Goal: Task Accomplishment & Management: Use online tool/utility

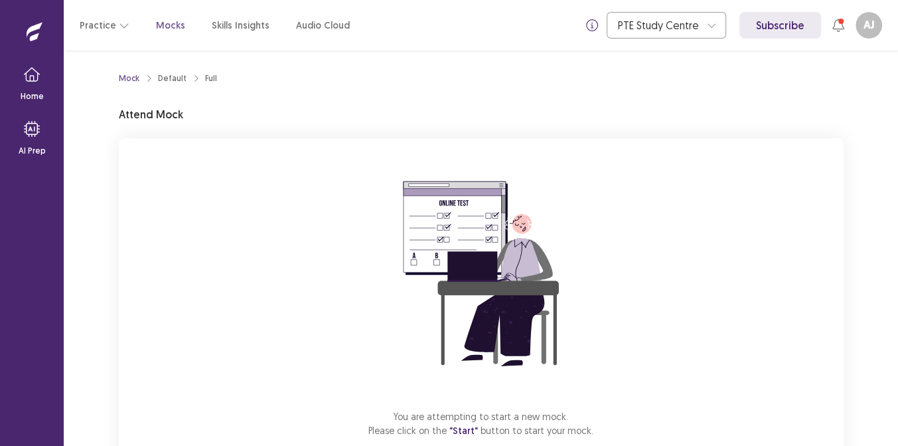
click at [566, 316] on img at bounding box center [481, 273] width 239 height 239
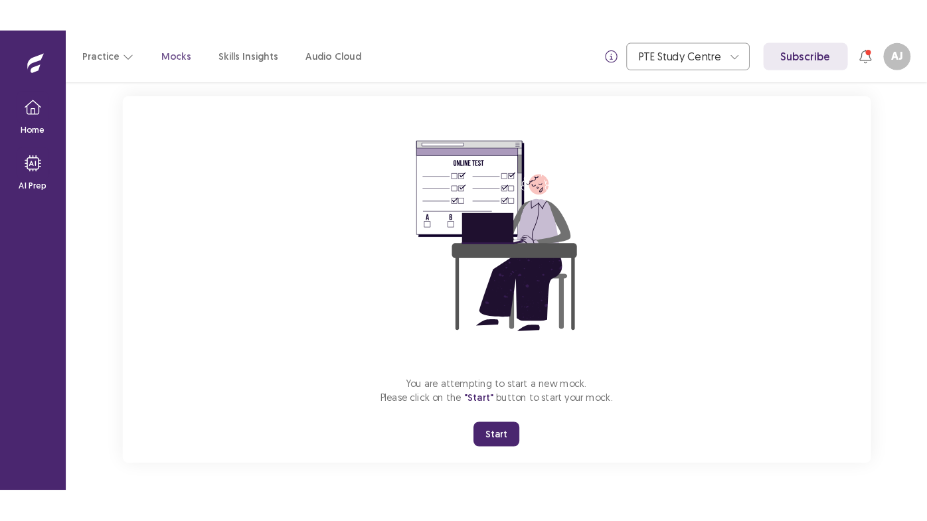
scroll to position [78, 0]
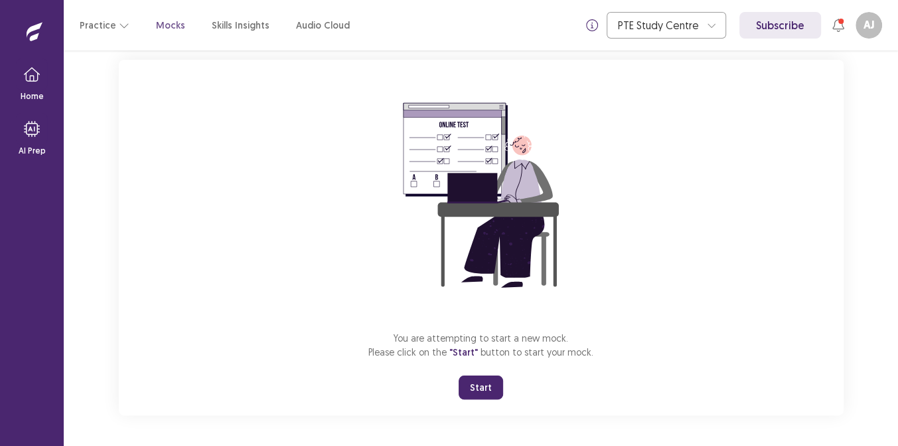
click at [481, 380] on button "Start" at bounding box center [481, 387] width 44 height 24
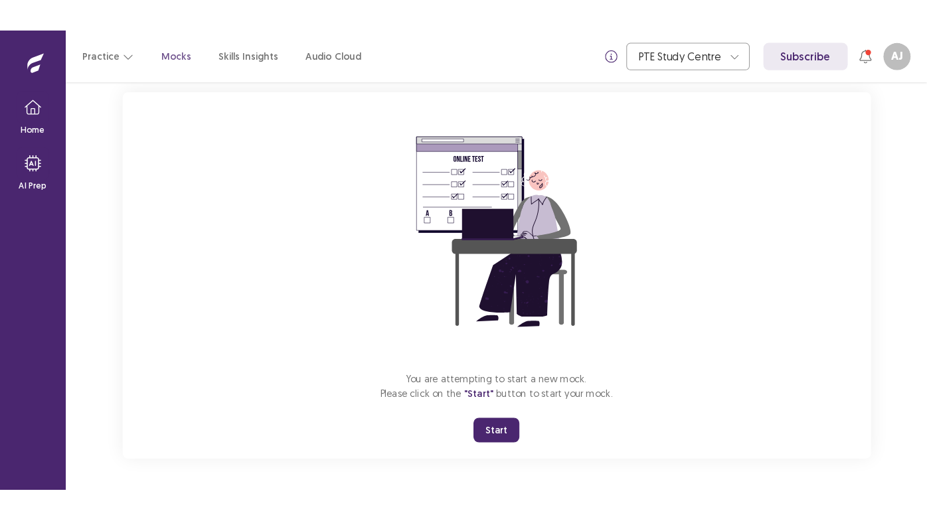
scroll to position [3, 0]
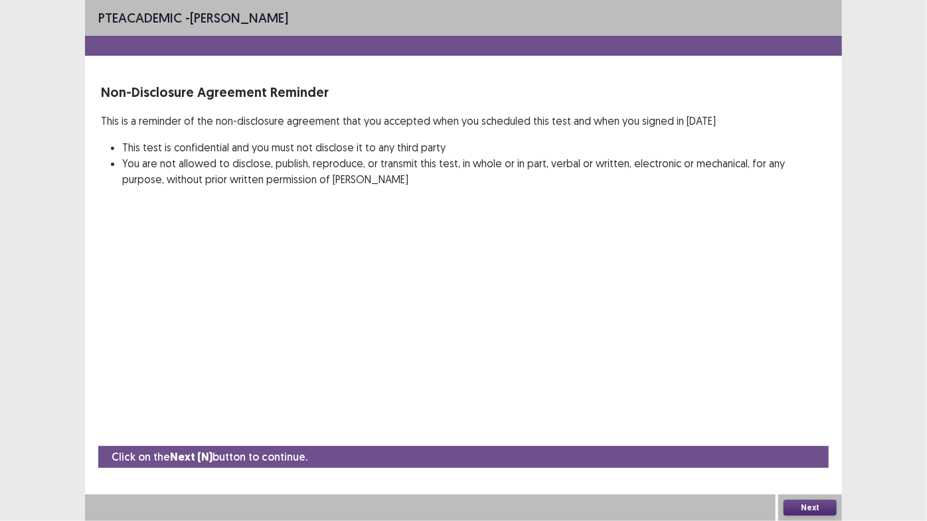
click at [805, 445] on button "Next" at bounding box center [810, 508] width 53 height 16
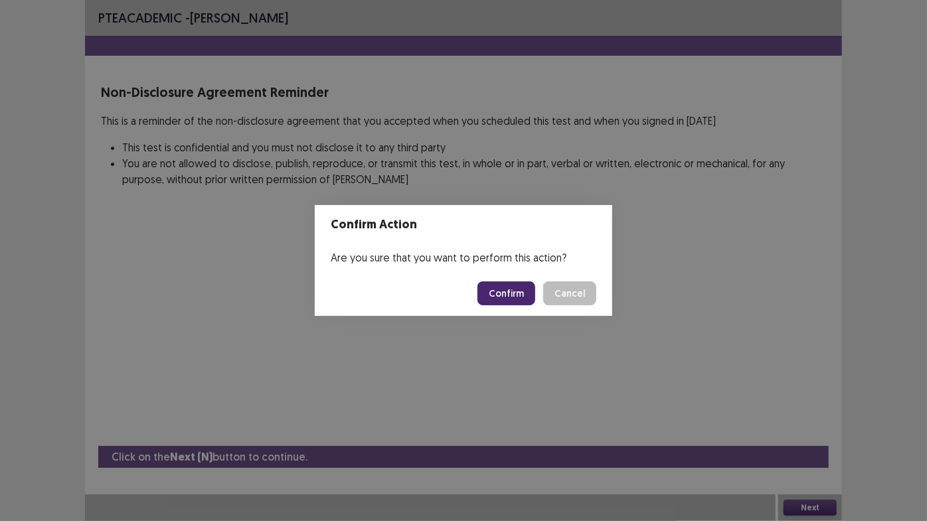
click at [513, 284] on button "Confirm" at bounding box center [506, 294] width 58 height 24
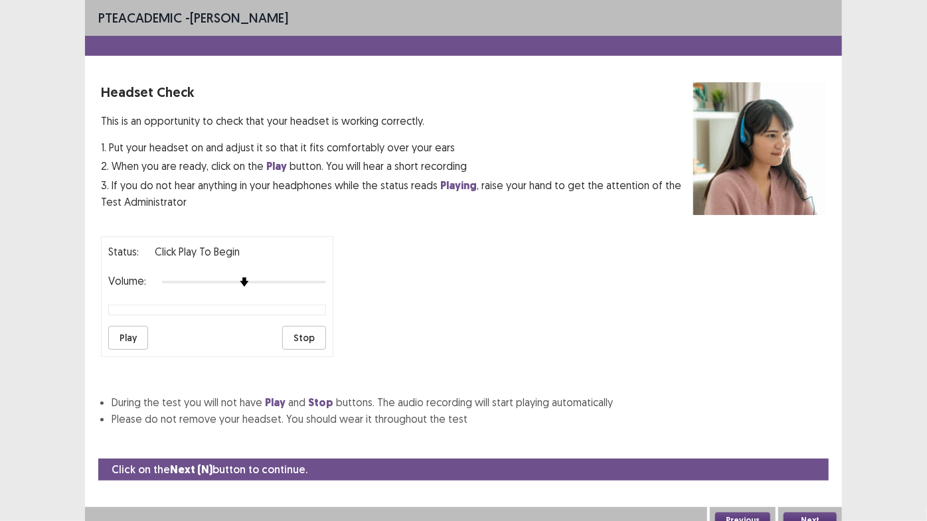
click at [115, 326] on button "Play" at bounding box center [128, 338] width 40 height 24
click at [800, 445] on button "Next" at bounding box center [810, 521] width 53 height 16
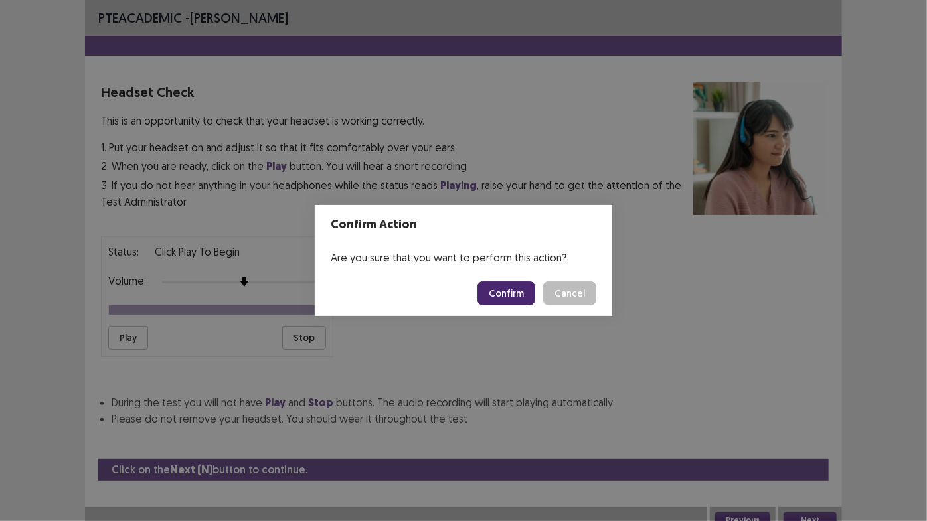
click at [505, 292] on button "Confirm" at bounding box center [506, 294] width 58 height 24
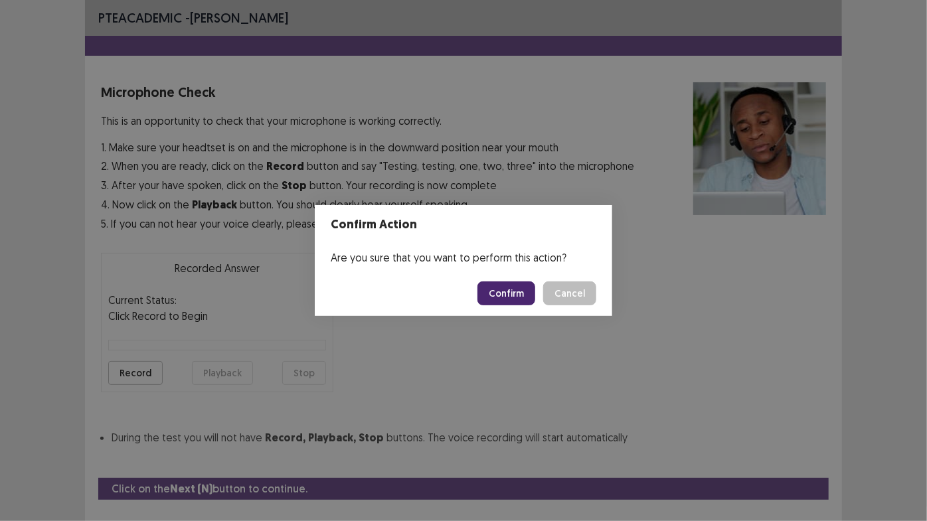
scroll to position [30, 0]
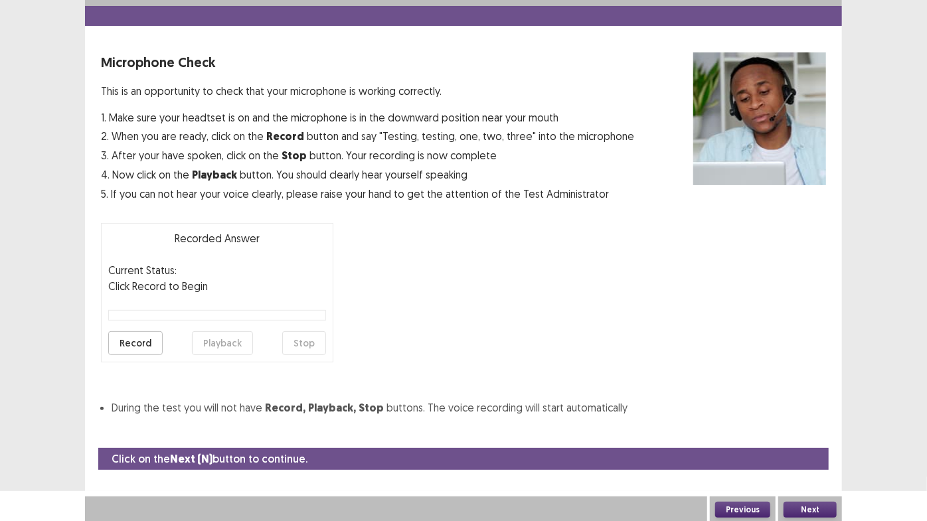
click at [157, 346] on button "Record" at bounding box center [135, 343] width 54 height 24
click at [310, 341] on button "Stop" at bounding box center [304, 343] width 44 height 24
click at [223, 338] on button "Playback" at bounding box center [222, 343] width 61 height 24
click at [803, 445] on button "Next" at bounding box center [810, 510] width 53 height 16
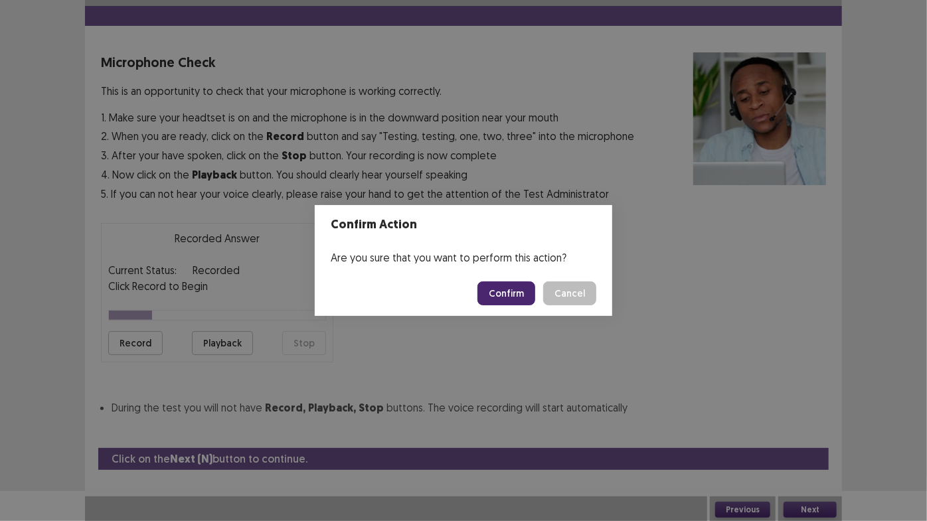
click at [509, 293] on button "Confirm" at bounding box center [506, 294] width 58 height 24
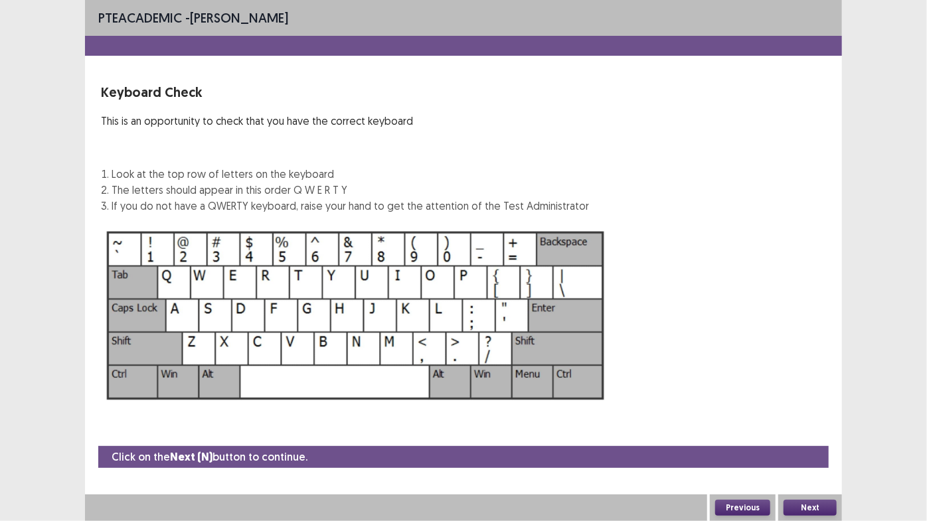
scroll to position [0, 0]
click at [821, 445] on button "Next" at bounding box center [810, 508] width 53 height 16
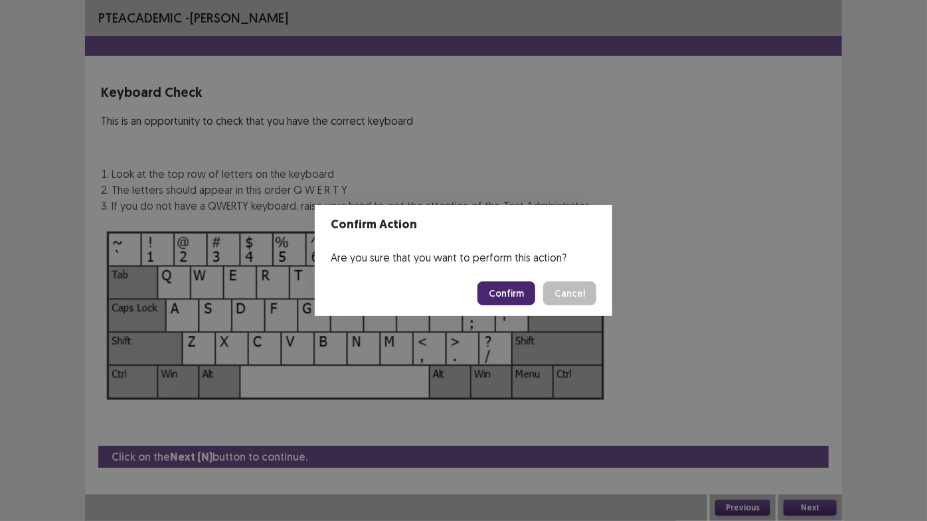
click at [506, 291] on button "Confirm" at bounding box center [506, 294] width 58 height 24
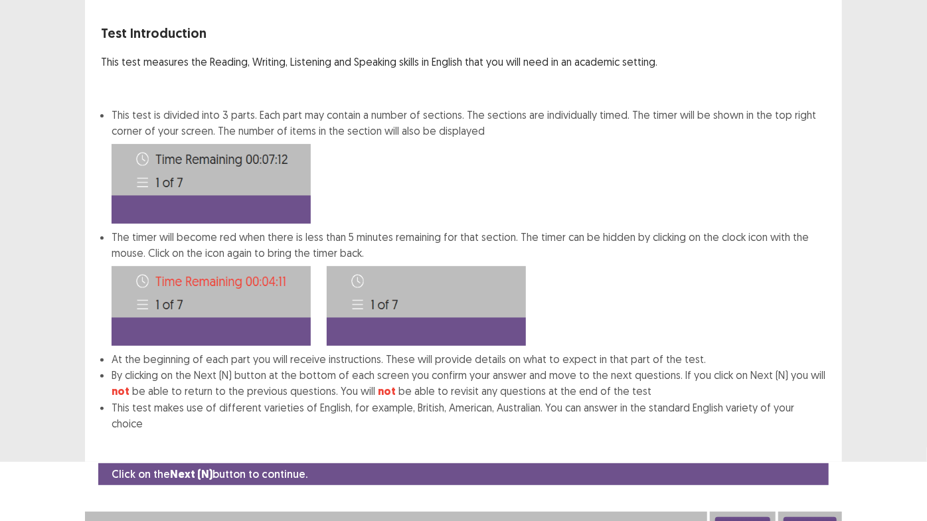
click at [807, 445] on button "Next" at bounding box center [810, 525] width 53 height 16
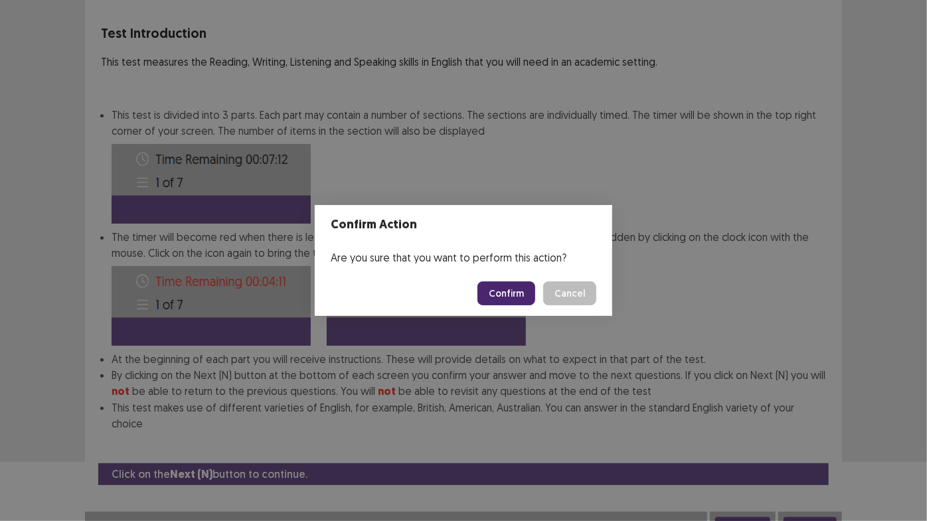
click at [507, 294] on button "Confirm" at bounding box center [506, 294] width 58 height 24
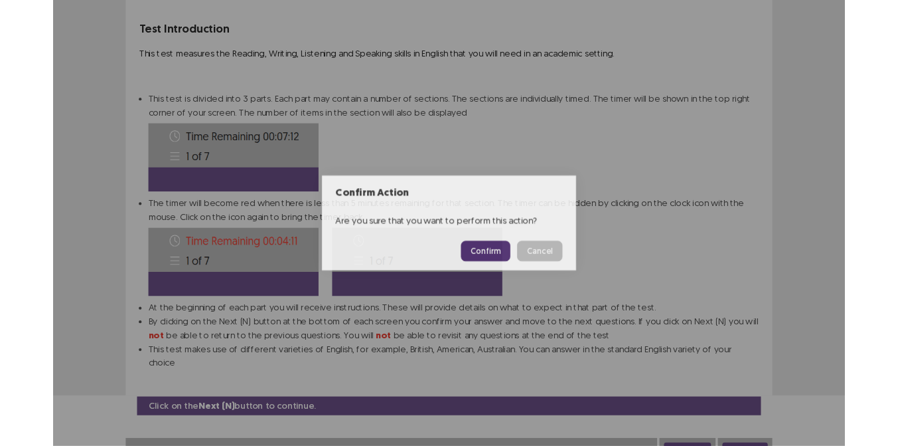
scroll to position [0, 0]
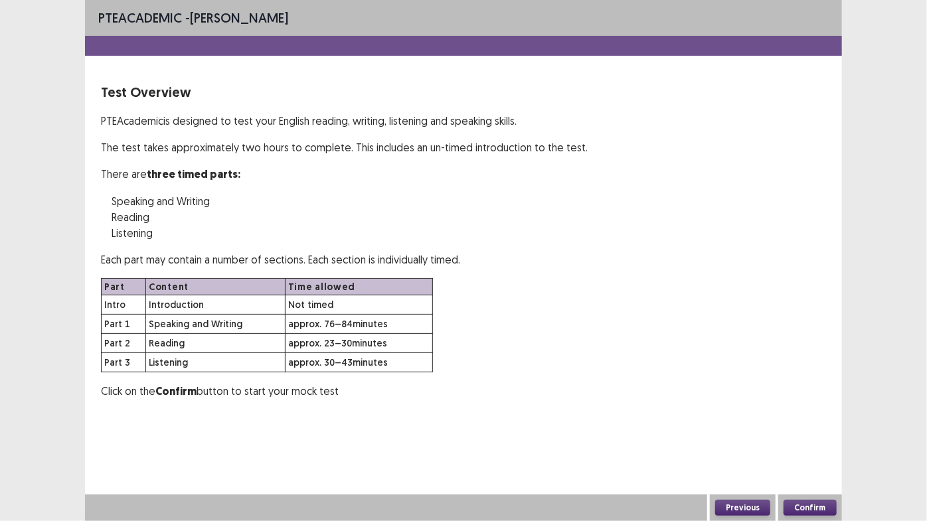
click at [806, 445] on button "Confirm" at bounding box center [810, 508] width 53 height 16
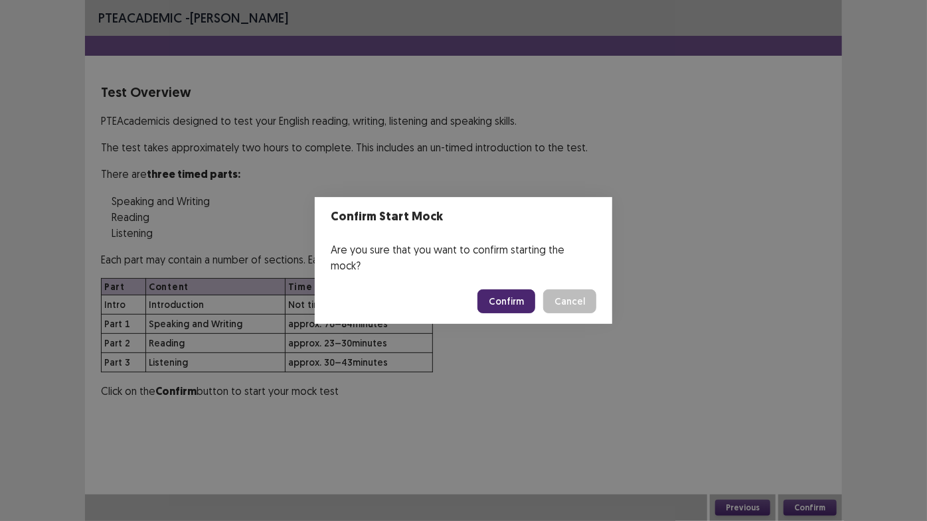
click at [511, 295] on button "Confirm" at bounding box center [506, 302] width 58 height 24
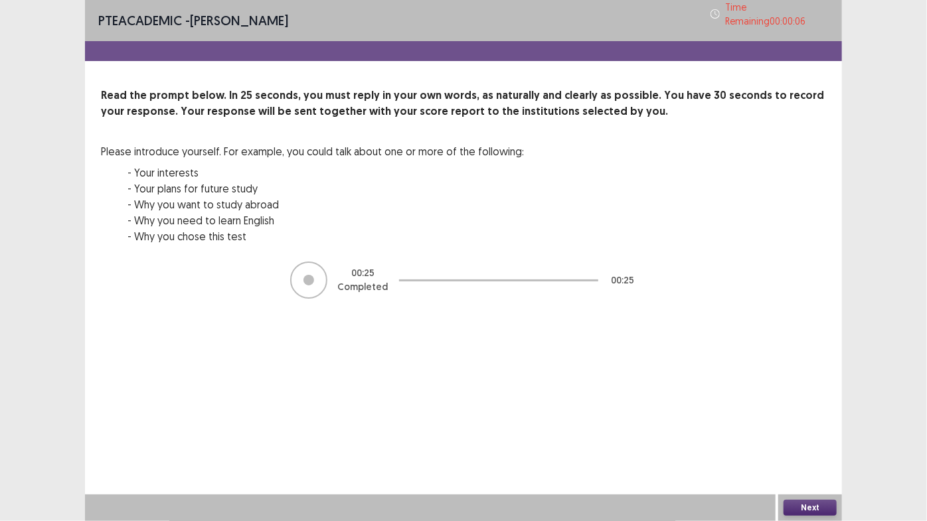
click at [797, 445] on button "Next" at bounding box center [810, 508] width 53 height 16
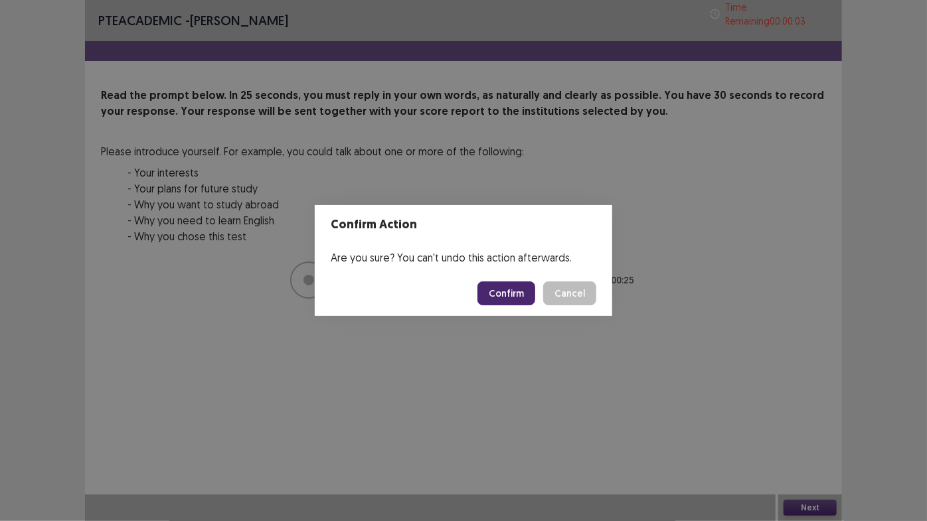
click at [506, 294] on button "Confirm" at bounding box center [506, 294] width 58 height 24
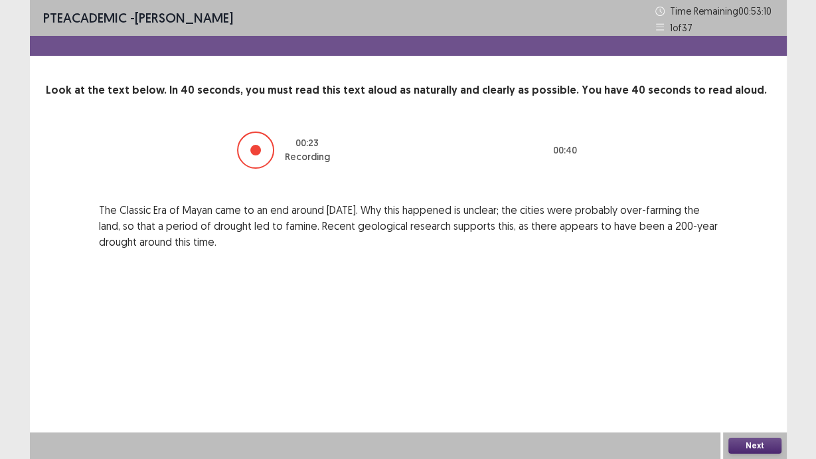
click at [748, 444] on button "Next" at bounding box center [754, 446] width 53 height 16
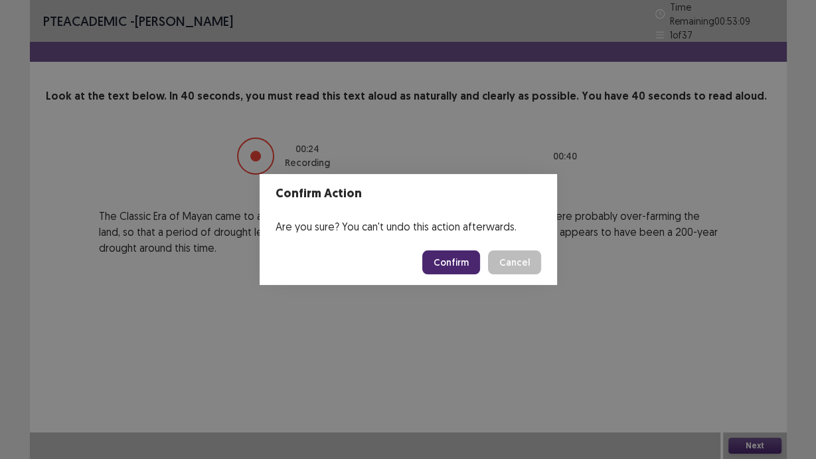
click at [457, 259] on button "Confirm" at bounding box center [451, 262] width 58 height 24
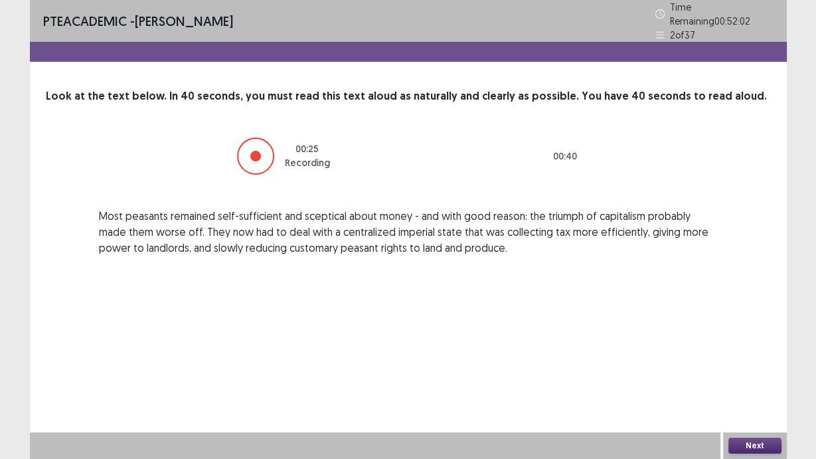
click at [747, 441] on button "Next" at bounding box center [754, 446] width 53 height 16
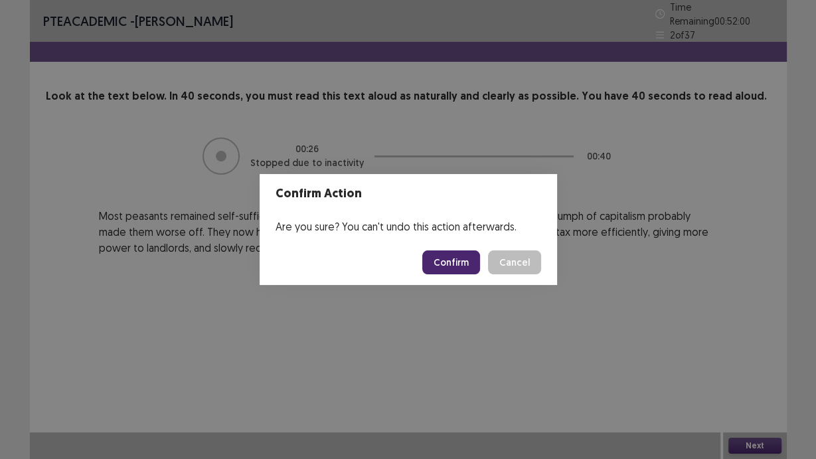
click at [447, 266] on button "Confirm" at bounding box center [451, 262] width 58 height 24
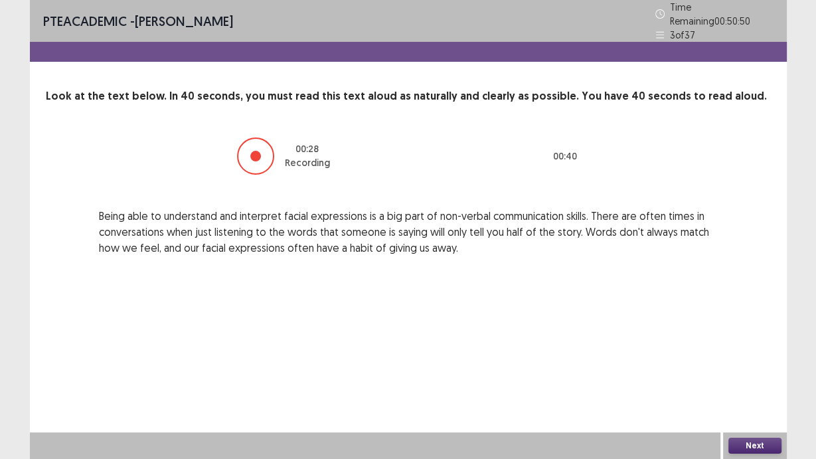
click at [746, 443] on button "Next" at bounding box center [754, 446] width 53 height 16
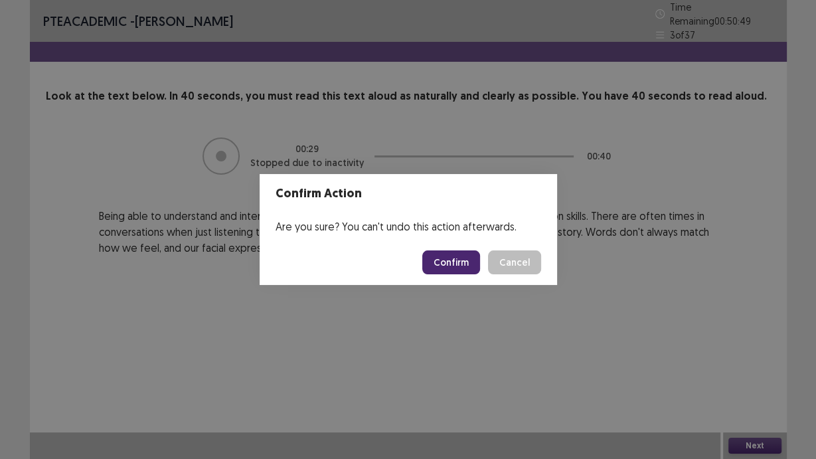
click at [465, 268] on button "Confirm" at bounding box center [451, 262] width 58 height 24
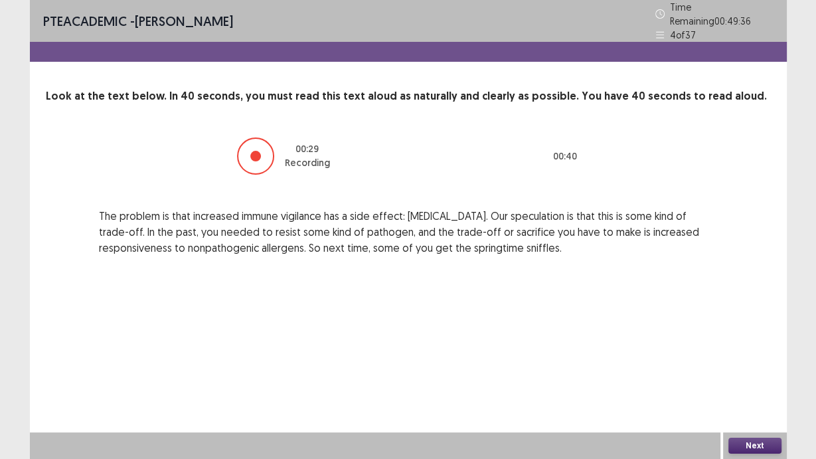
click at [756, 440] on button "Next" at bounding box center [754, 446] width 53 height 16
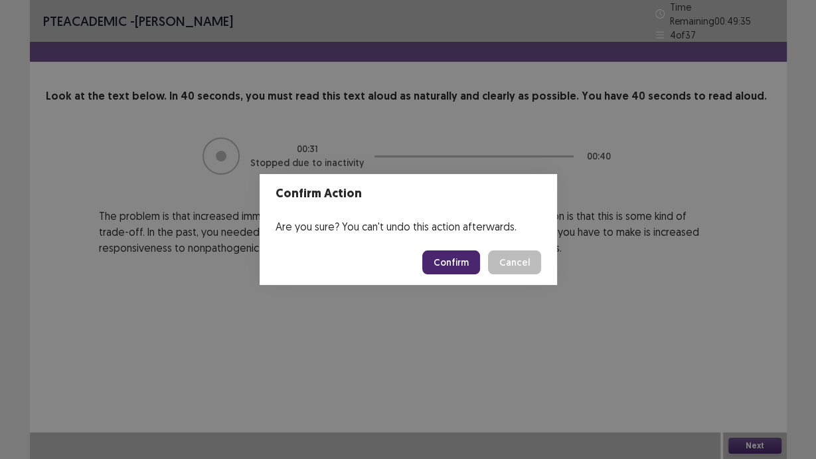
click at [454, 264] on button "Confirm" at bounding box center [451, 262] width 58 height 24
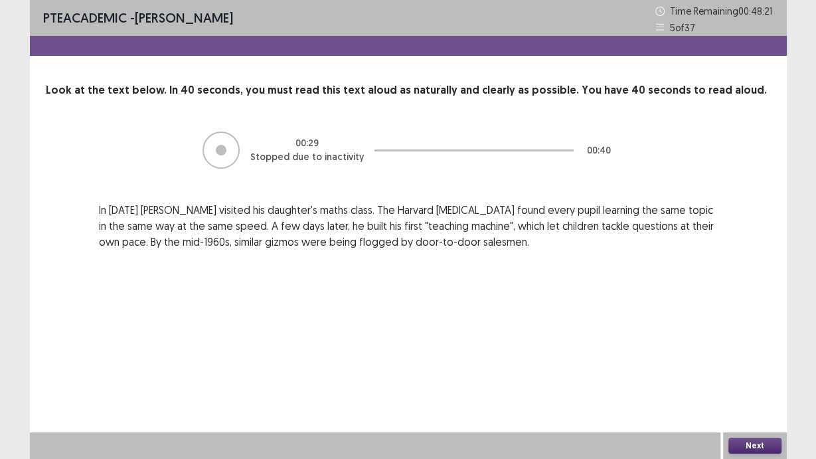
click at [758, 445] on button "Next" at bounding box center [754, 446] width 53 height 16
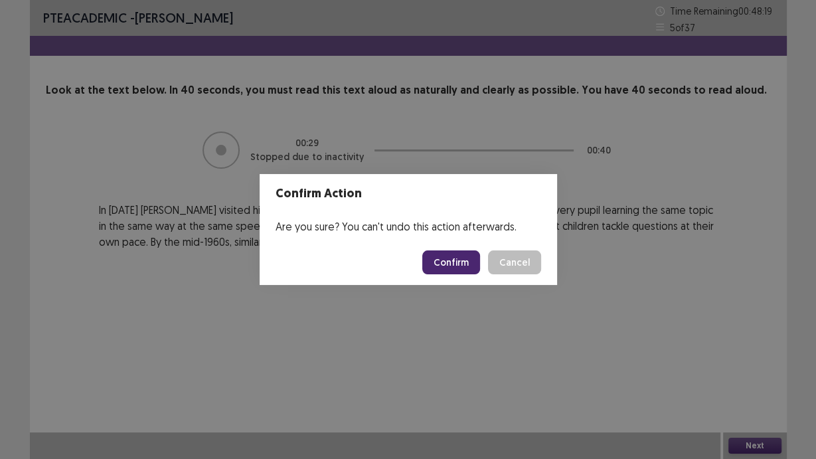
click at [460, 266] on button "Confirm" at bounding box center [451, 262] width 58 height 24
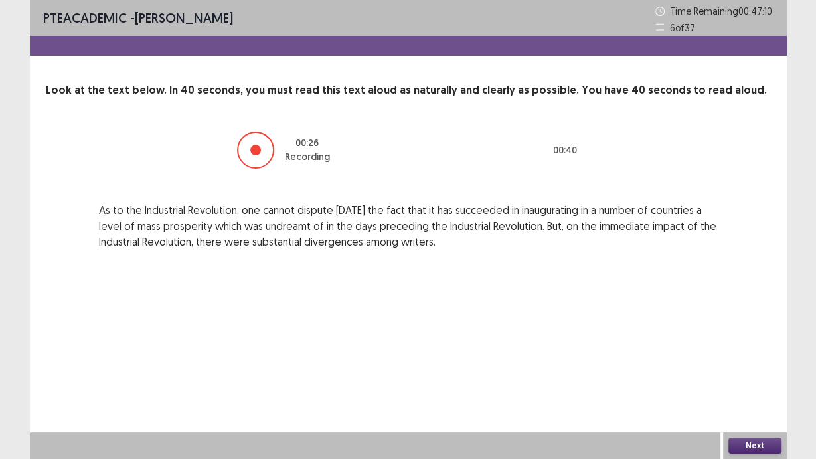
click at [742, 444] on button "Next" at bounding box center [754, 446] width 53 height 16
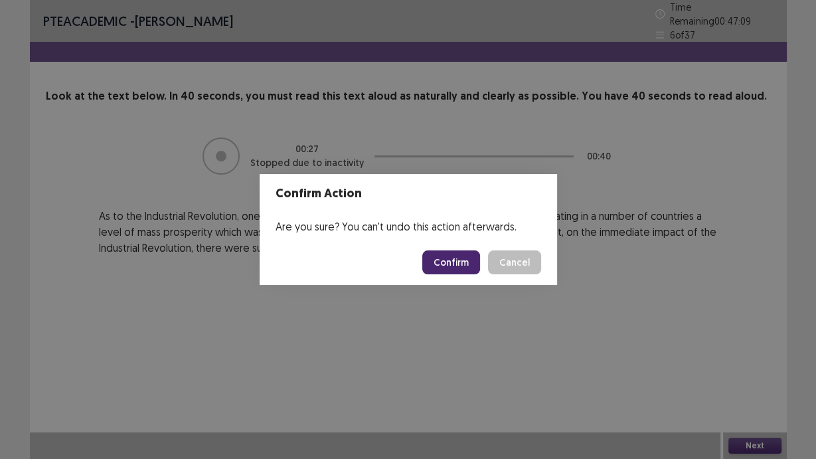
click at [453, 255] on button "Confirm" at bounding box center [451, 262] width 58 height 24
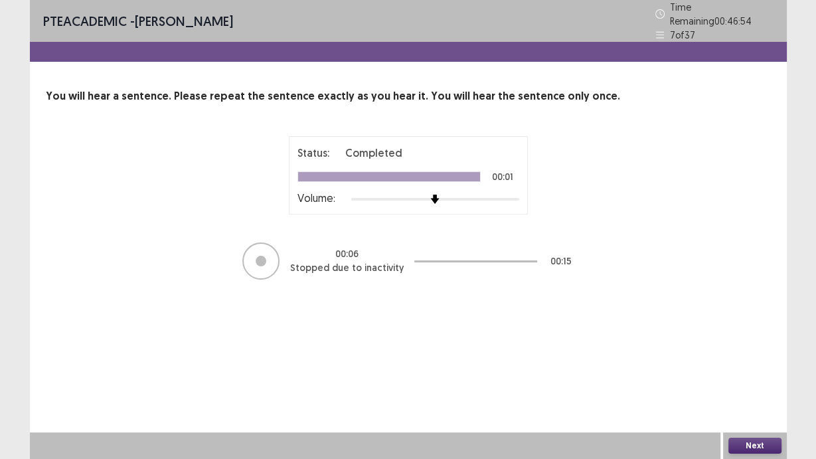
click at [743, 445] on button "Next" at bounding box center [754, 446] width 53 height 16
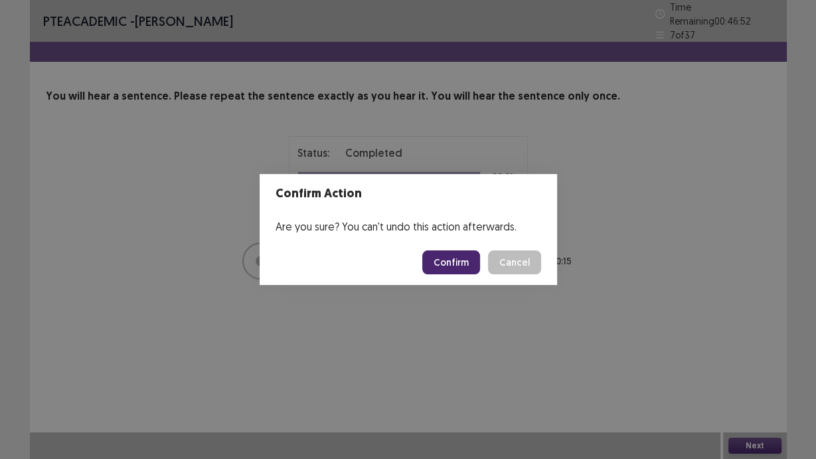
click at [463, 267] on button "Confirm" at bounding box center [451, 262] width 58 height 24
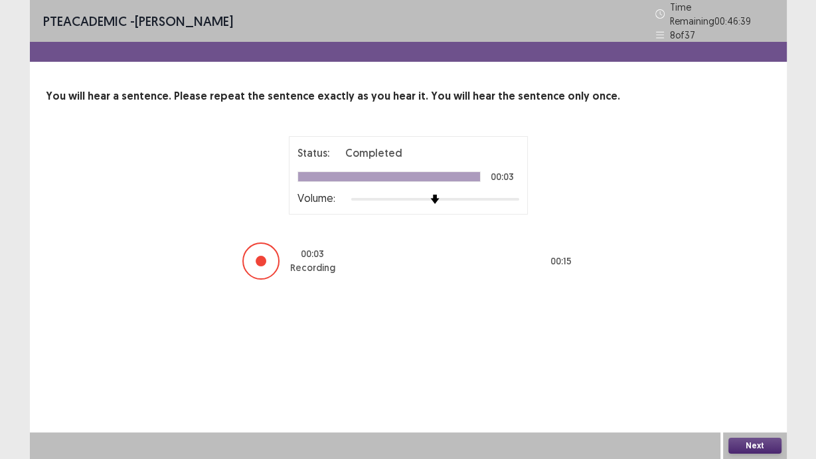
click at [754, 445] on button "Next" at bounding box center [754, 446] width 53 height 16
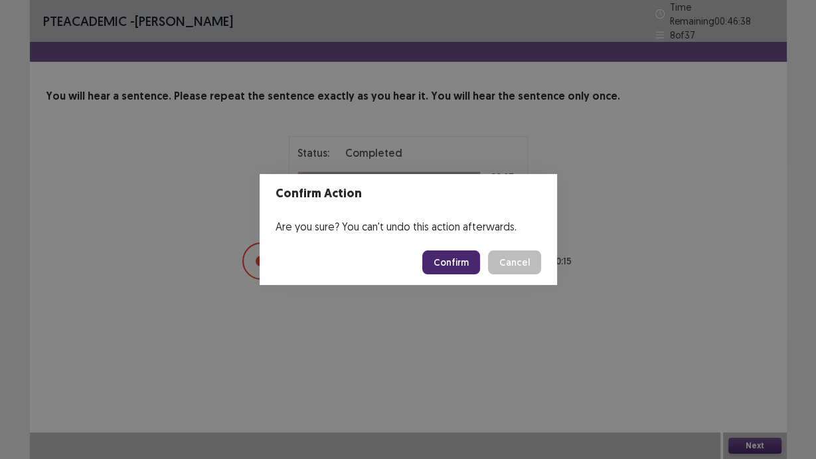
click at [442, 260] on button "Confirm" at bounding box center [451, 262] width 58 height 24
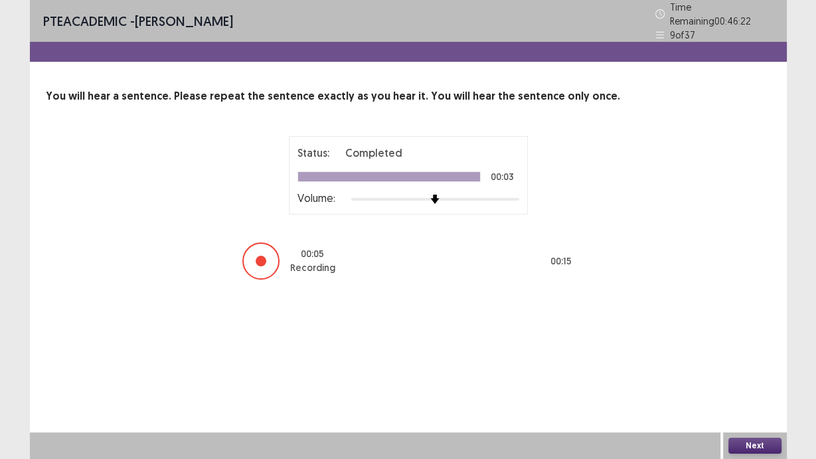
click at [744, 445] on button "Next" at bounding box center [754, 446] width 53 height 16
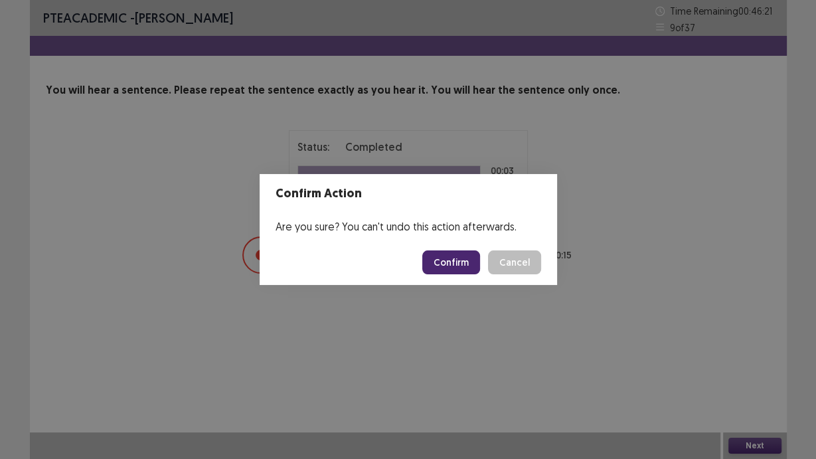
click at [456, 264] on button "Confirm" at bounding box center [451, 262] width 58 height 24
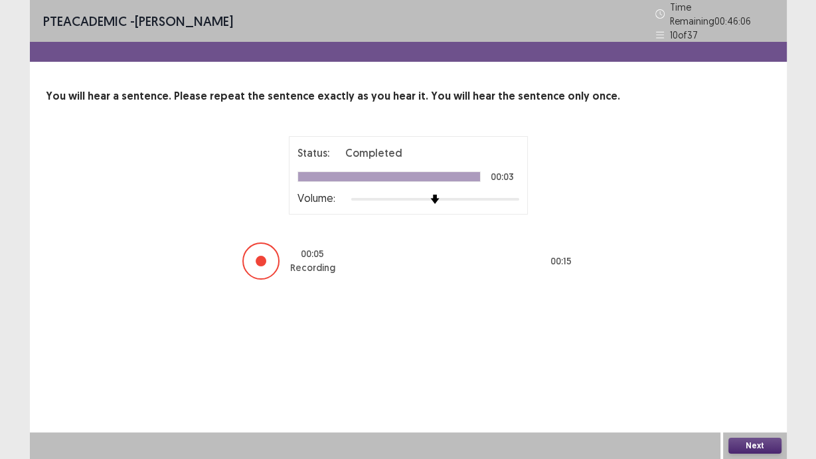
click at [745, 445] on button "Next" at bounding box center [754, 446] width 53 height 16
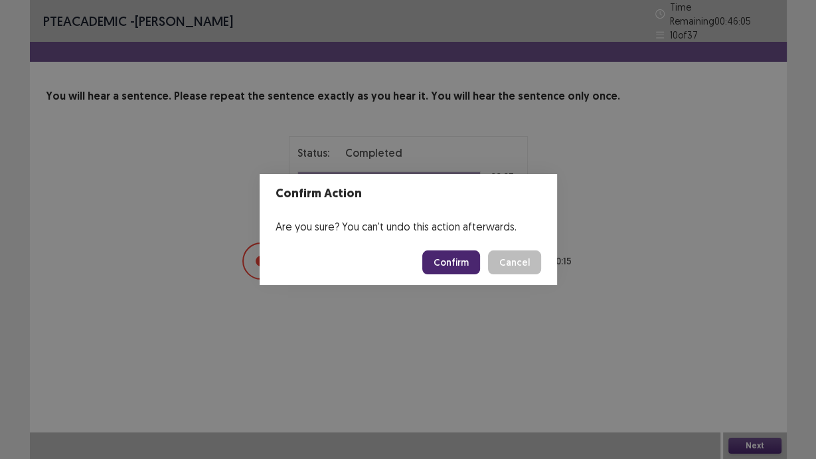
click at [452, 261] on button "Confirm" at bounding box center [451, 262] width 58 height 24
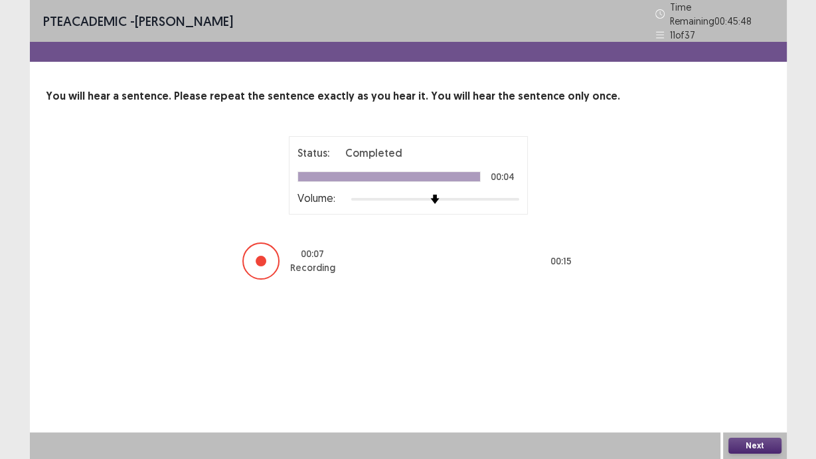
click at [752, 445] on button "Next" at bounding box center [754, 446] width 53 height 16
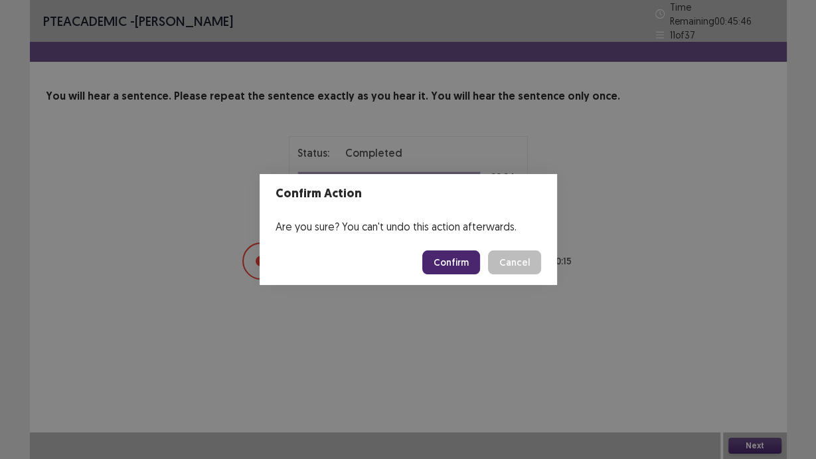
click at [471, 269] on button "Confirm" at bounding box center [451, 262] width 58 height 24
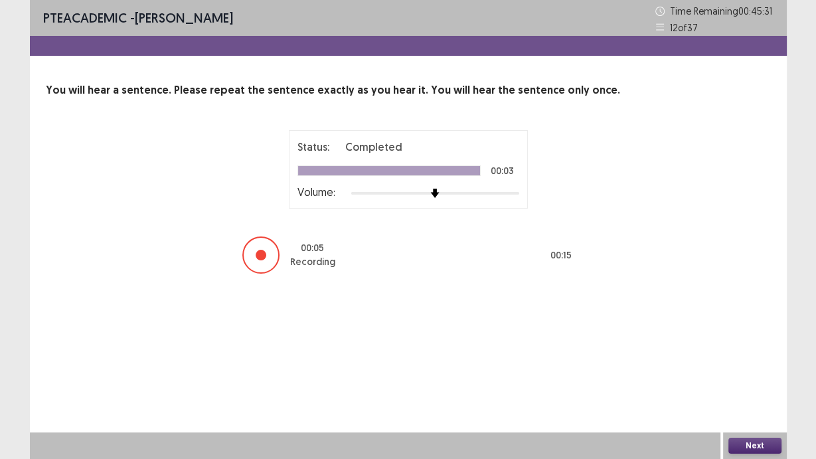
click at [744, 445] on button "Next" at bounding box center [754, 446] width 53 height 16
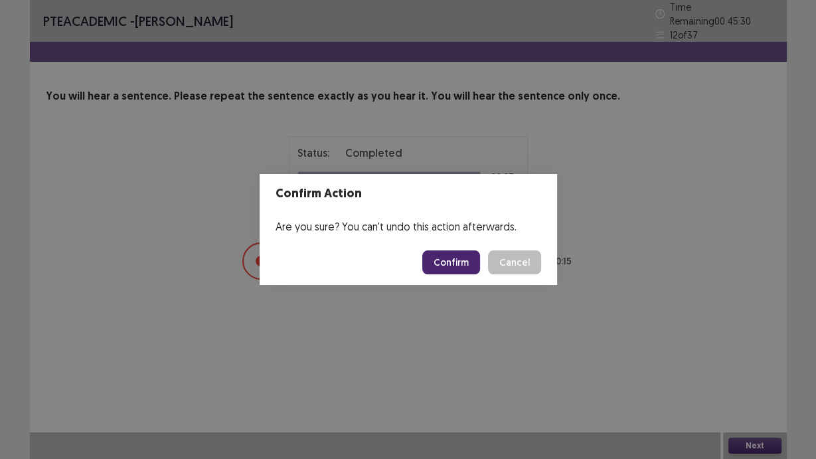
click at [448, 262] on button "Confirm" at bounding box center [451, 262] width 58 height 24
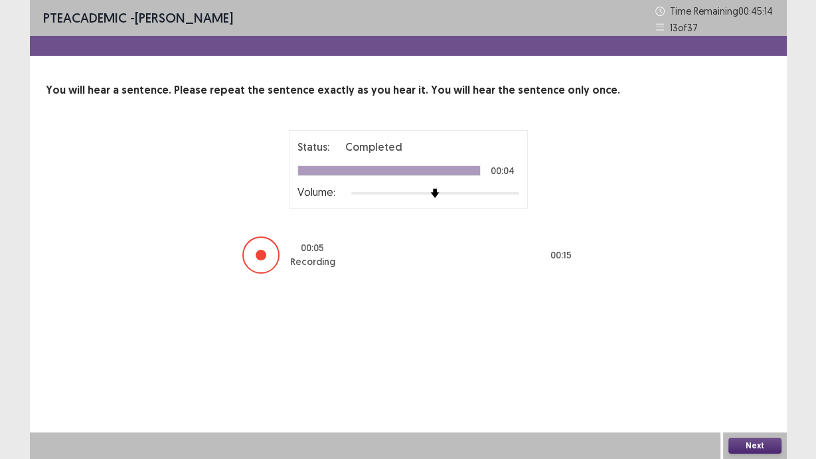
click at [750, 444] on button "Next" at bounding box center [754, 446] width 53 height 16
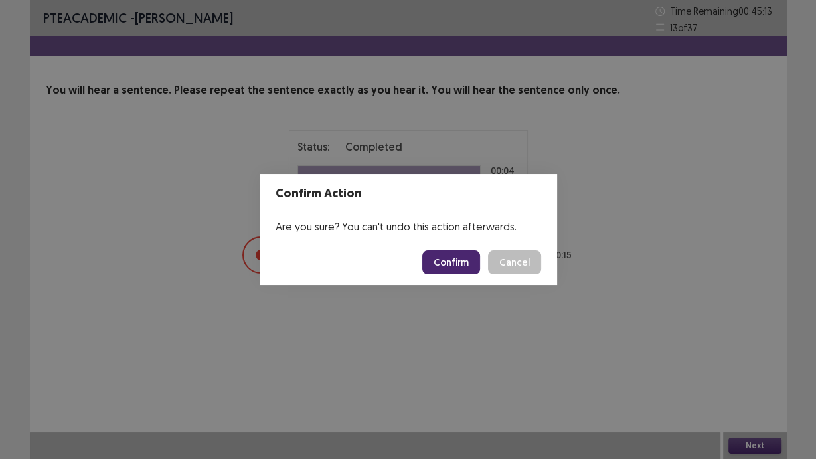
click at [453, 265] on button "Confirm" at bounding box center [451, 262] width 58 height 24
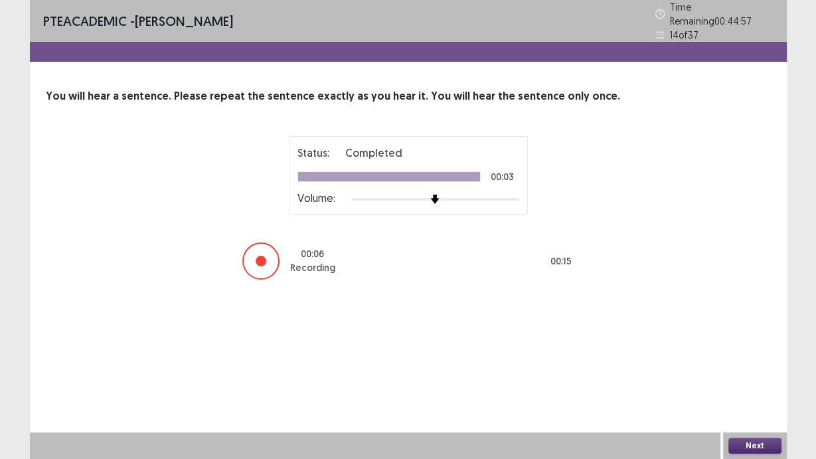
click at [748, 444] on button "Next" at bounding box center [754, 446] width 53 height 16
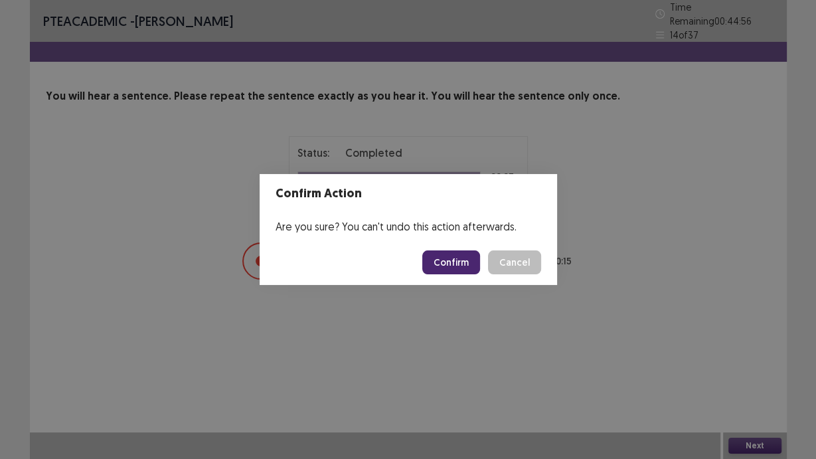
click at [451, 251] on button "Confirm" at bounding box center [451, 262] width 58 height 24
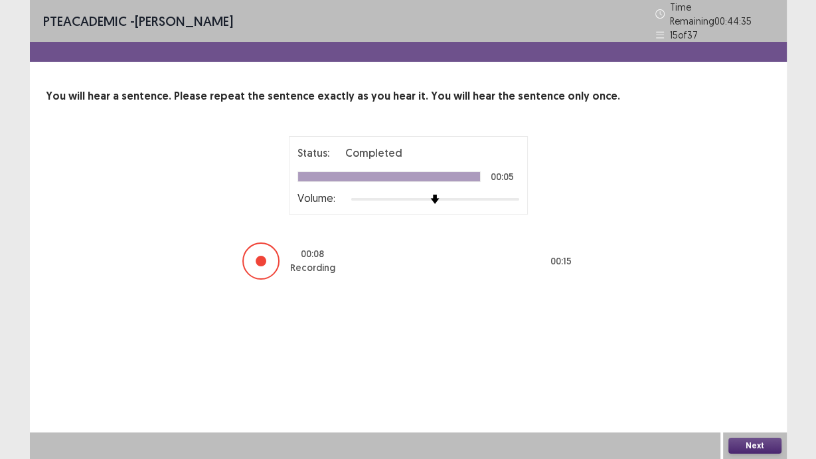
click at [752, 438] on button "Next" at bounding box center [754, 446] width 53 height 16
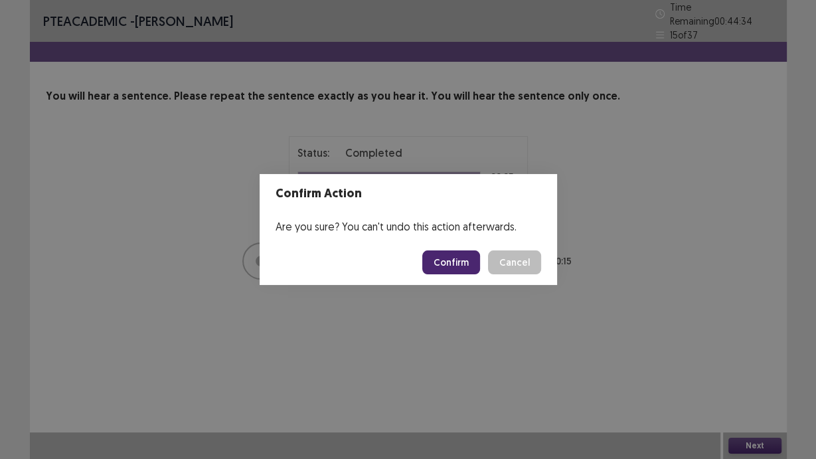
click at [456, 262] on button "Confirm" at bounding box center [451, 262] width 58 height 24
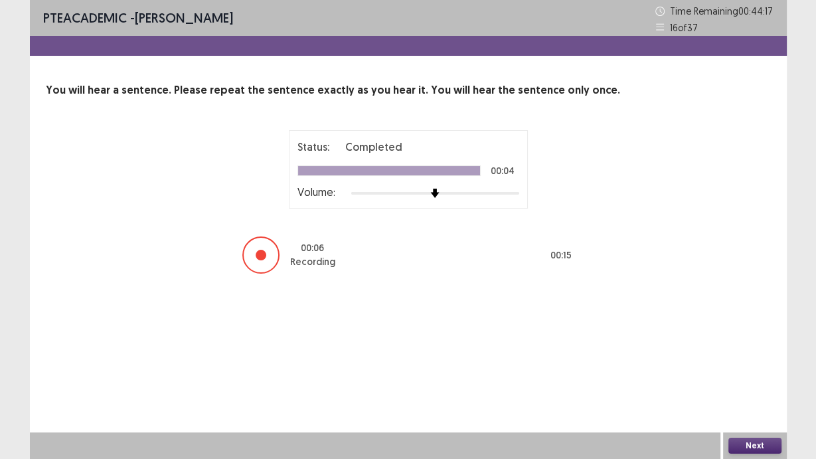
click at [750, 444] on button "Next" at bounding box center [754, 446] width 53 height 16
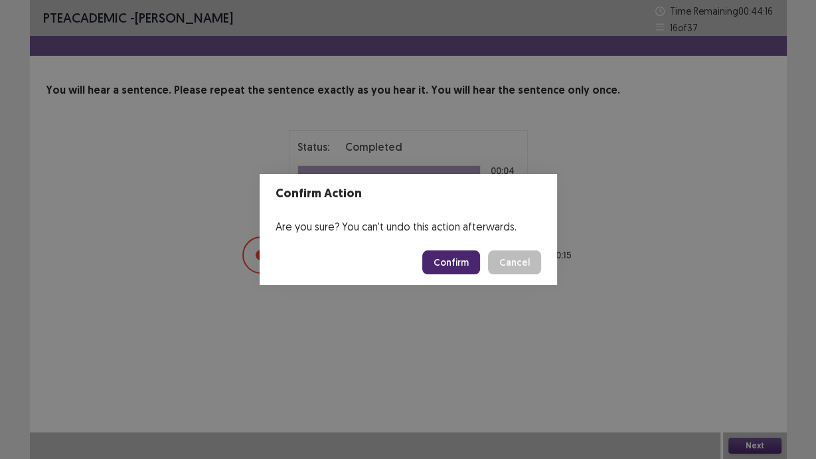
click at [449, 252] on button "Confirm" at bounding box center [451, 262] width 58 height 24
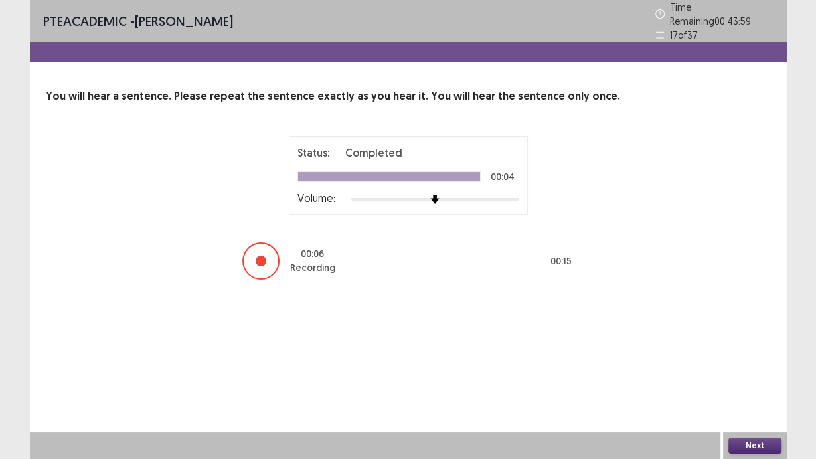
click at [748, 441] on button "Next" at bounding box center [754, 446] width 53 height 16
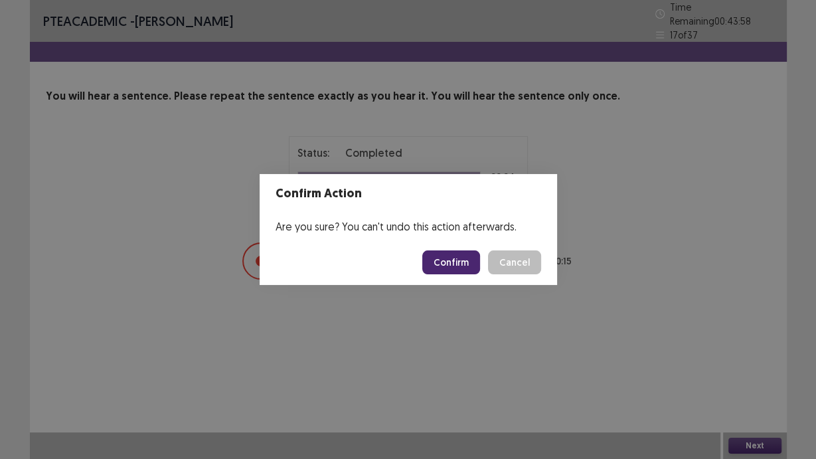
click at [444, 264] on button "Confirm" at bounding box center [451, 262] width 58 height 24
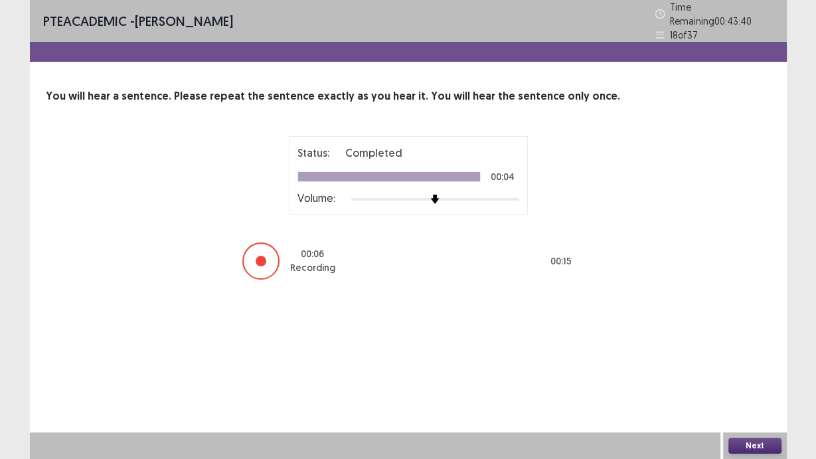
click at [757, 445] on button "Next" at bounding box center [754, 446] width 53 height 16
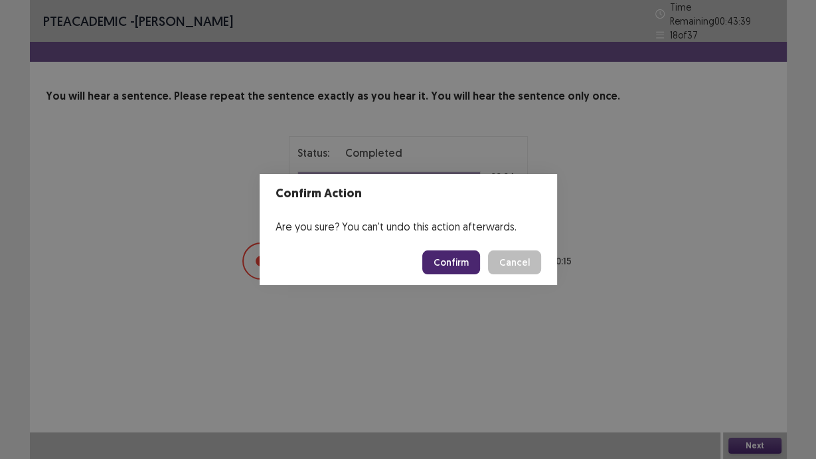
click at [453, 260] on button "Confirm" at bounding box center [451, 262] width 58 height 24
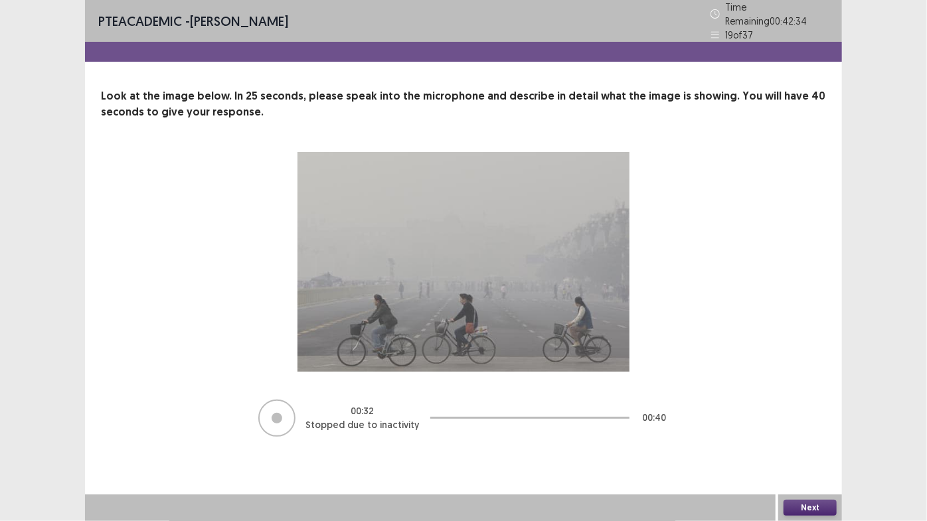
click at [815, 445] on button "Next" at bounding box center [810, 508] width 53 height 16
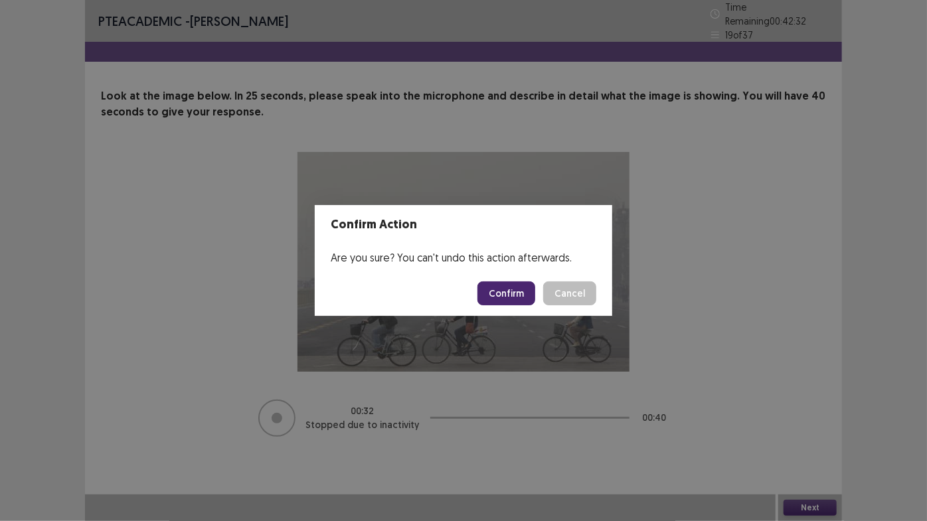
click at [503, 295] on button "Confirm" at bounding box center [506, 294] width 58 height 24
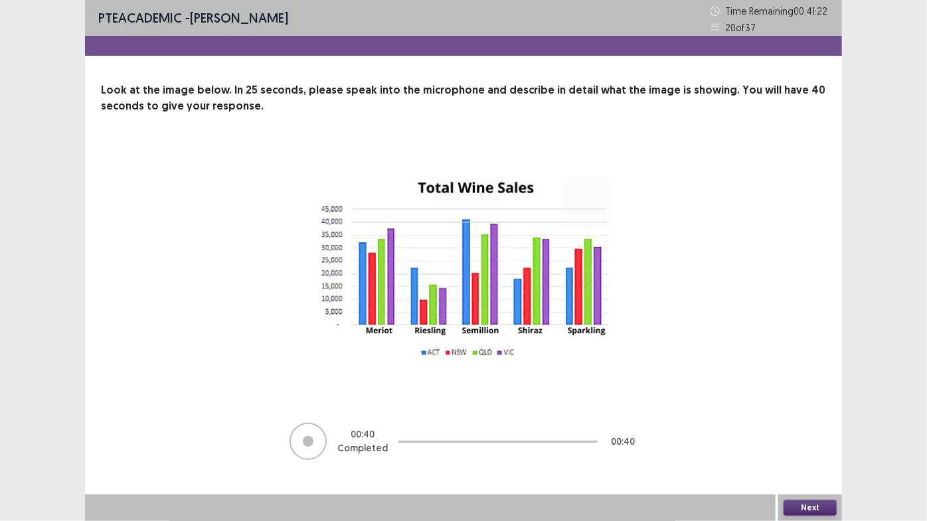
click at [811, 445] on button "Next" at bounding box center [810, 508] width 53 height 16
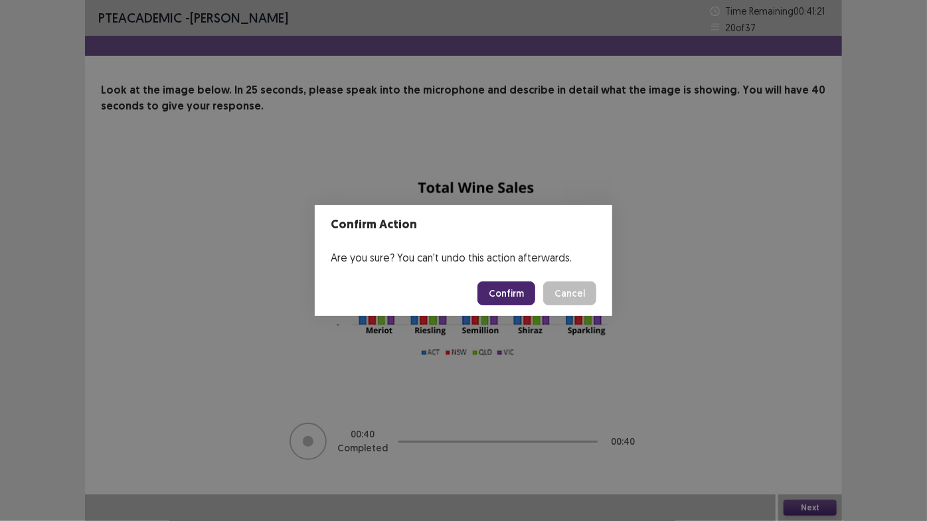
click at [506, 292] on button "Confirm" at bounding box center [506, 294] width 58 height 24
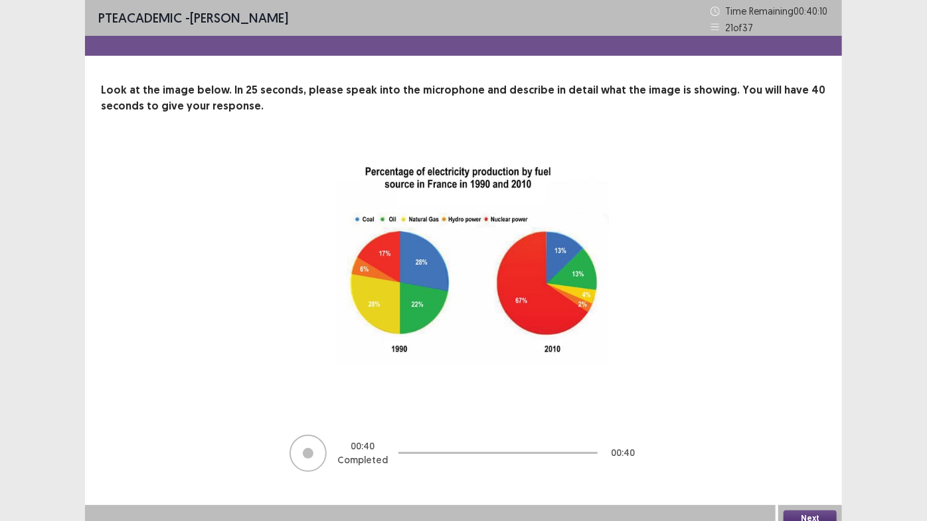
click at [803, 445] on button "Next" at bounding box center [810, 519] width 53 height 16
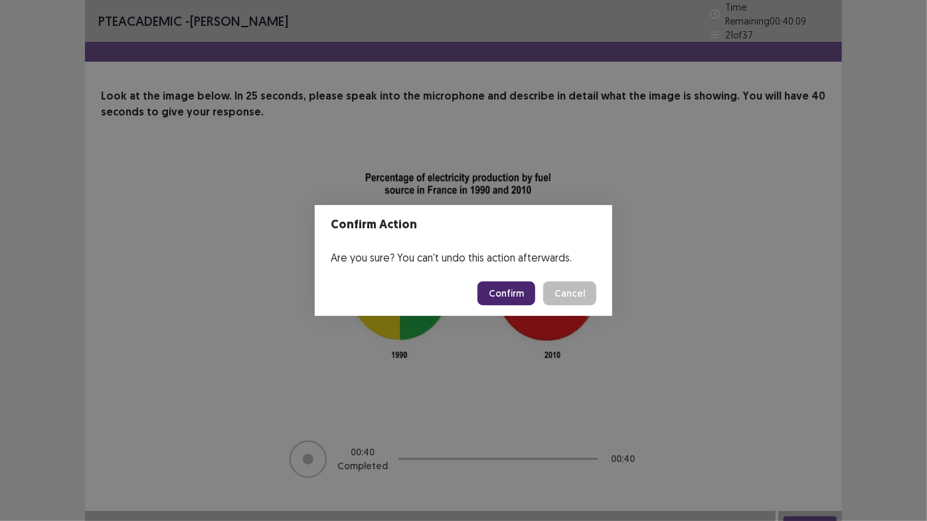
click at [497, 293] on button "Confirm" at bounding box center [506, 294] width 58 height 24
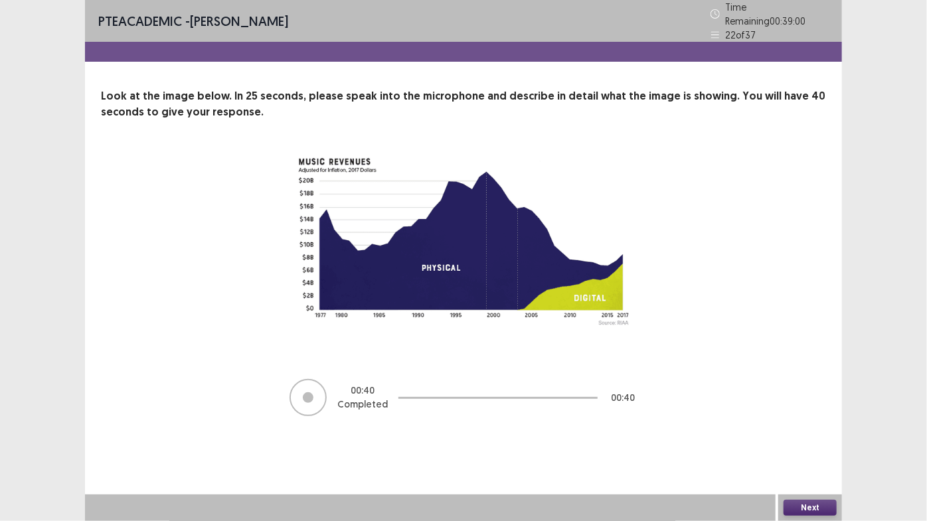
click at [811, 445] on button "Next" at bounding box center [810, 508] width 53 height 16
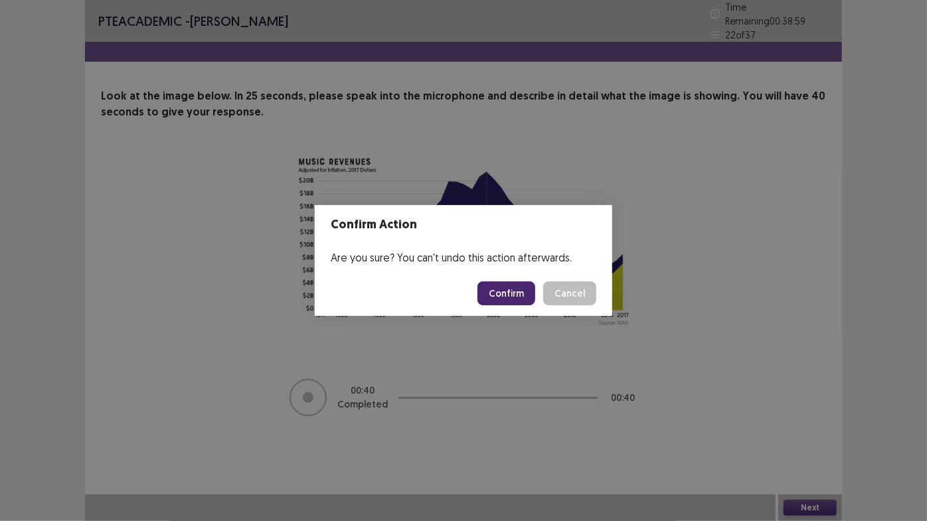
click at [513, 297] on button "Confirm" at bounding box center [506, 294] width 58 height 24
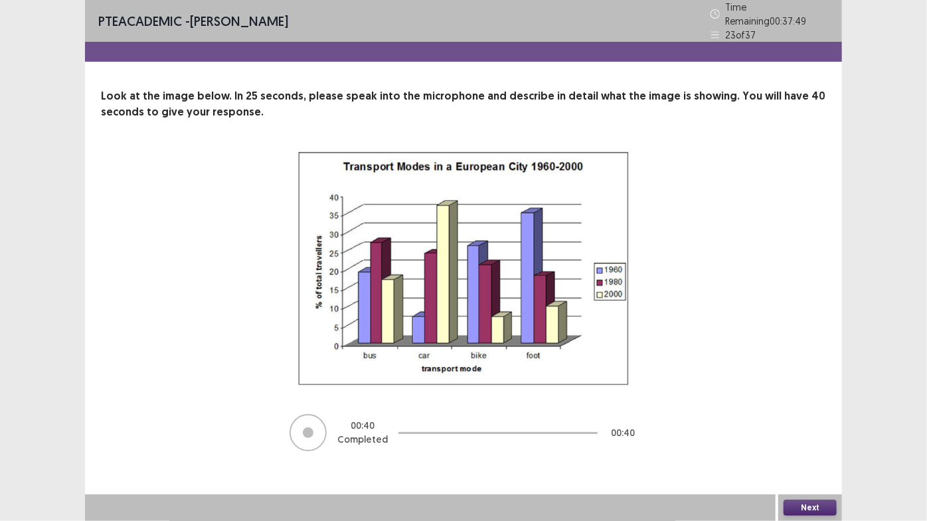
click at [803, 445] on button "Next" at bounding box center [810, 508] width 53 height 16
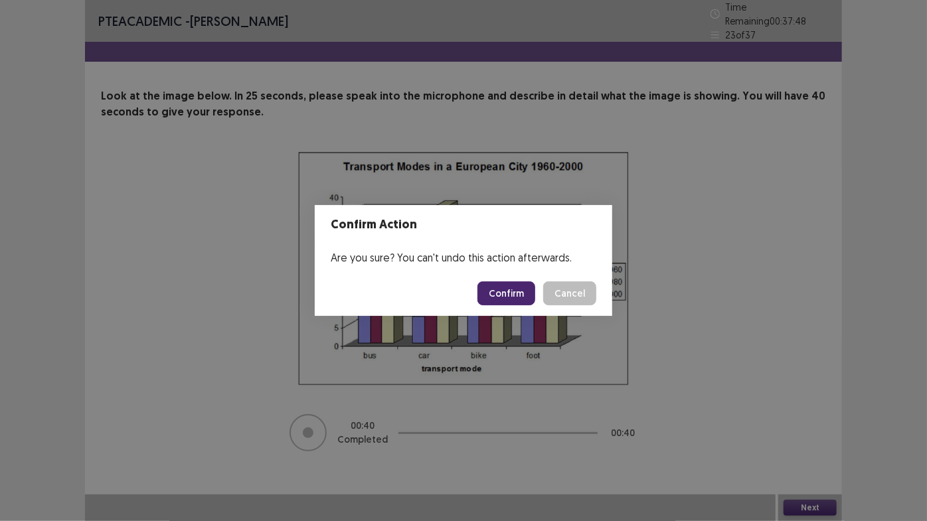
click at [510, 291] on button "Confirm" at bounding box center [506, 294] width 58 height 24
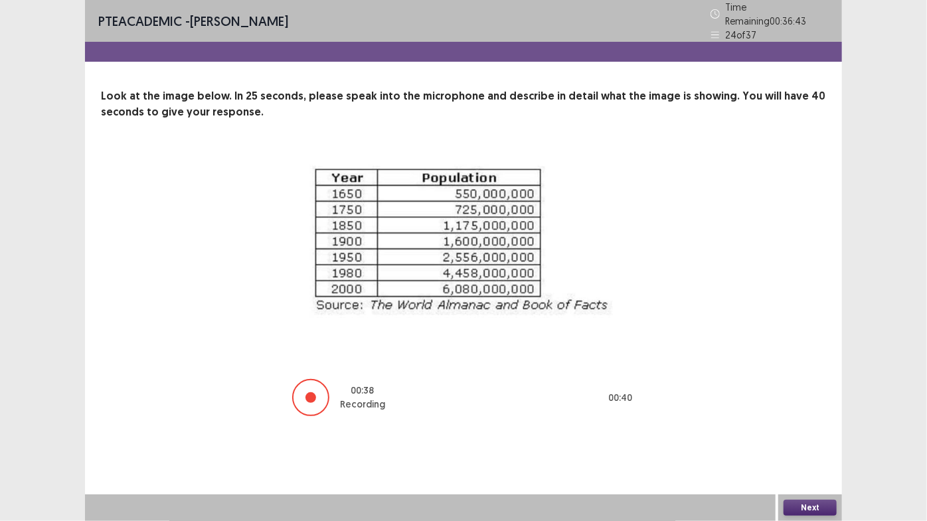
click at [798, 445] on button "Next" at bounding box center [810, 508] width 53 height 16
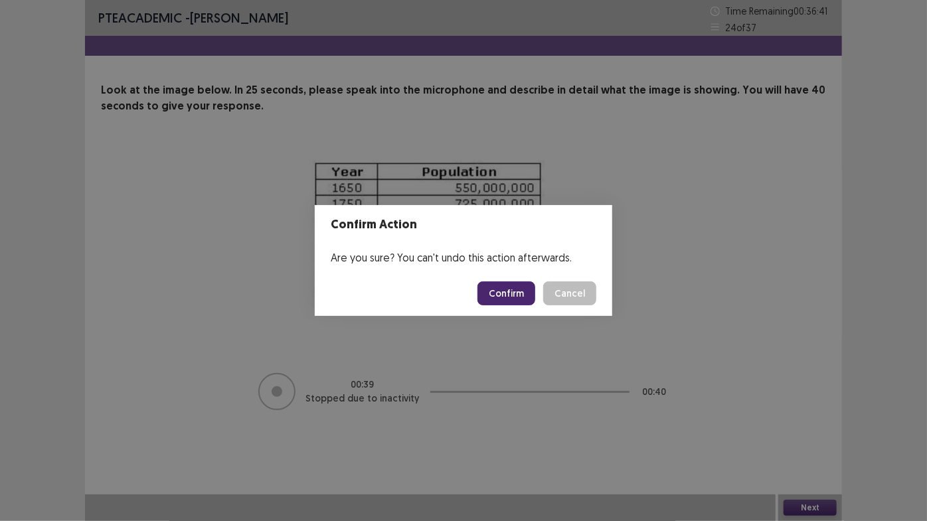
click at [501, 293] on button "Confirm" at bounding box center [506, 294] width 58 height 24
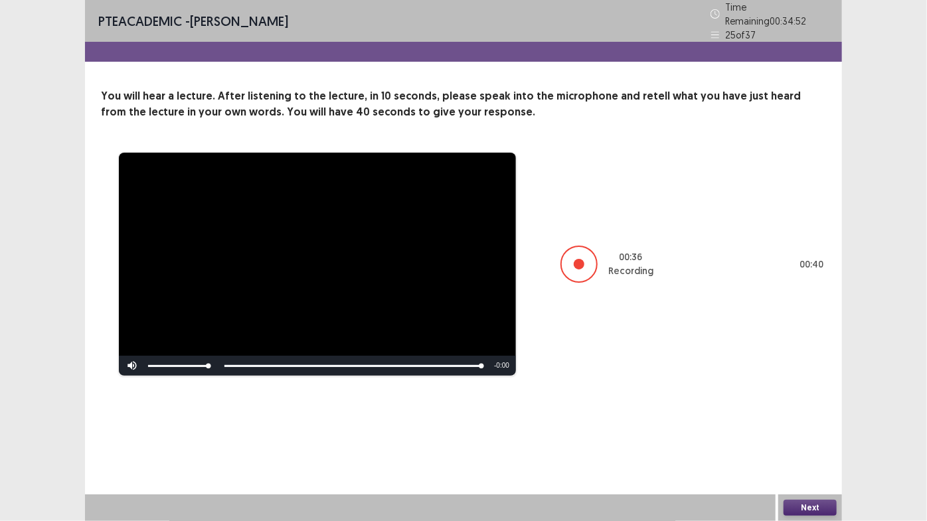
click at [805, 445] on button "Next" at bounding box center [810, 508] width 53 height 16
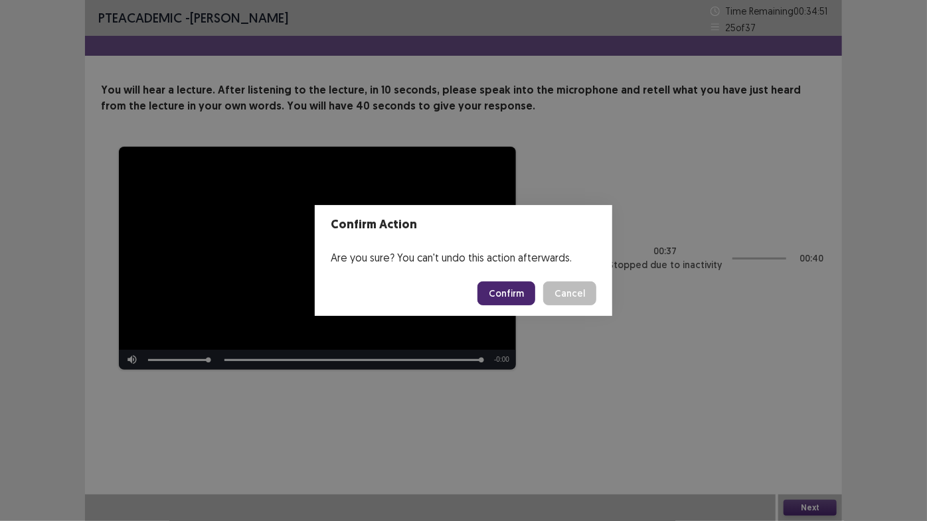
click at [506, 295] on button "Confirm" at bounding box center [506, 294] width 58 height 24
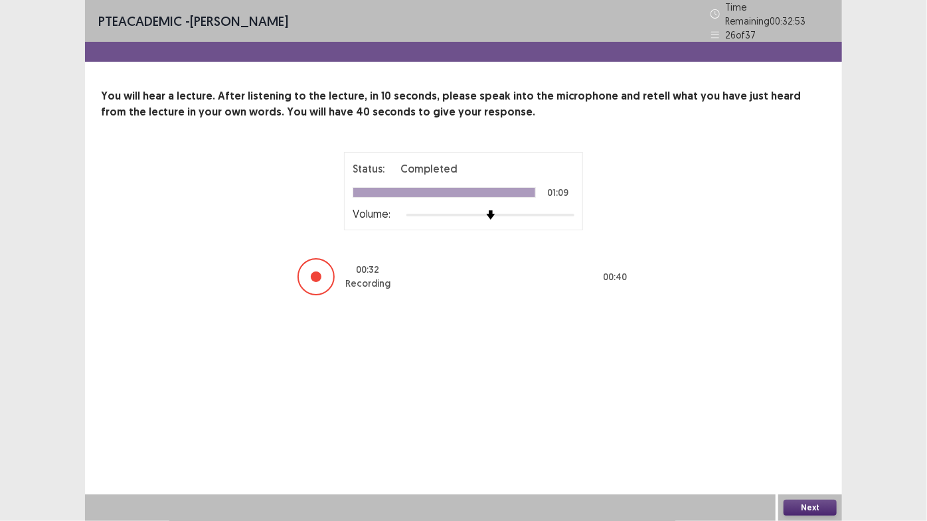
click at [817, 445] on button "Next" at bounding box center [810, 508] width 53 height 16
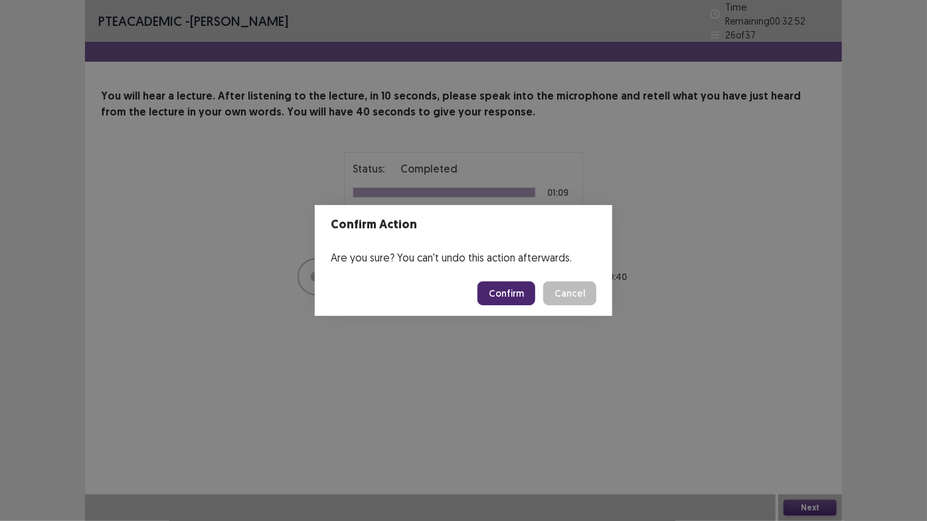
click at [511, 297] on button "Confirm" at bounding box center [506, 294] width 58 height 24
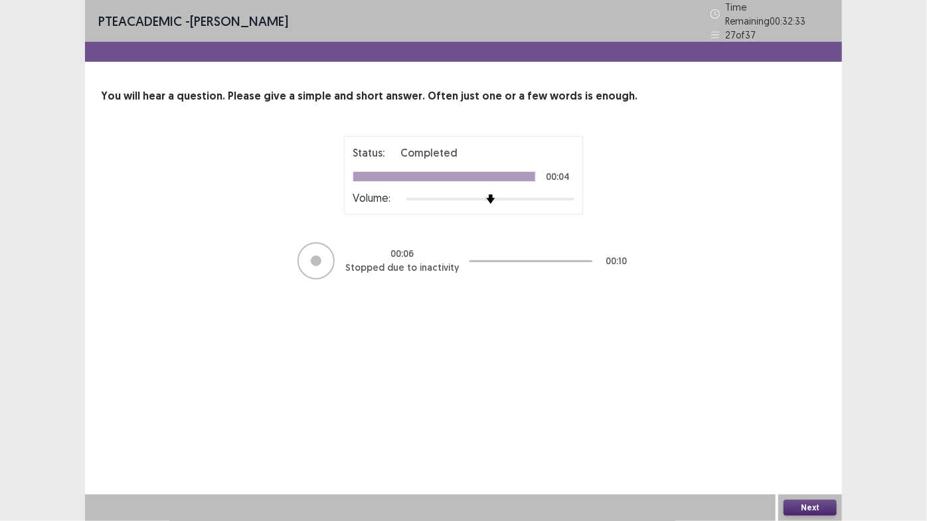
click at [806, 445] on button "Next" at bounding box center [810, 508] width 53 height 16
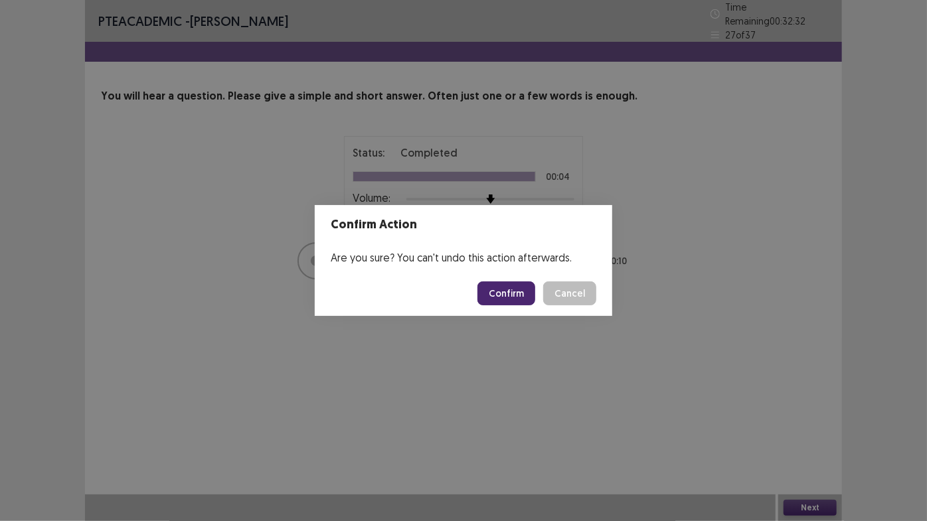
click at [503, 286] on button "Confirm" at bounding box center [506, 294] width 58 height 24
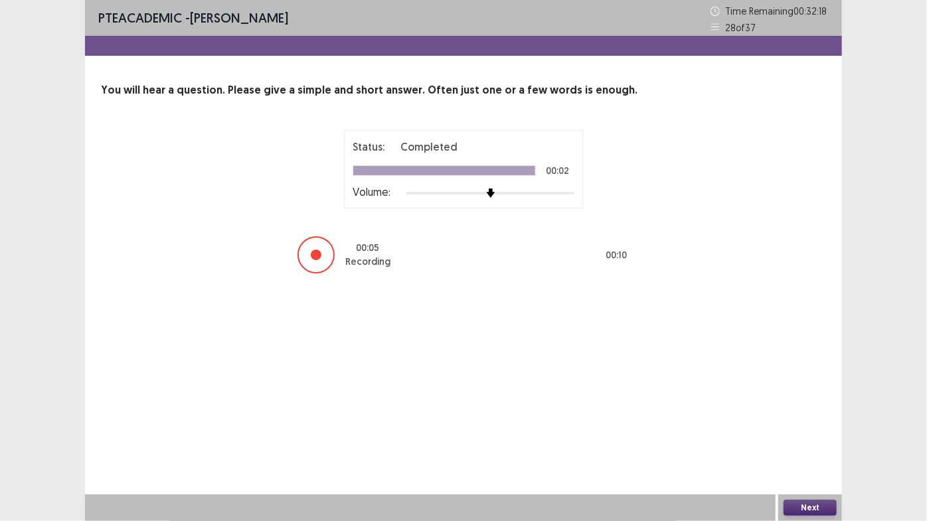
click at [797, 445] on button "Next" at bounding box center [810, 508] width 53 height 16
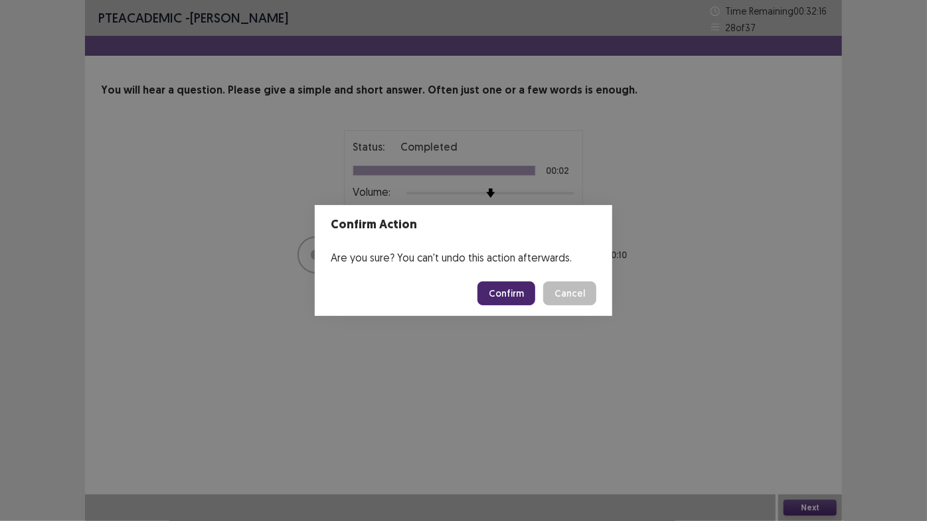
click at [501, 299] on button "Confirm" at bounding box center [506, 294] width 58 height 24
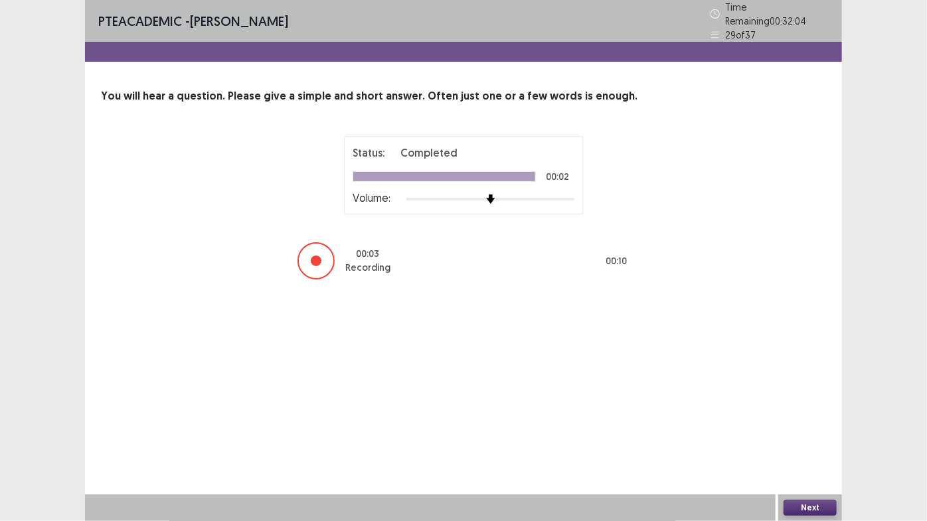
click at [816, 445] on button "Next" at bounding box center [810, 508] width 53 height 16
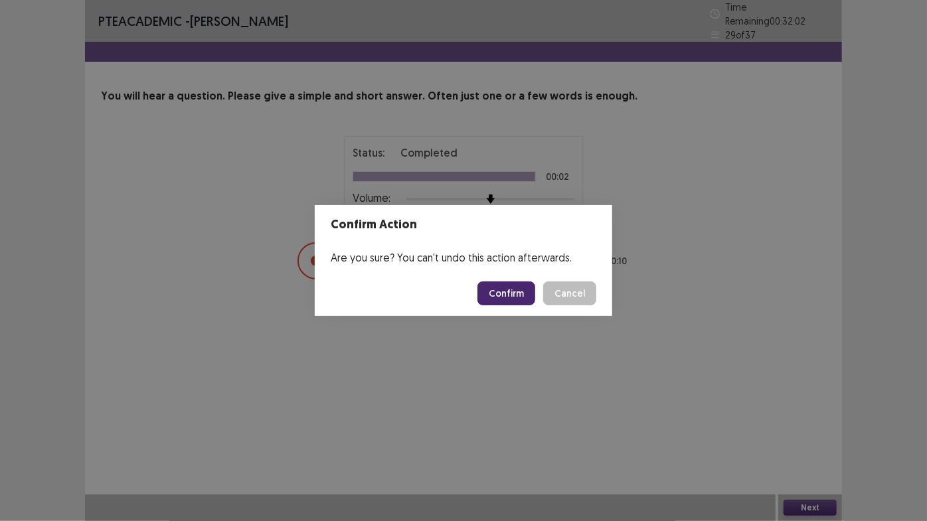
click at [517, 296] on button "Confirm" at bounding box center [506, 294] width 58 height 24
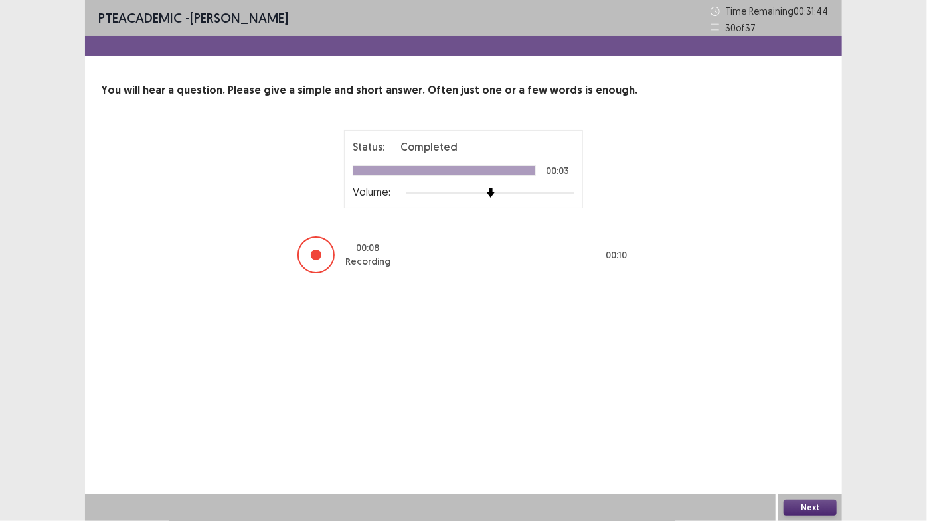
click at [814, 445] on button "Next" at bounding box center [810, 508] width 53 height 16
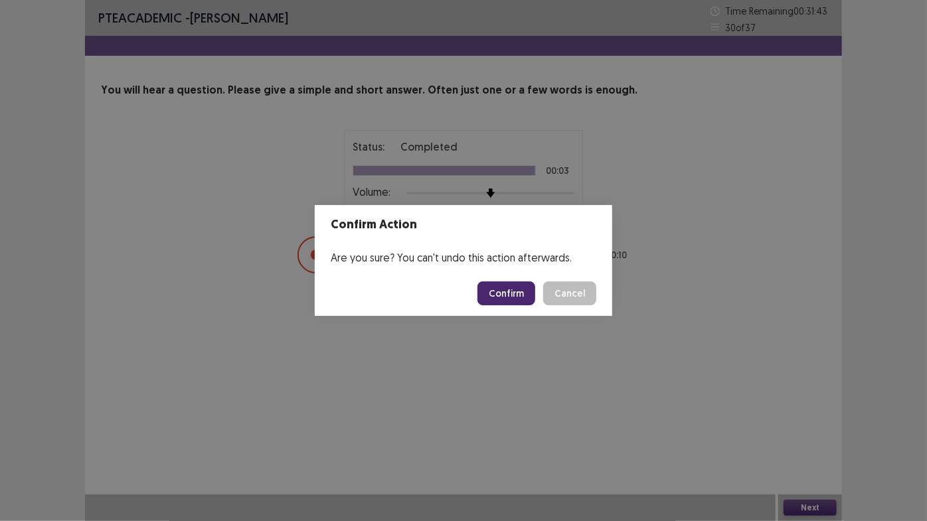
click at [497, 294] on button "Confirm" at bounding box center [506, 294] width 58 height 24
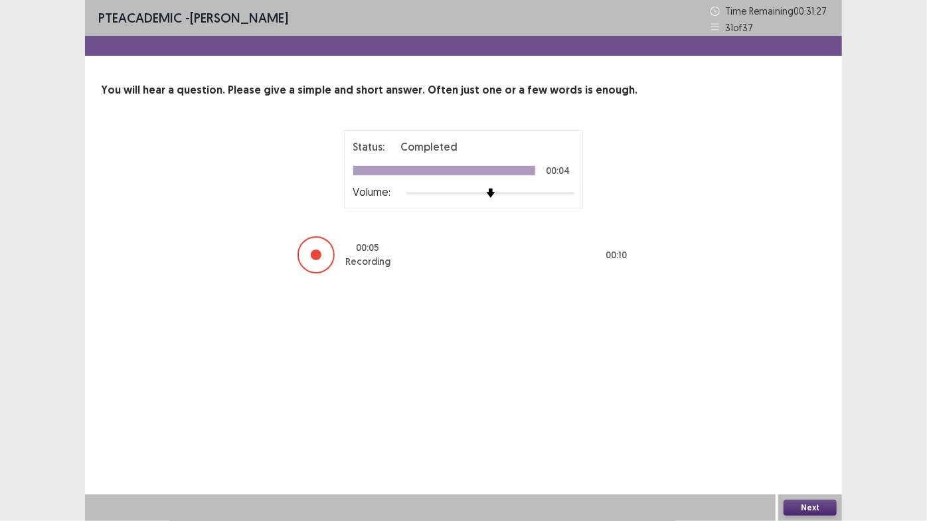
click at [799, 445] on button "Next" at bounding box center [810, 508] width 53 height 16
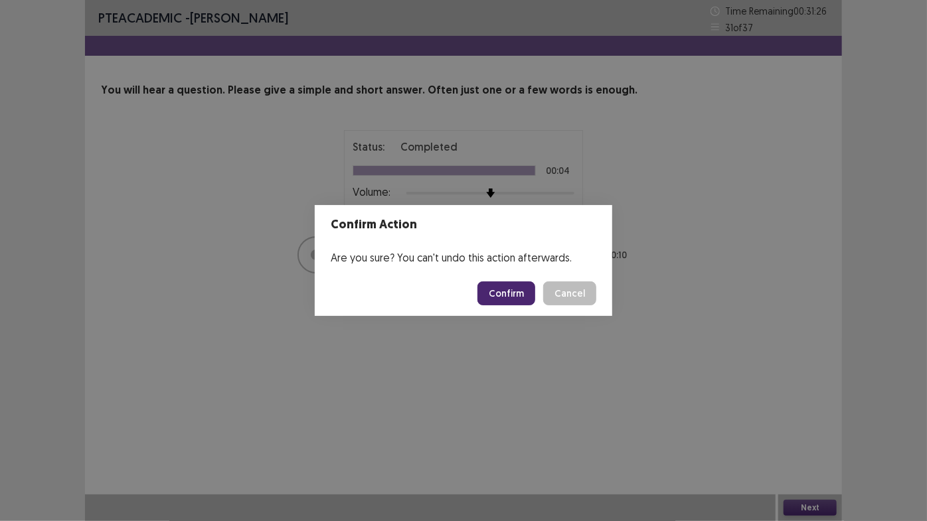
click at [517, 288] on button "Confirm" at bounding box center [506, 294] width 58 height 24
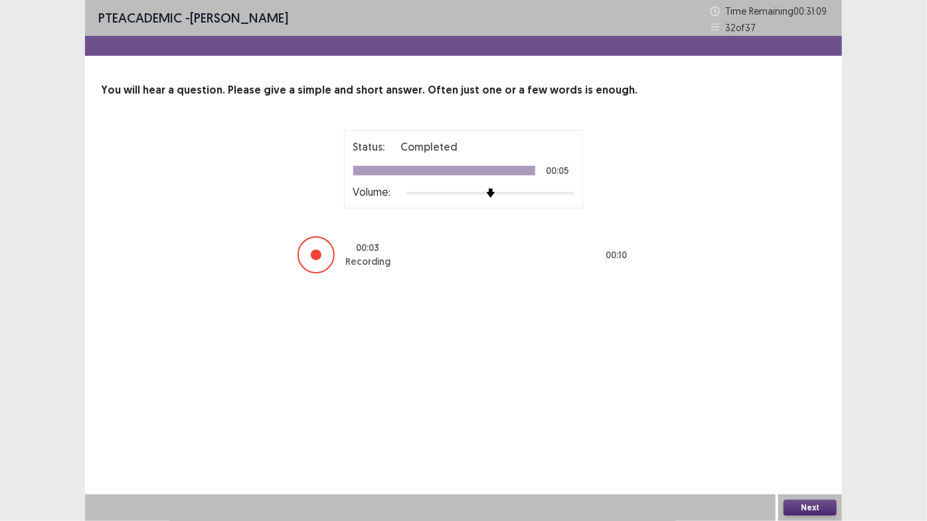
click at [813, 445] on button "Next" at bounding box center [810, 508] width 53 height 16
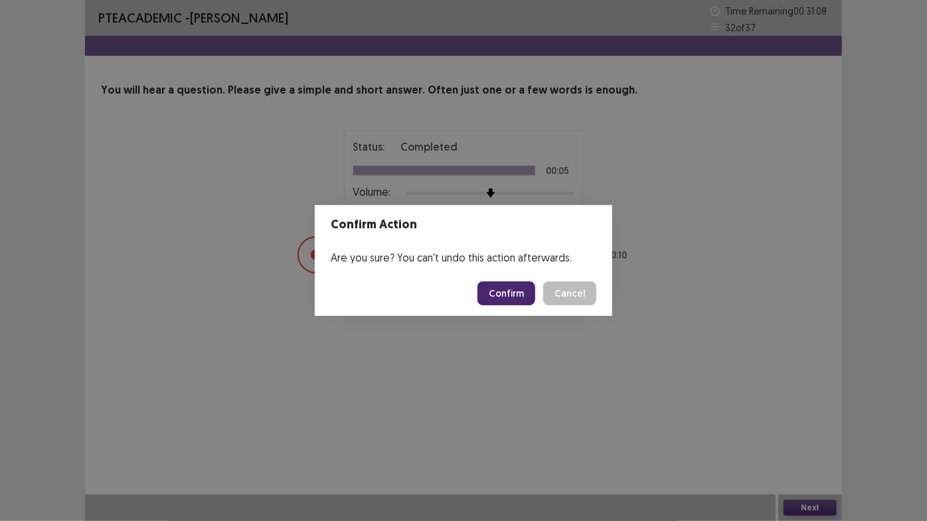
click at [523, 288] on button "Confirm" at bounding box center [506, 294] width 58 height 24
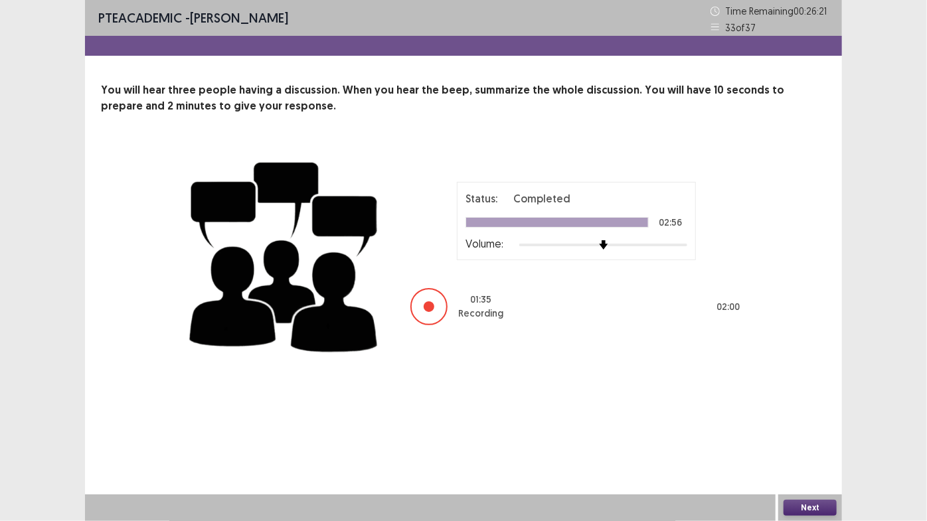
click at [807, 445] on button "Next" at bounding box center [810, 508] width 53 height 16
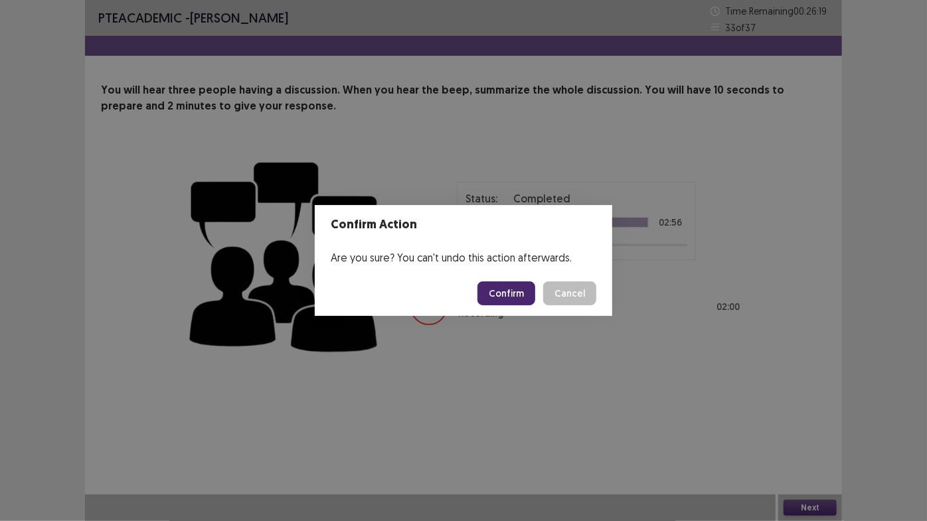
click at [513, 284] on button "Confirm" at bounding box center [506, 294] width 58 height 24
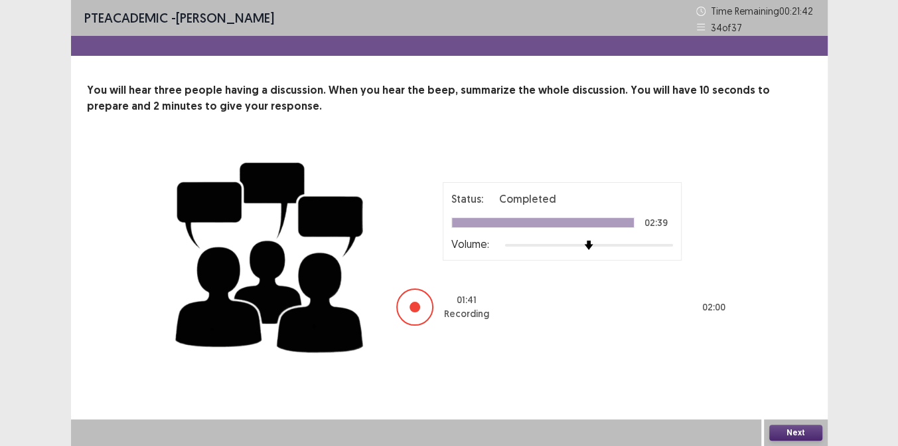
click at [802, 437] on button "Next" at bounding box center [796, 432] width 53 height 16
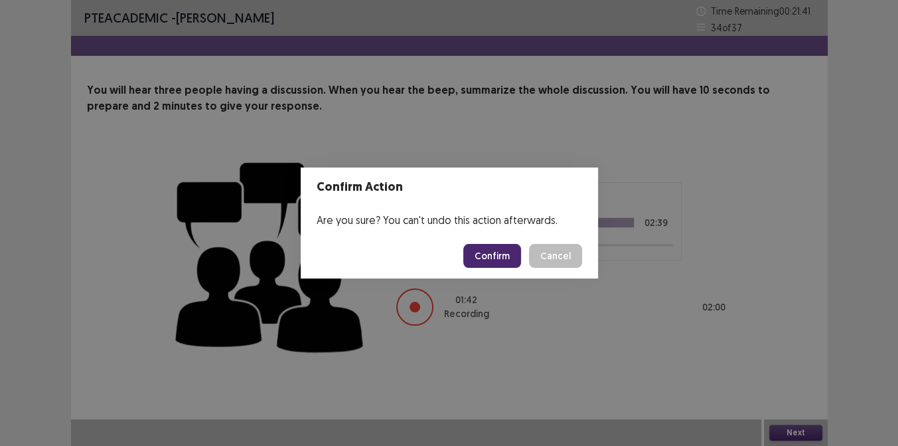
click at [491, 253] on button "Confirm" at bounding box center [492, 256] width 58 height 24
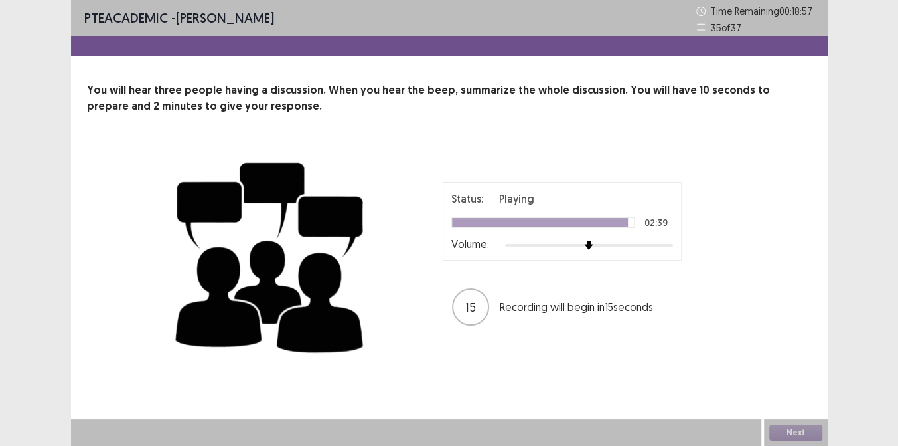
click at [491, 253] on div "Status: Playing 02:39 Volume:" at bounding box center [562, 221] width 239 height 78
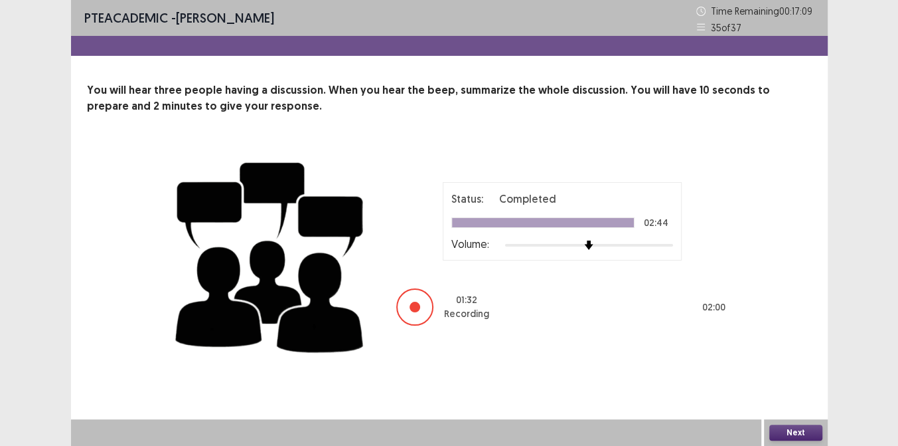
click at [805, 433] on button "Next" at bounding box center [796, 432] width 53 height 16
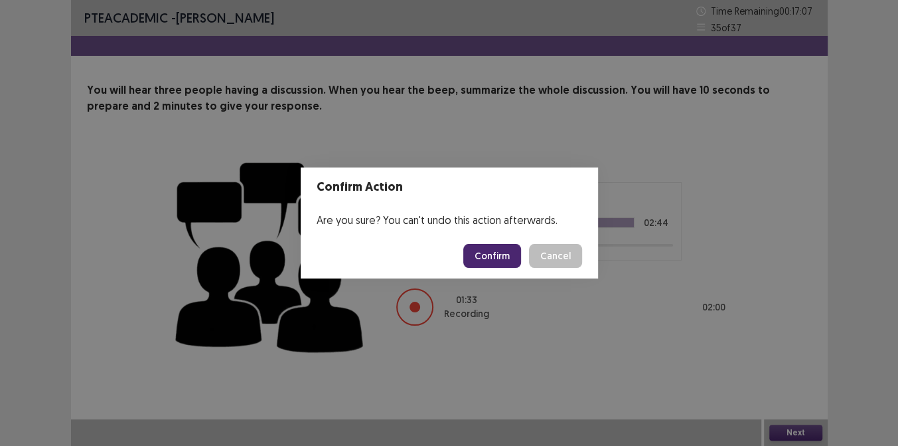
click at [502, 249] on button "Confirm" at bounding box center [492, 256] width 58 height 24
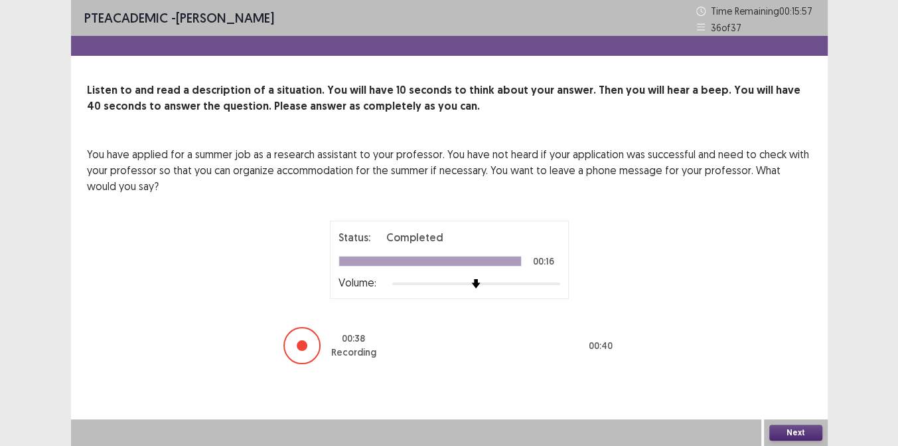
click at [798, 432] on button "Next" at bounding box center [796, 432] width 53 height 16
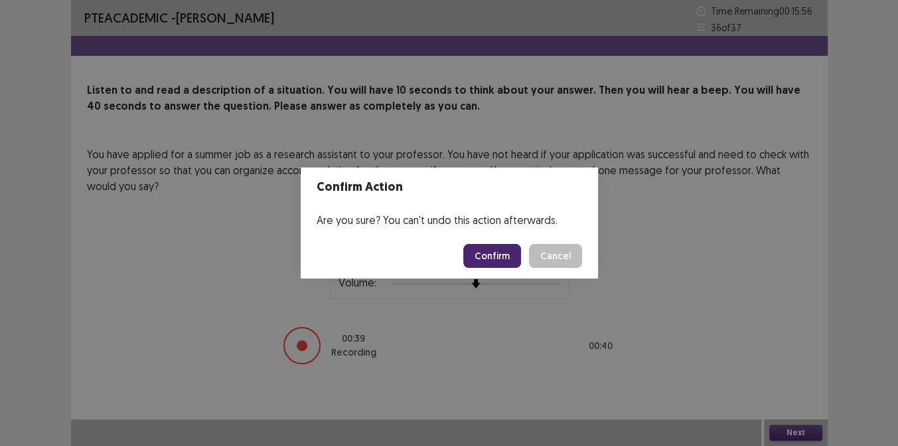
click at [505, 256] on button "Confirm" at bounding box center [492, 256] width 58 height 24
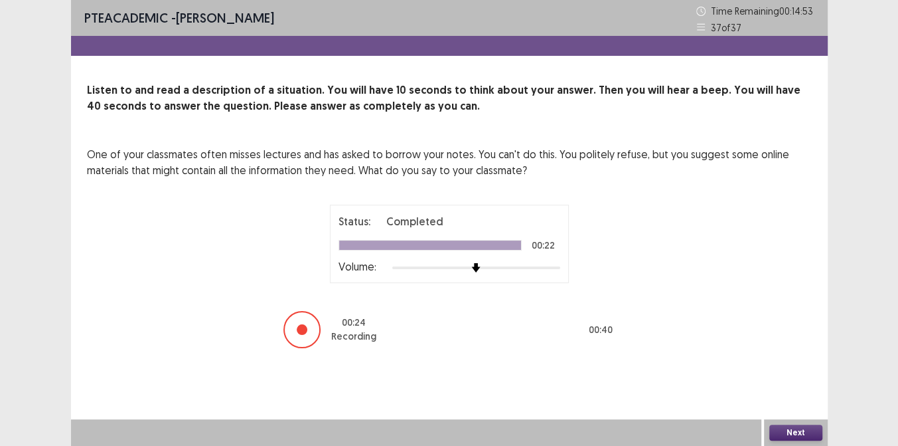
click at [788, 433] on button "Next" at bounding box center [796, 432] width 53 height 16
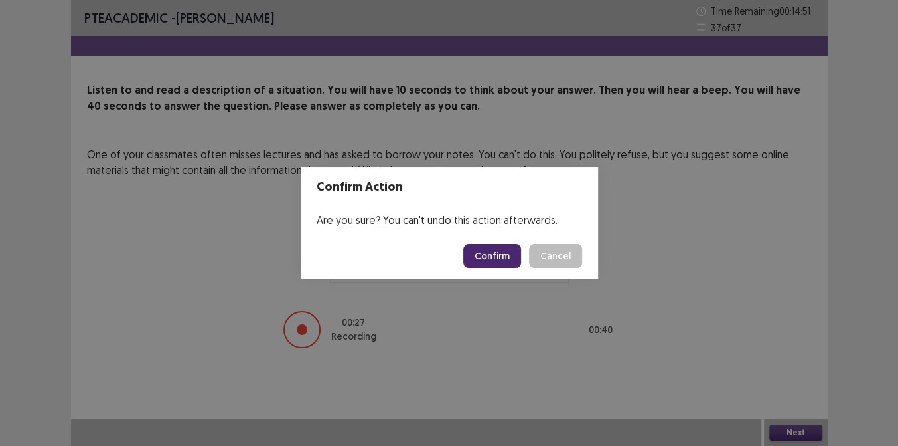
click at [497, 256] on button "Confirm" at bounding box center [492, 256] width 58 height 24
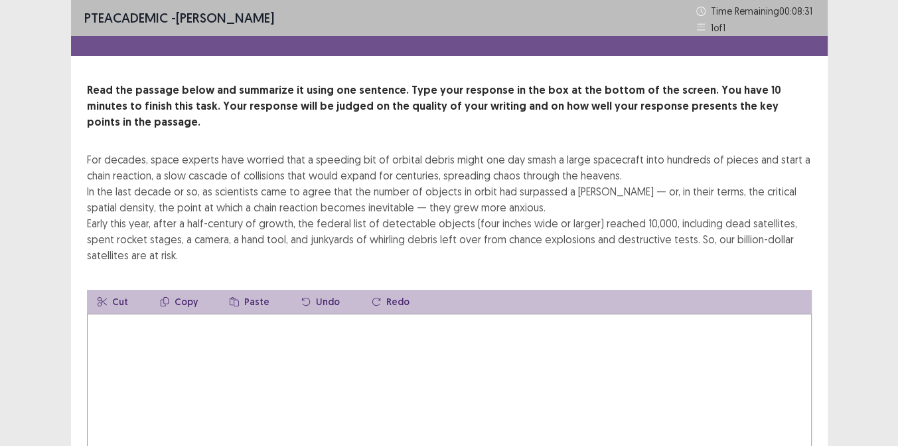
click at [174, 328] on textarea at bounding box center [449, 386] width 725 height 146
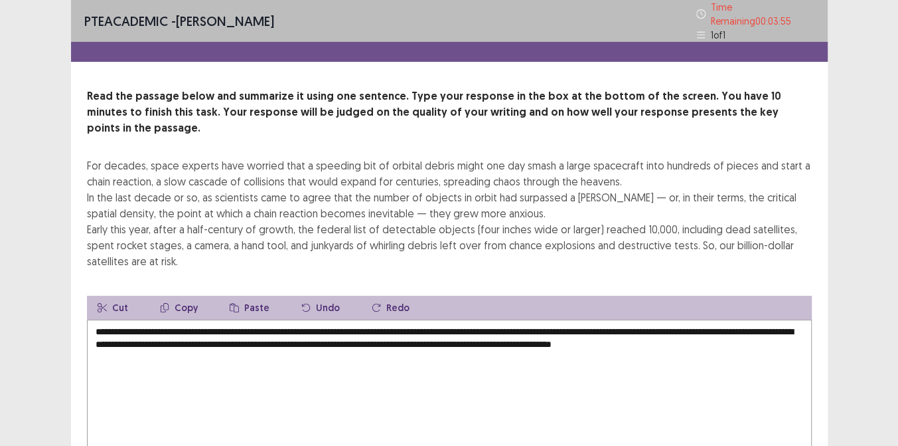
type textarea "**********"
click at [867, 169] on div "PTE academic - [PERSON_NAME] Time Remaining 00 : 02 : 49 1 of 1 Read the passag…" at bounding box center [449, 274] width 898 height 548
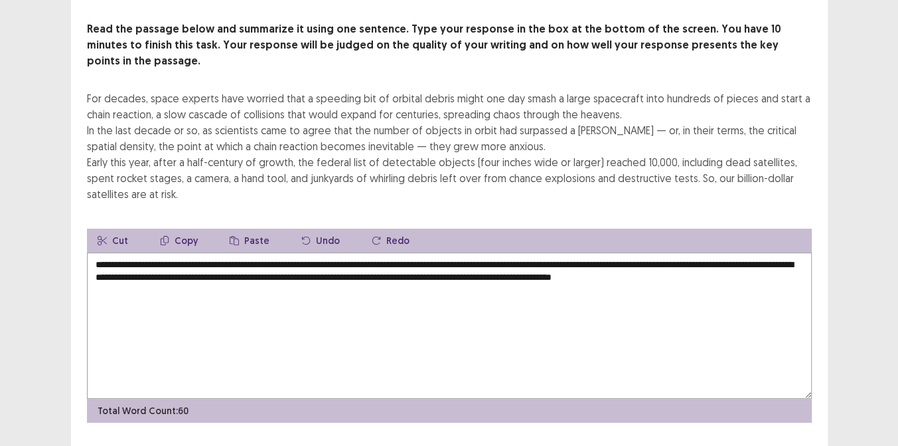
scroll to position [72, 0]
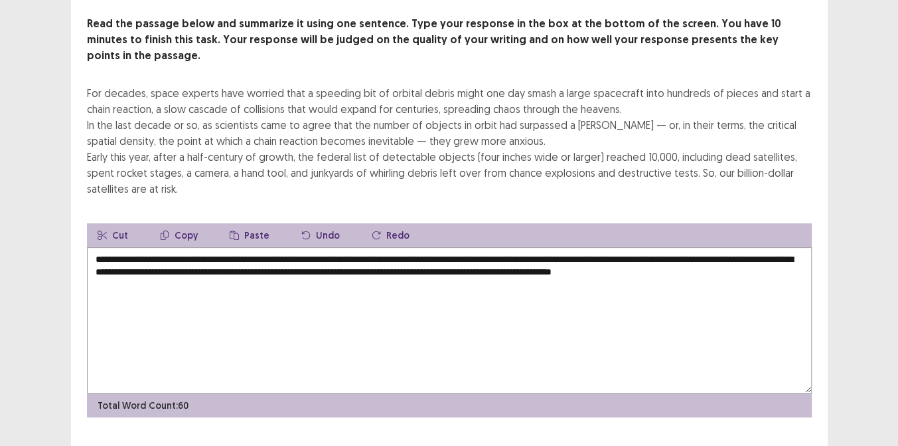
click at [818, 149] on div "Read the passage below and summarize it using one sentence. Type your response …" at bounding box center [449, 216] width 757 height 401
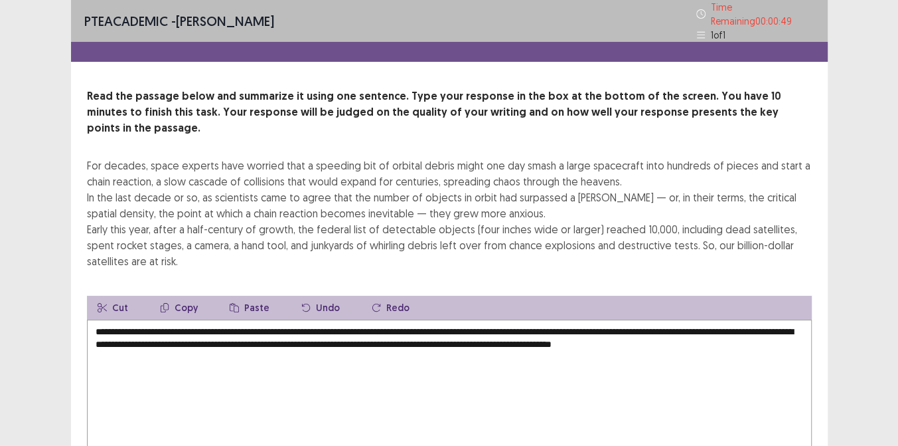
scroll to position [0, 0]
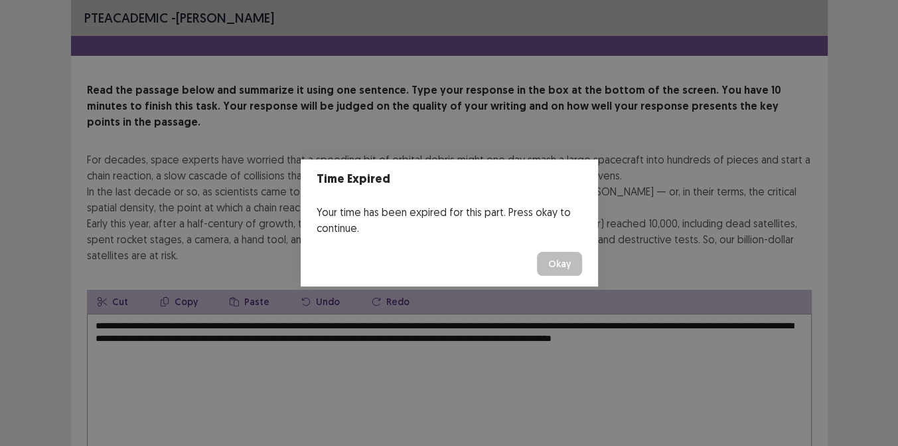
click at [552, 252] on button "Okay" at bounding box center [559, 264] width 45 height 24
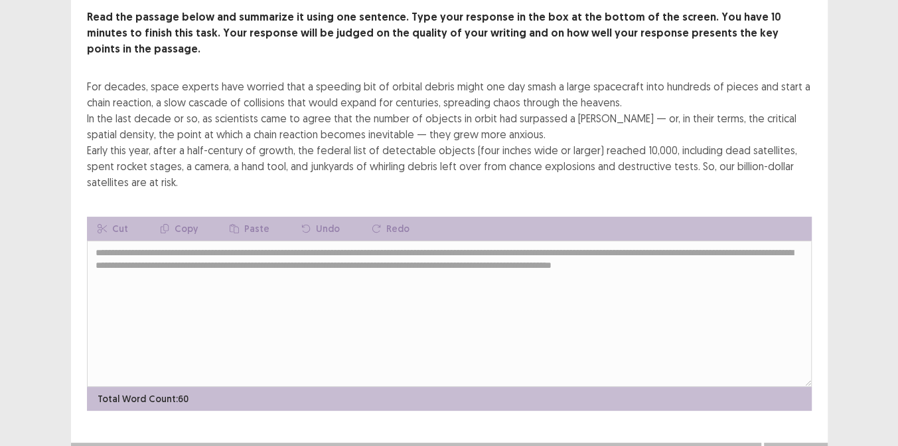
scroll to position [80, 0]
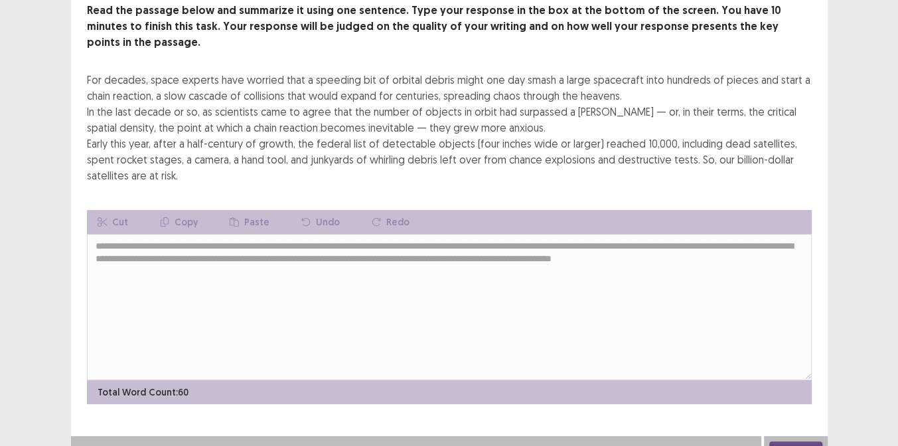
click at [796, 441] on div "Next" at bounding box center [796, 449] width 64 height 27
click at [793, 441] on button "Next" at bounding box center [796, 449] width 53 height 16
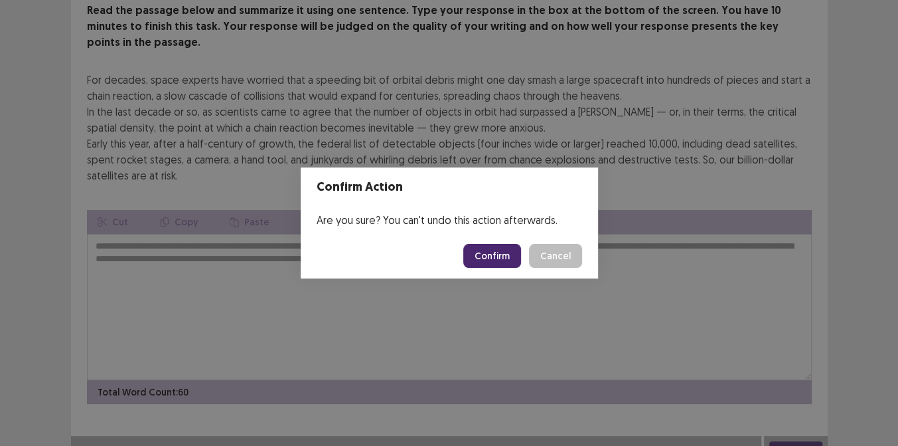
click at [506, 261] on button "Confirm" at bounding box center [492, 256] width 58 height 24
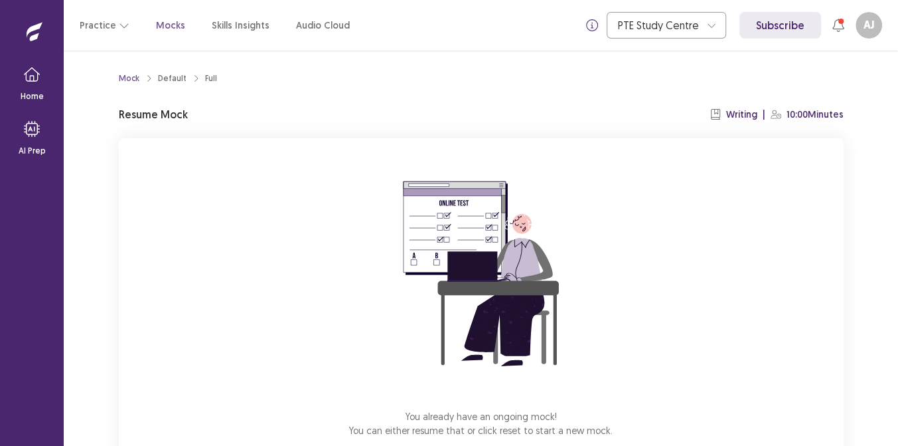
click at [581, 234] on img at bounding box center [481, 273] width 239 height 239
click at [579, 212] on img at bounding box center [481, 273] width 239 height 239
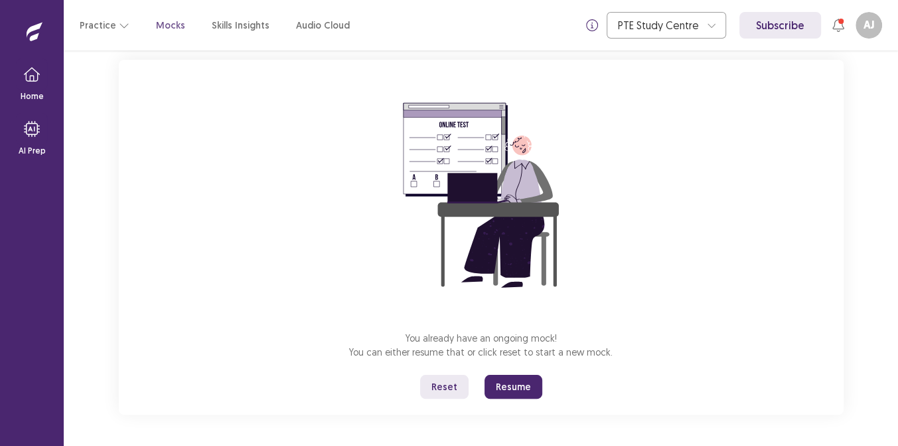
click at [518, 384] on button "Resume" at bounding box center [514, 386] width 58 height 24
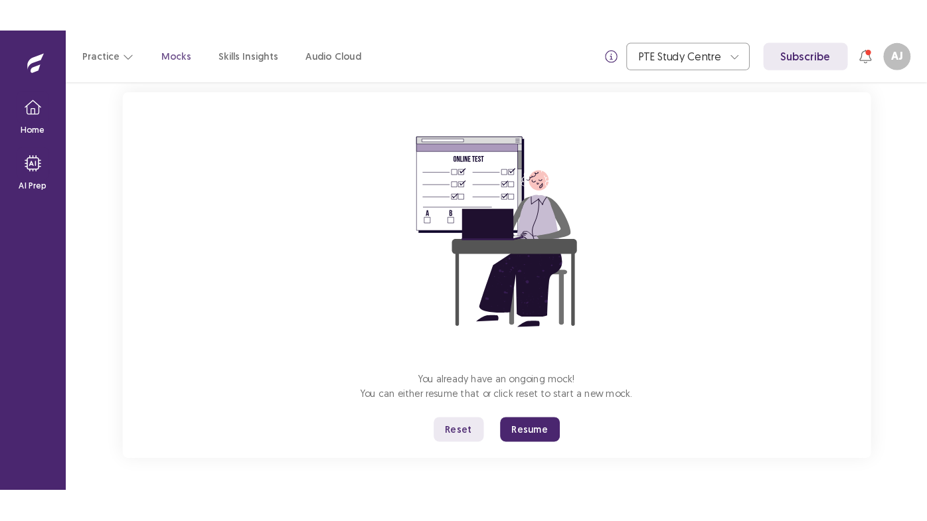
scroll to position [3, 0]
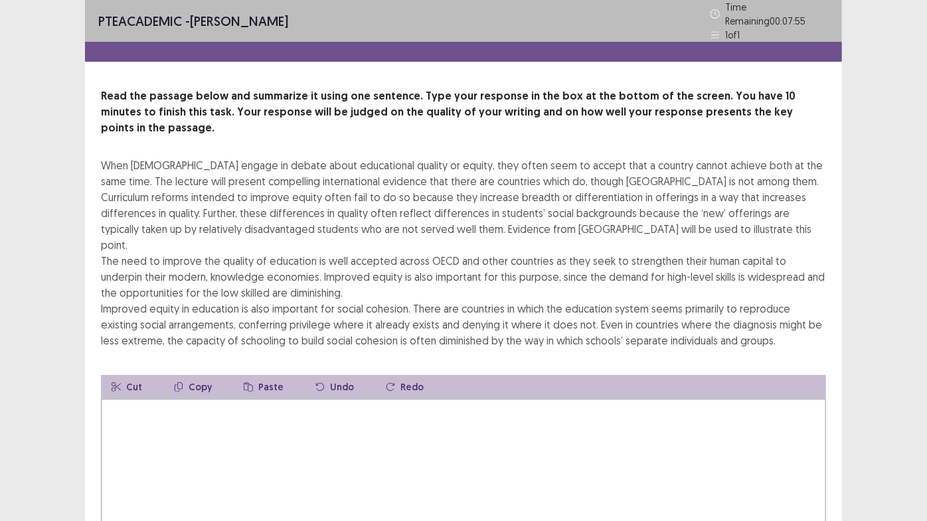
click at [228, 414] on textarea at bounding box center [463, 472] width 725 height 146
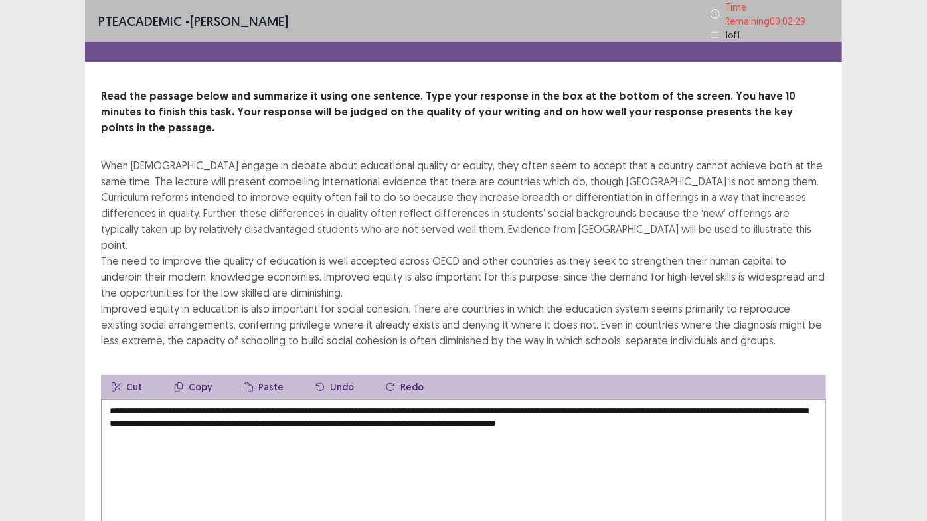
click at [475, 445] on textarea "**********" at bounding box center [463, 472] width 725 height 146
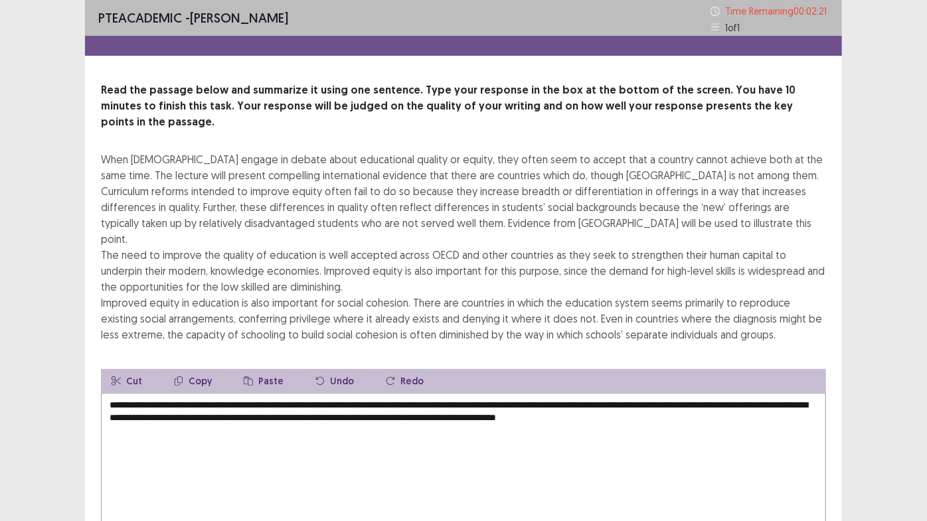
click at [520, 412] on textarea "**********" at bounding box center [463, 466] width 725 height 146
click at [744, 445] on textarea "**********" at bounding box center [463, 466] width 725 height 146
type textarea "**********"
click at [835, 403] on div "Read the passage below and summarize it using one sentence. Type your response …" at bounding box center [463, 322] width 757 height 481
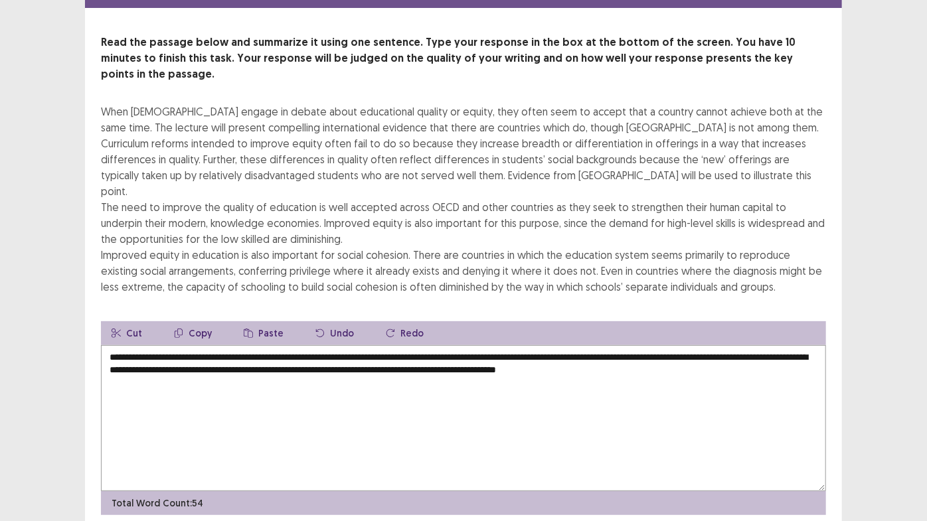
scroll to position [68, 0]
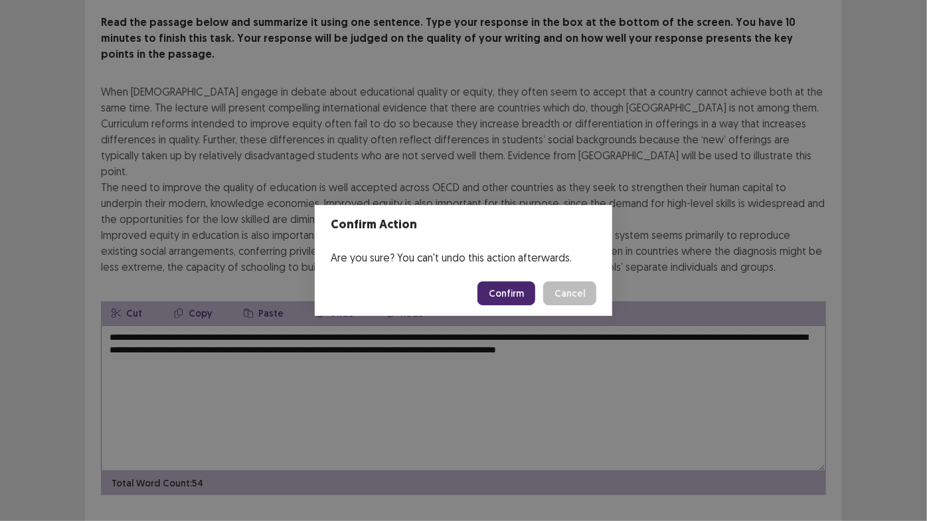
click at [504, 287] on button "Confirm" at bounding box center [506, 294] width 58 height 24
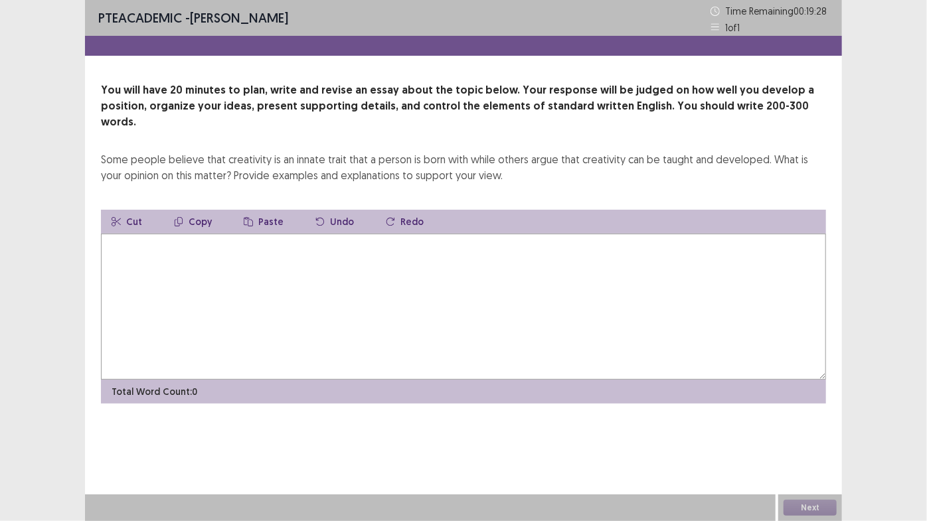
click at [146, 235] on textarea at bounding box center [463, 307] width 725 height 146
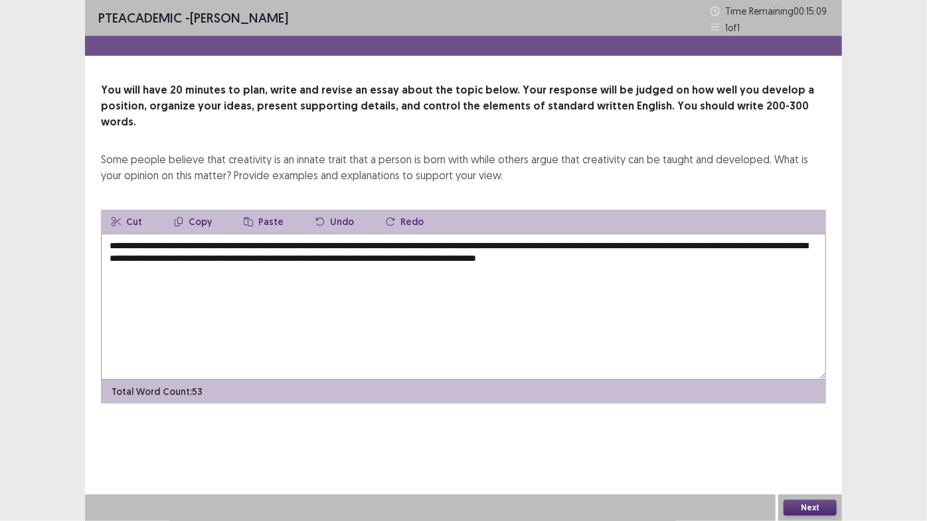
drag, startPoint x: 238, startPoint y: 232, endPoint x: 637, endPoint y: 230, distance: 399.7
click at [637, 234] on textarea "**********" at bounding box center [463, 307] width 725 height 146
click at [264, 210] on button "Paste" at bounding box center [263, 222] width 61 height 24
click at [181, 217] on icon "button" at bounding box center [178, 221] width 9 height 9
drag, startPoint x: 238, startPoint y: 228, endPoint x: 637, endPoint y: 229, distance: 399.1
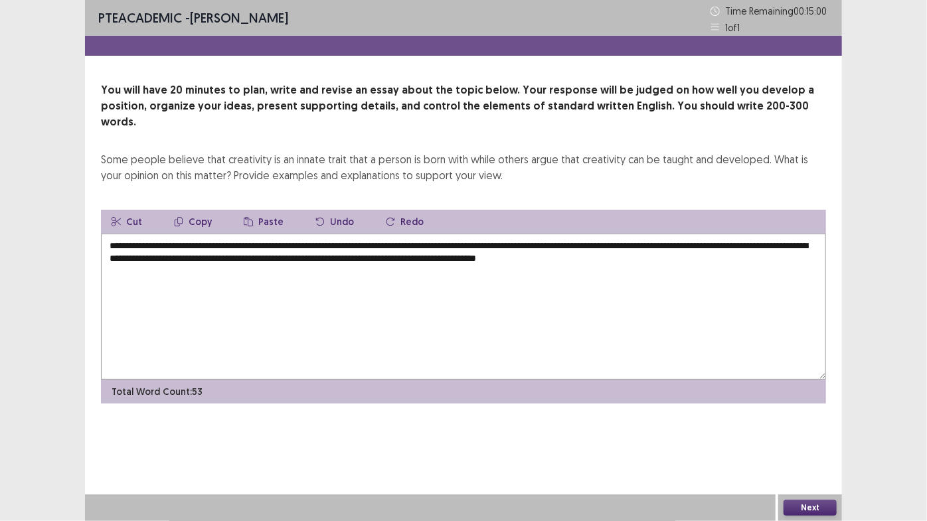
click at [637, 234] on textarea "**********" at bounding box center [463, 307] width 725 height 146
click at [186, 210] on button "Copy" at bounding box center [192, 222] width 59 height 24
click at [746, 256] on textarea "**********" at bounding box center [463, 307] width 725 height 146
click at [268, 210] on button "Paste" at bounding box center [263, 222] width 61 height 24
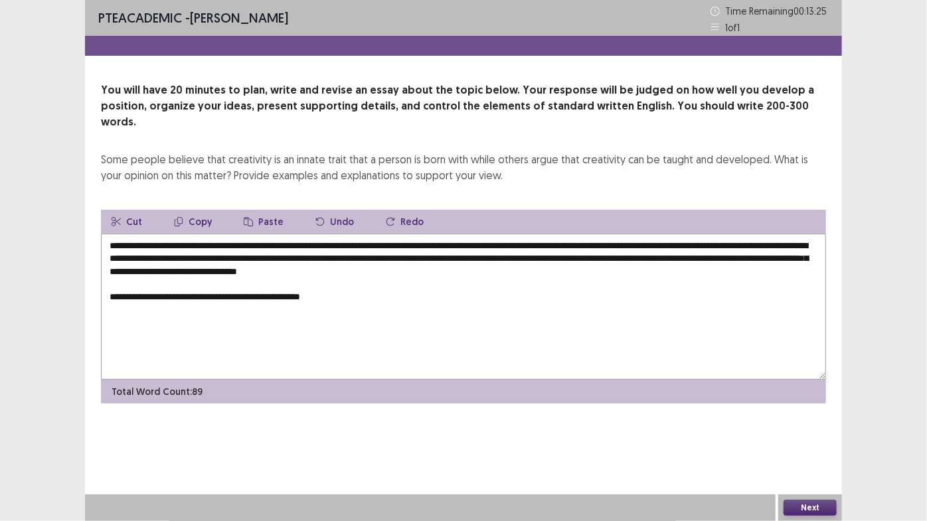
click at [299, 279] on textarea "**********" at bounding box center [463, 307] width 725 height 146
click at [373, 283] on textarea "**********" at bounding box center [463, 307] width 725 height 146
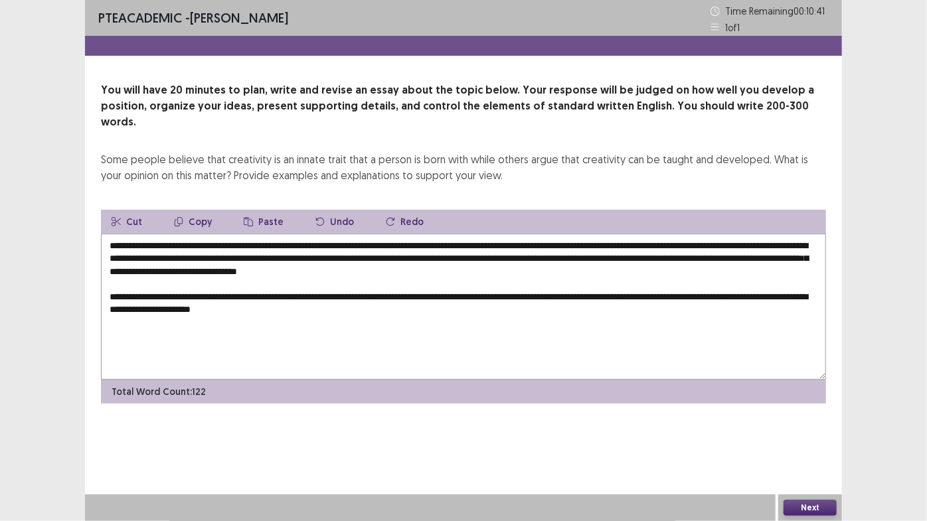
click at [178, 293] on textarea "**********" at bounding box center [463, 307] width 725 height 146
click at [364, 298] on textarea "**********" at bounding box center [463, 307] width 725 height 146
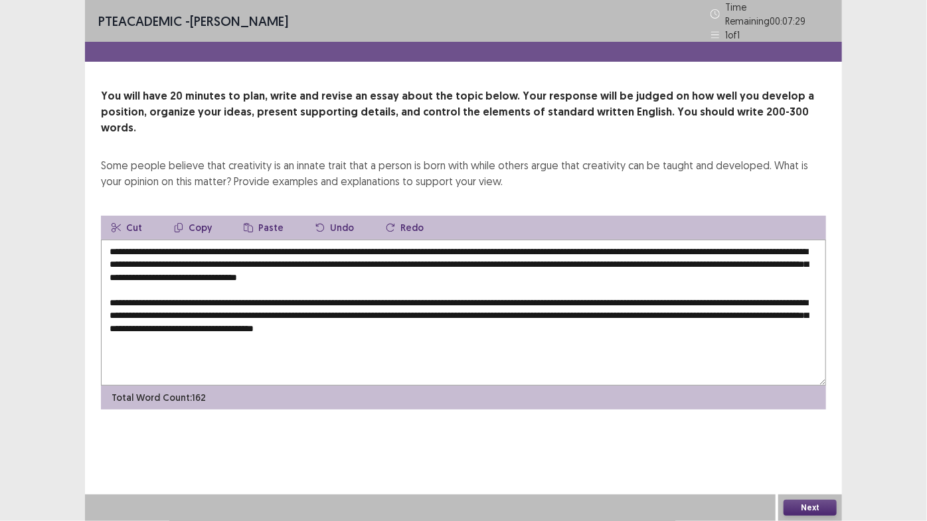
click at [701, 281] on textarea "**********" at bounding box center [463, 313] width 725 height 146
click at [564, 303] on textarea "**********" at bounding box center [463, 313] width 725 height 146
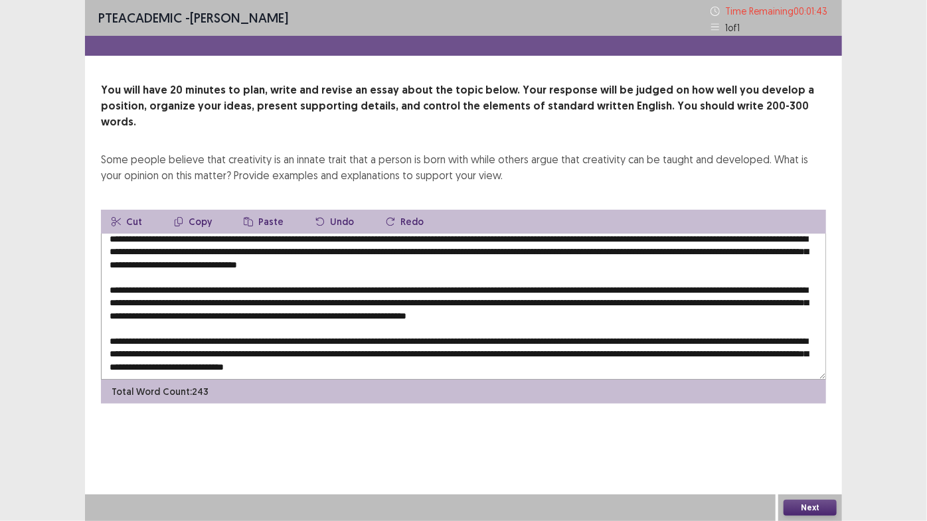
scroll to position [26, 0]
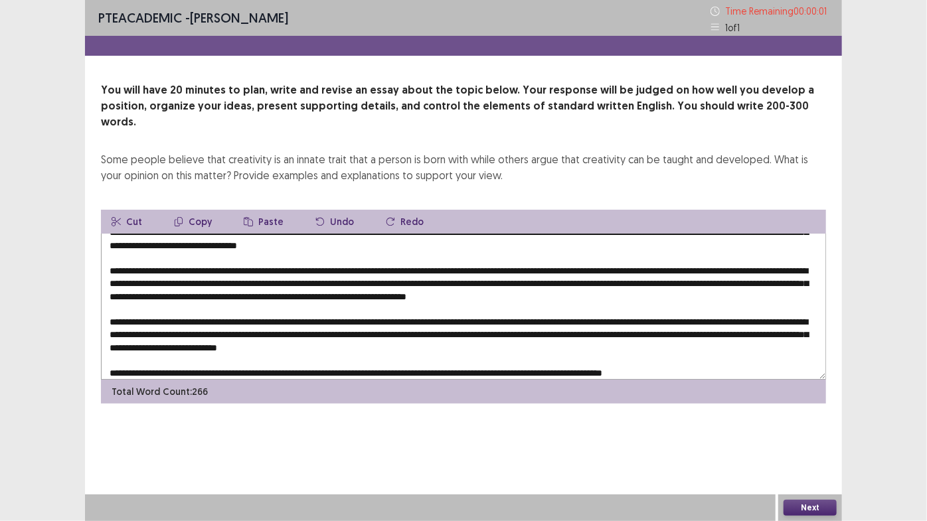
type textarea "**********"
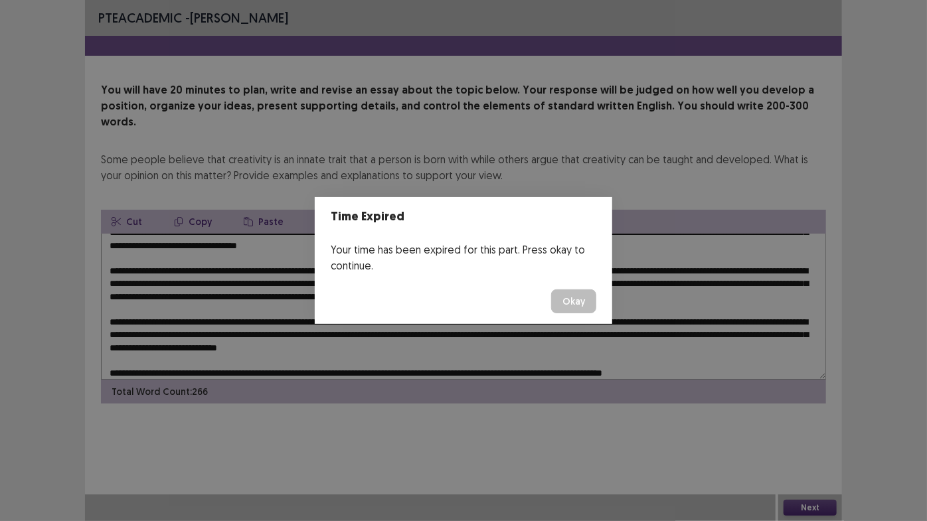
click at [580, 303] on button "Okay" at bounding box center [573, 302] width 45 height 24
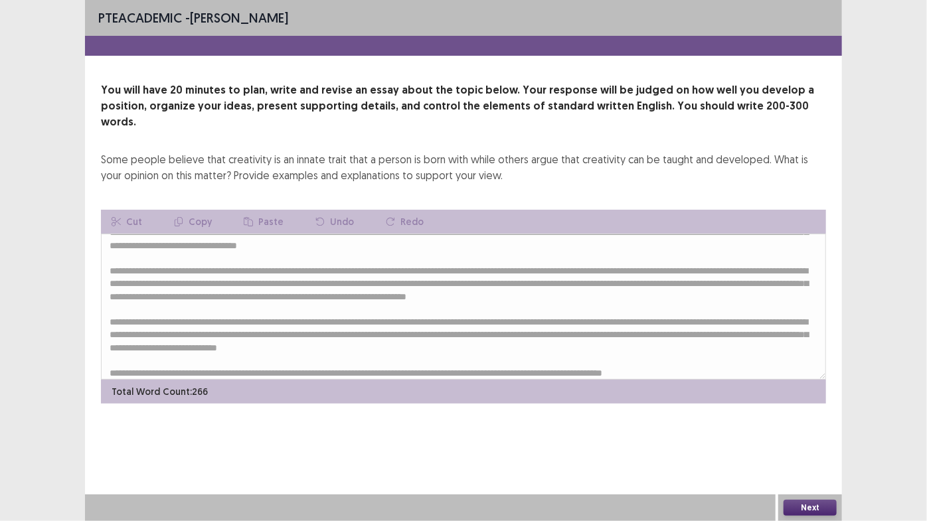
click at [812, 445] on button "Next" at bounding box center [810, 508] width 53 height 16
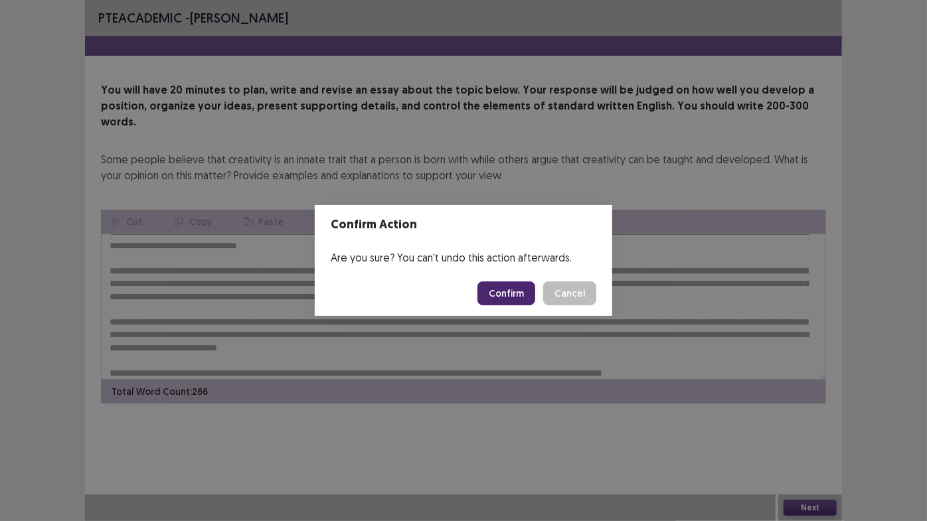
click at [517, 294] on button "Confirm" at bounding box center [506, 294] width 58 height 24
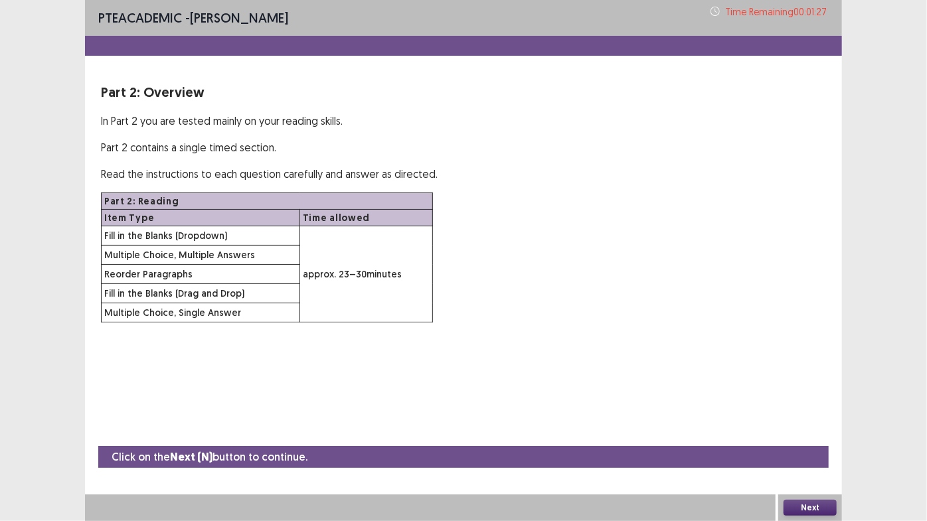
click at [818, 445] on button "Next" at bounding box center [810, 508] width 53 height 16
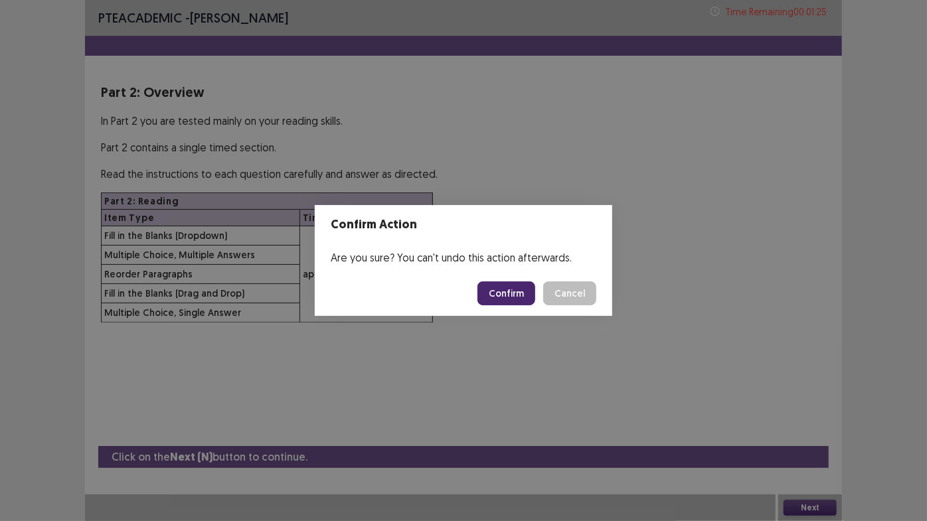
click at [520, 291] on button "Confirm" at bounding box center [506, 294] width 58 height 24
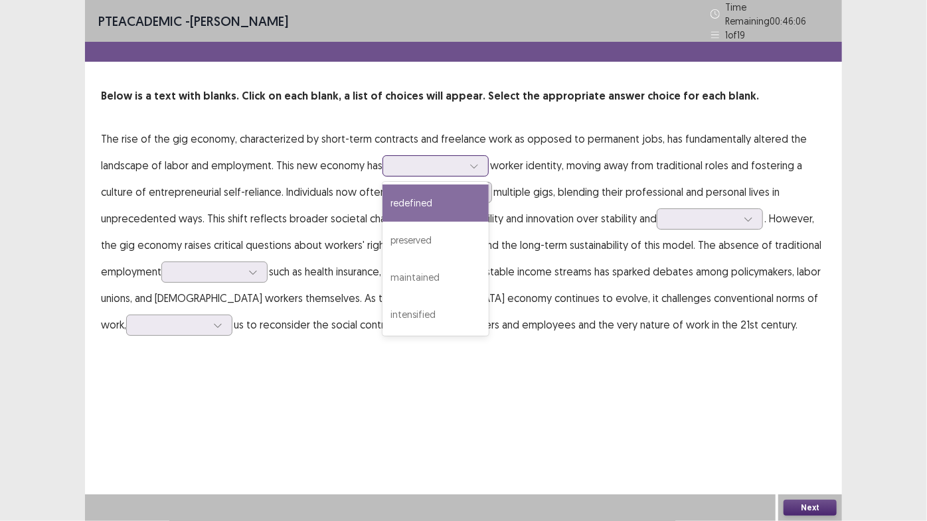
click at [412, 163] on div at bounding box center [428, 165] width 69 height 13
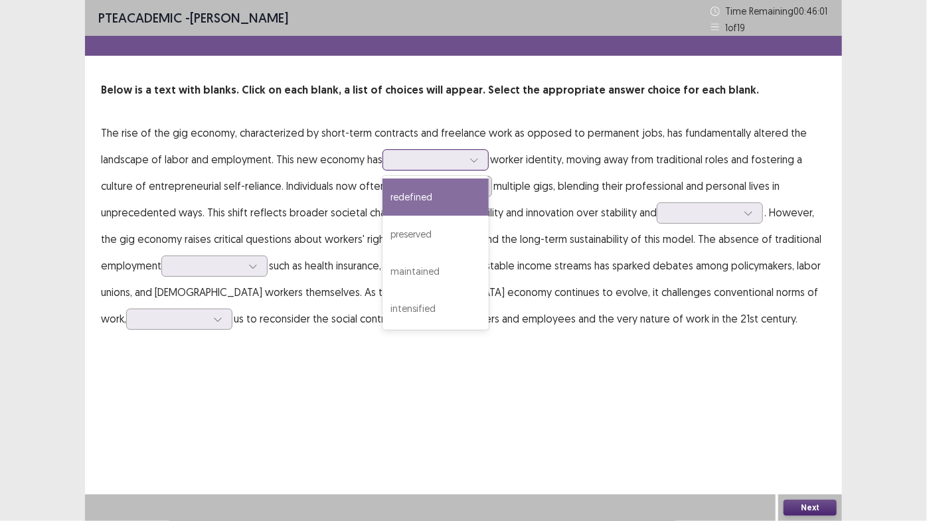
click at [439, 197] on div "redefined" at bounding box center [435, 197] width 106 height 37
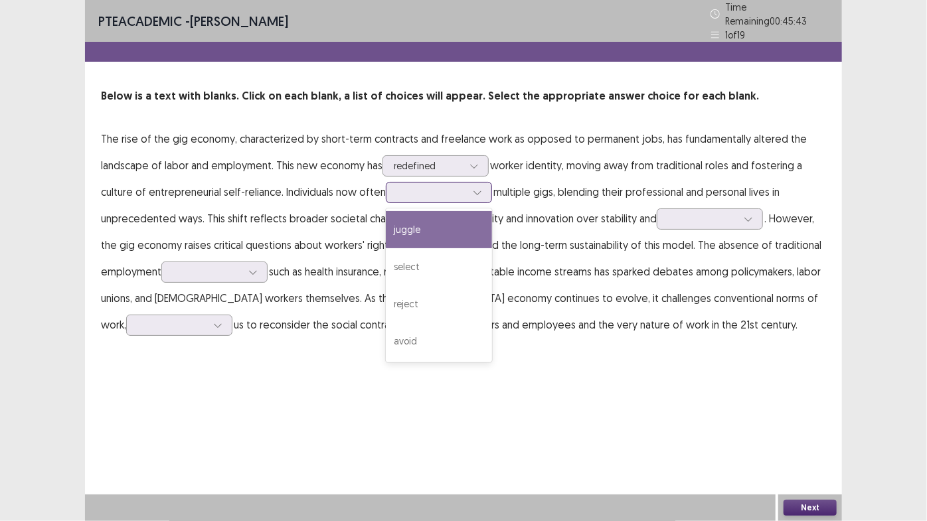
click at [431, 193] on div at bounding box center [431, 192] width 69 height 13
click at [428, 226] on div "juggle" at bounding box center [439, 229] width 106 height 37
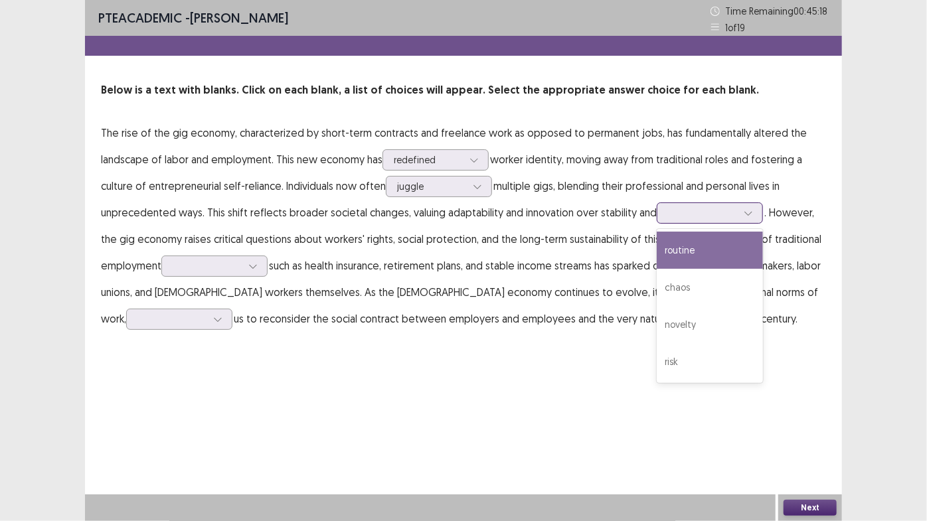
click at [717, 219] on div at bounding box center [702, 213] width 69 height 13
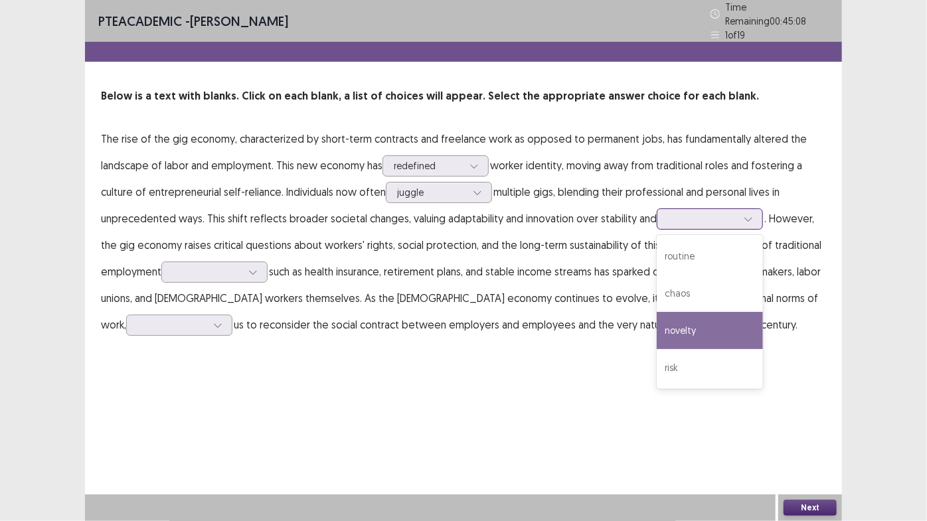
click at [697, 317] on div "novelty" at bounding box center [710, 330] width 106 height 37
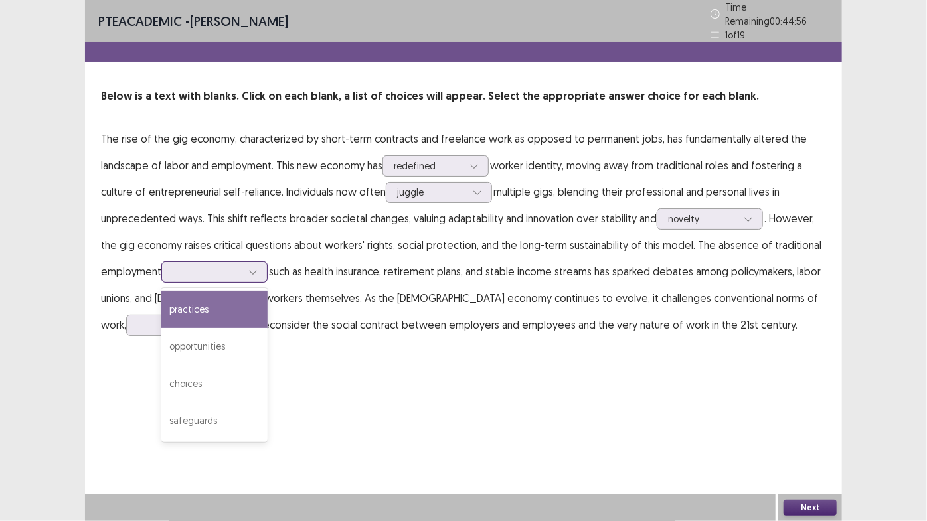
click at [254, 268] on icon at bounding box center [252, 272] width 9 height 9
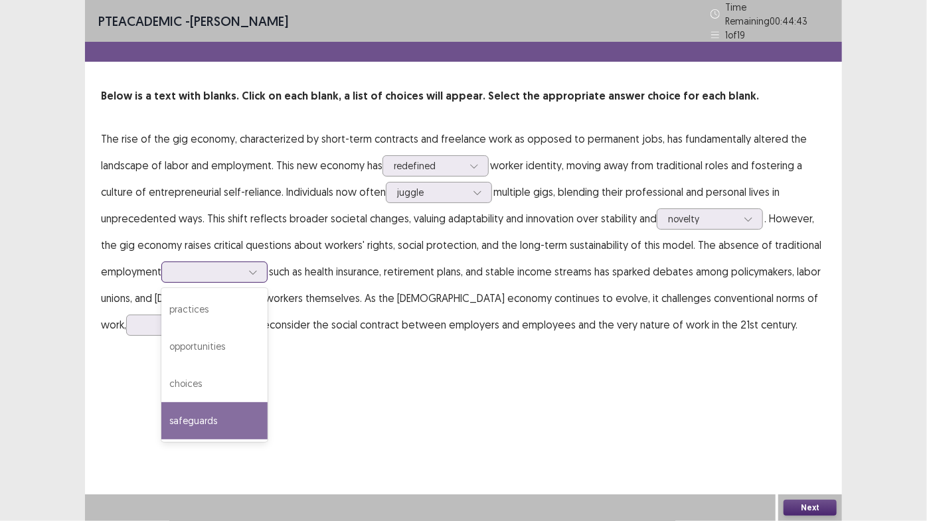
click at [232, 422] on div "safeguards" at bounding box center [214, 420] width 106 height 37
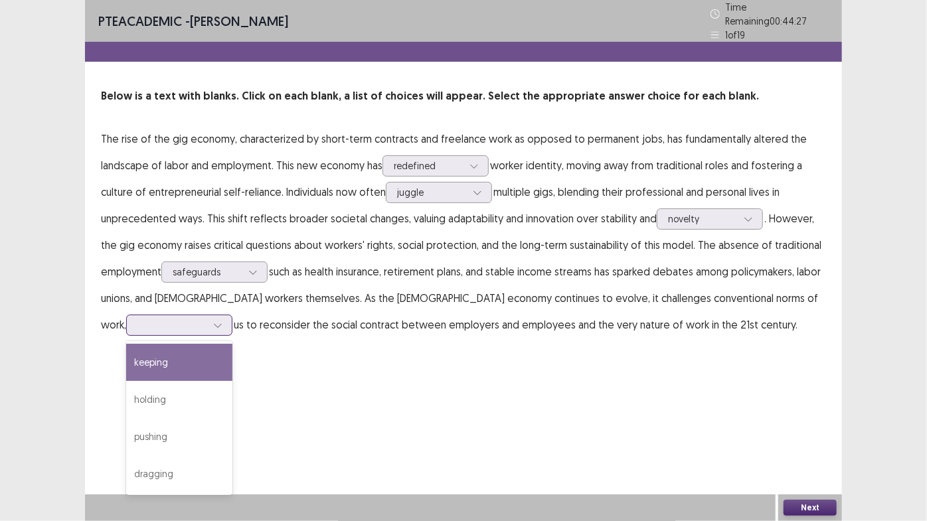
click at [207, 319] on div at bounding box center [171, 325] width 69 height 13
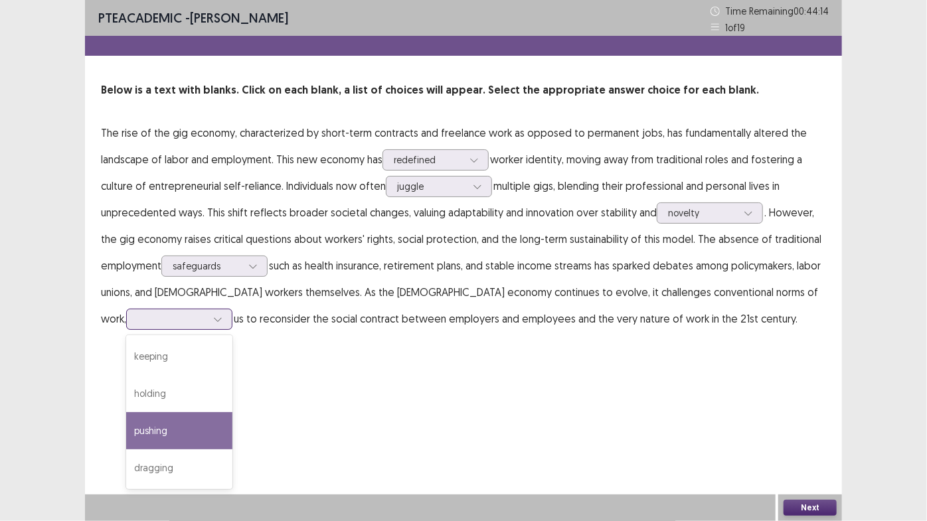
click at [232, 412] on div "pushing" at bounding box center [179, 430] width 106 height 37
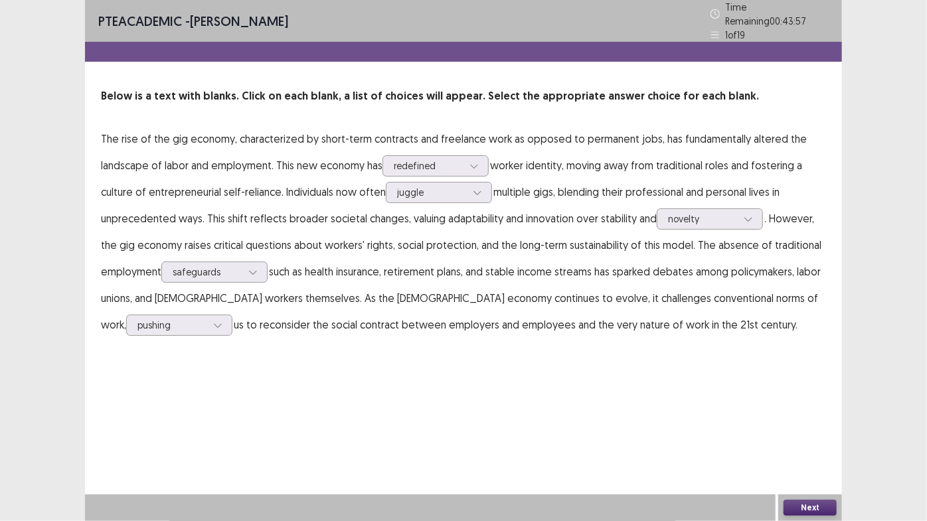
click at [799, 445] on button "Next" at bounding box center [810, 508] width 53 height 16
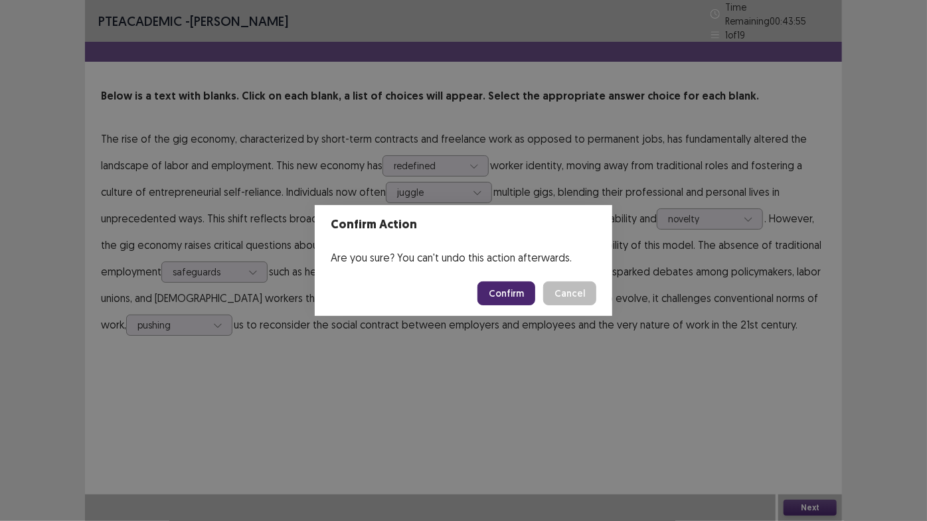
click at [514, 297] on button "Confirm" at bounding box center [506, 294] width 58 height 24
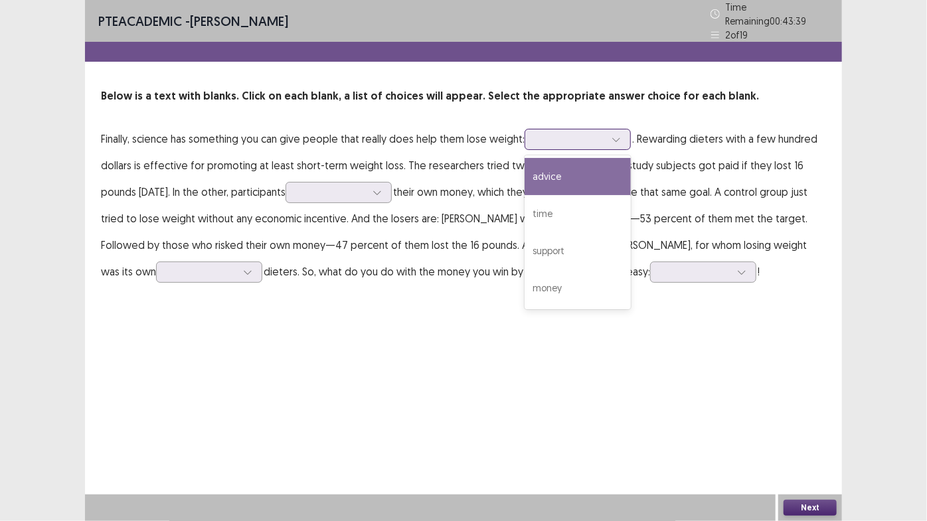
click at [601, 133] on div at bounding box center [570, 139] width 69 height 13
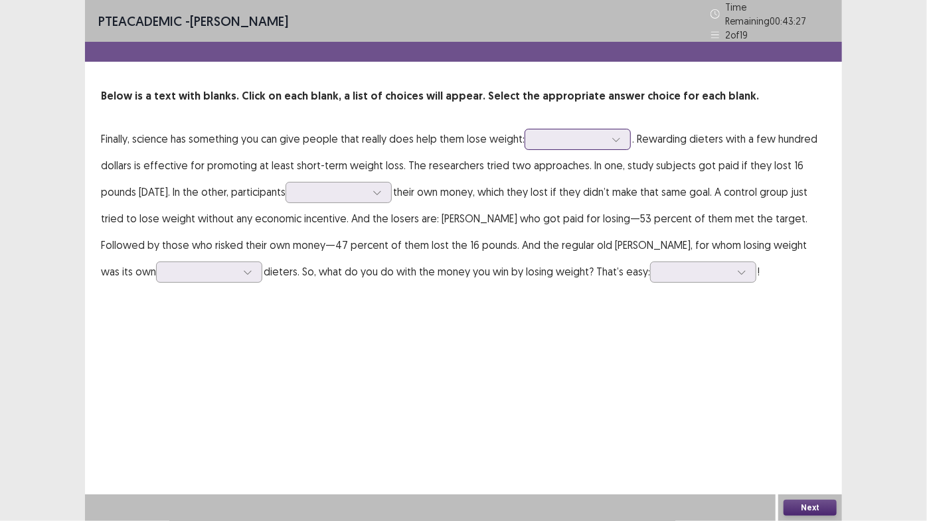
click at [601, 133] on div at bounding box center [570, 139] width 69 height 13
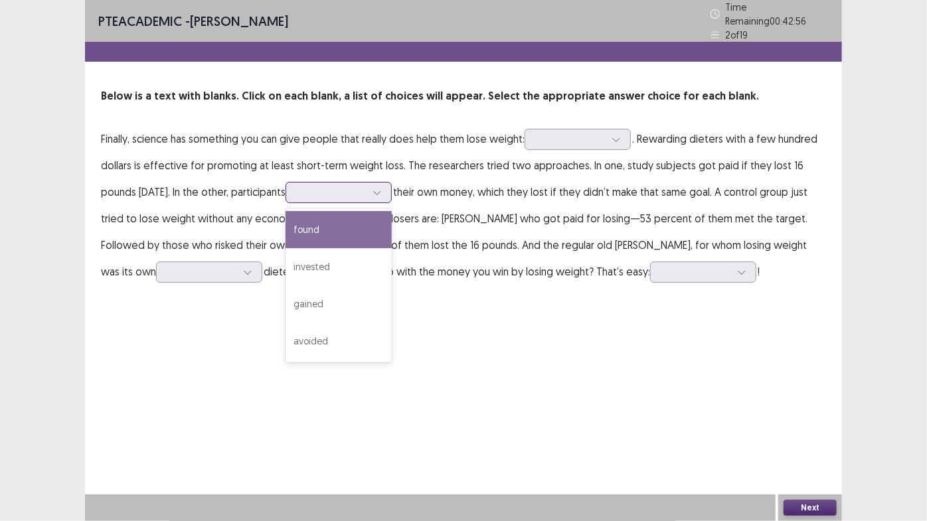
click at [367, 183] on div at bounding box center [377, 193] width 20 height 20
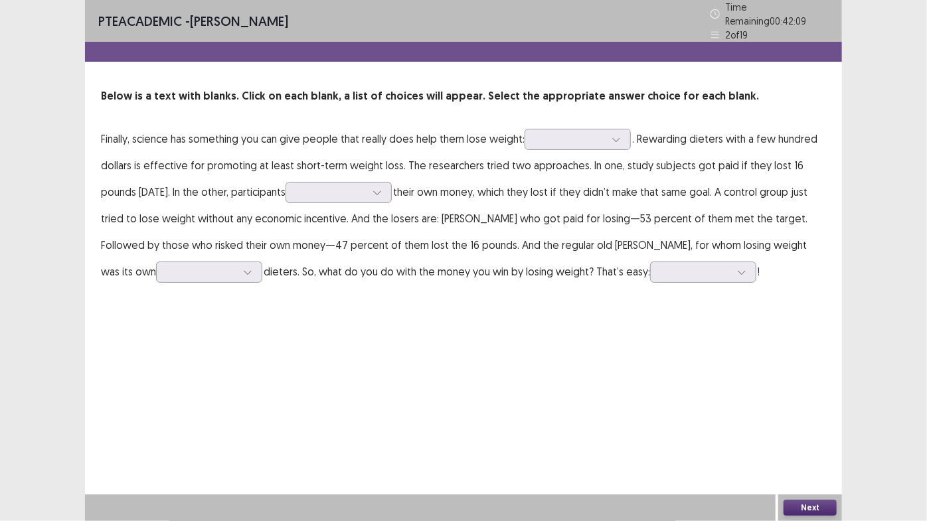
click at [572, 352] on div "PTE academic - Arosha Jay Time Remaining 00 : 42 : 09 2 of 19 Below is a text w…" at bounding box center [463, 260] width 757 height 521
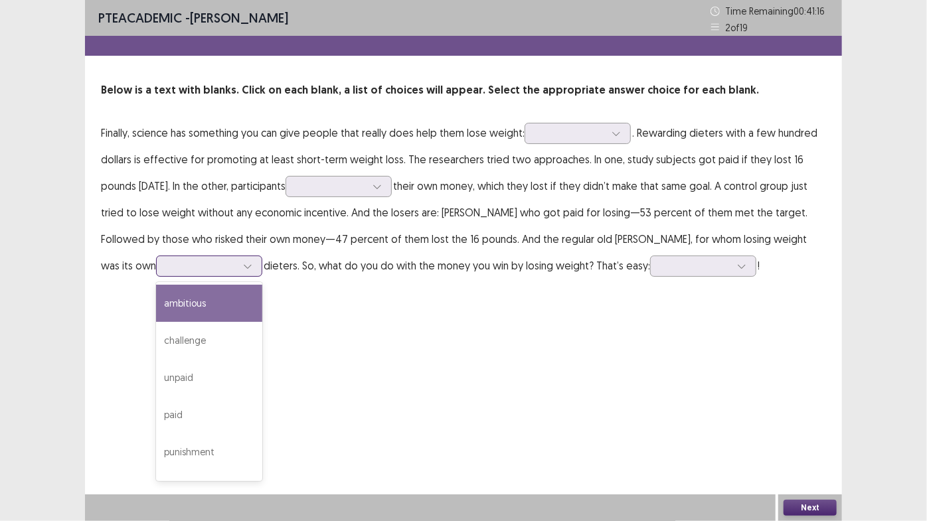
click at [238, 263] on div at bounding box center [248, 266] width 20 height 20
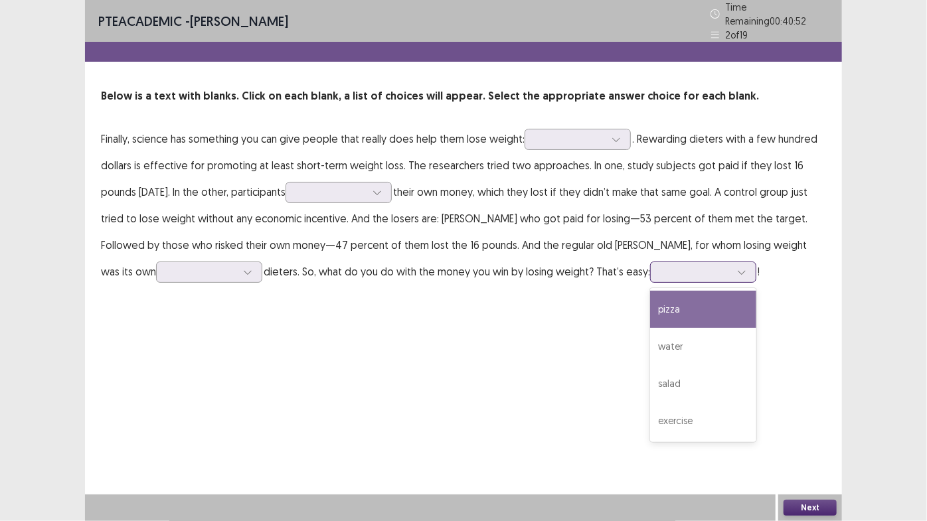
click at [661, 266] on div at bounding box center [695, 272] width 69 height 13
click at [650, 306] on div "pizza" at bounding box center [703, 309] width 106 height 37
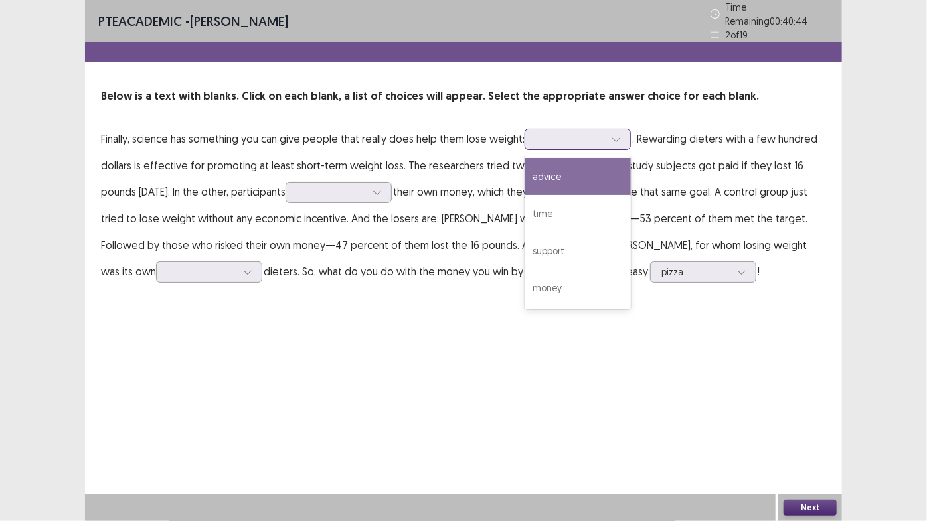
click at [591, 140] on div at bounding box center [570, 139] width 69 height 13
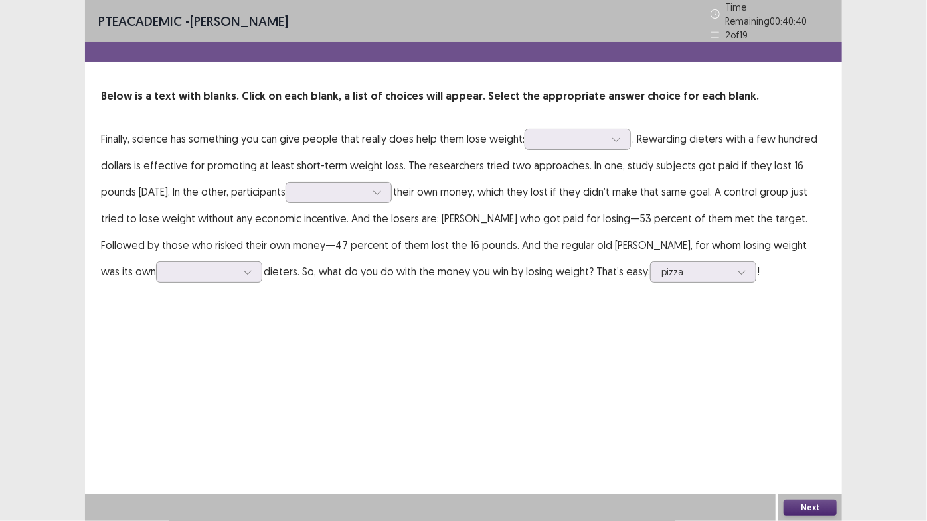
click at [438, 445] on div "PTE academic - Arosha Jay Time Remaining 00 : 40 : 40 2 of 19 Below is a text w…" at bounding box center [463, 260] width 757 height 521
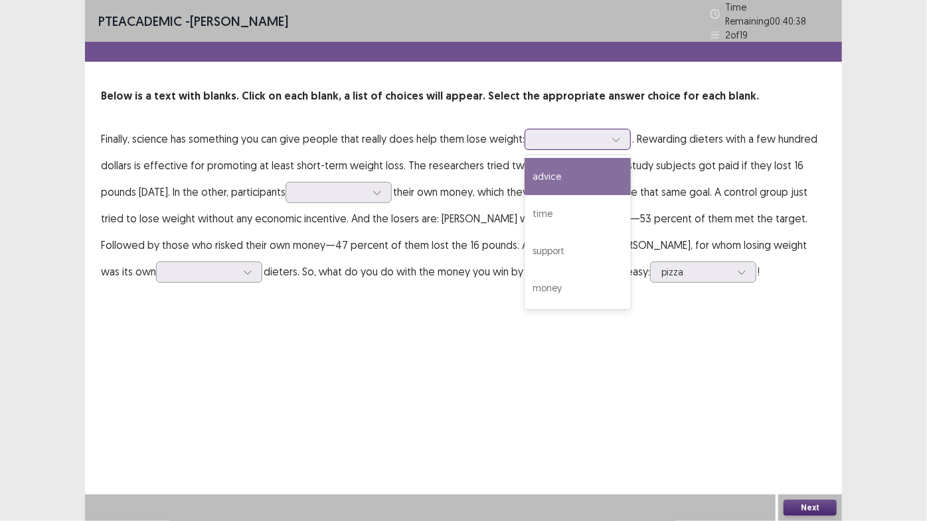
click at [550, 136] on div at bounding box center [570, 139] width 69 height 13
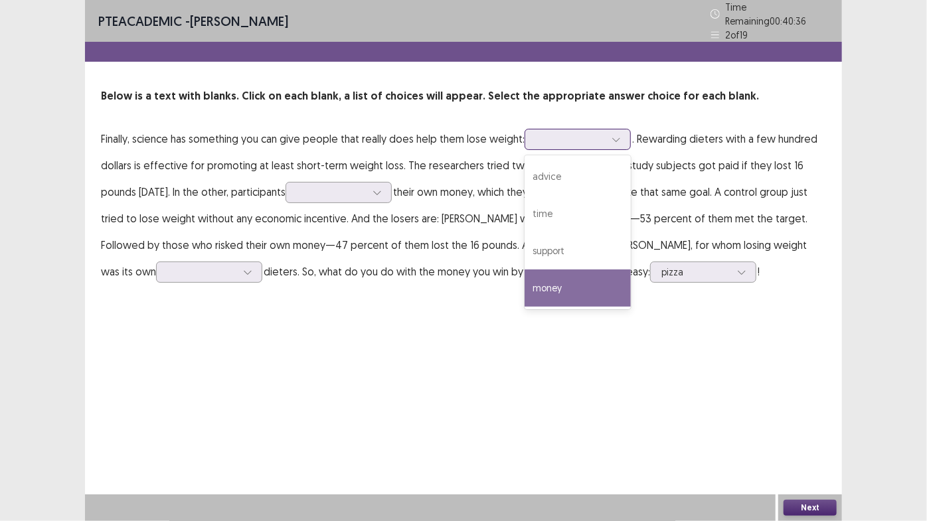
click at [538, 286] on div "money" at bounding box center [578, 288] width 106 height 37
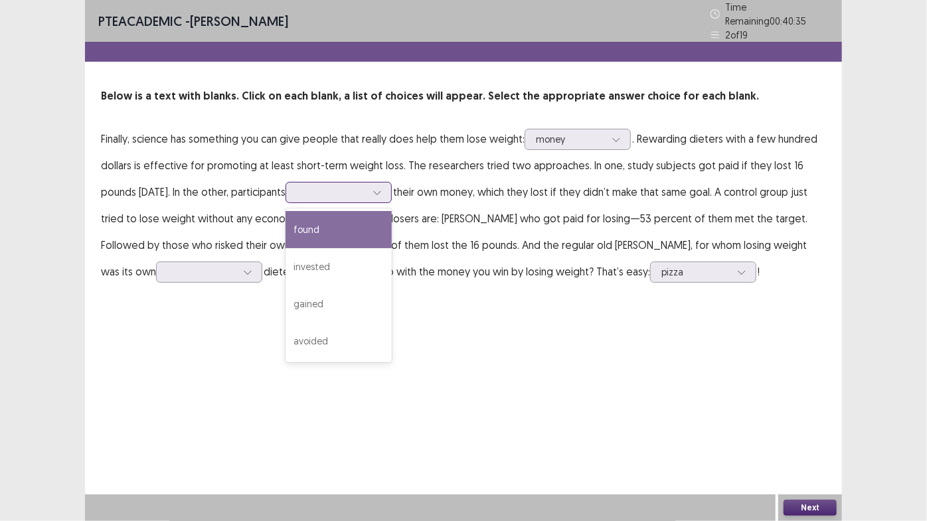
click at [327, 193] on div at bounding box center [331, 192] width 69 height 13
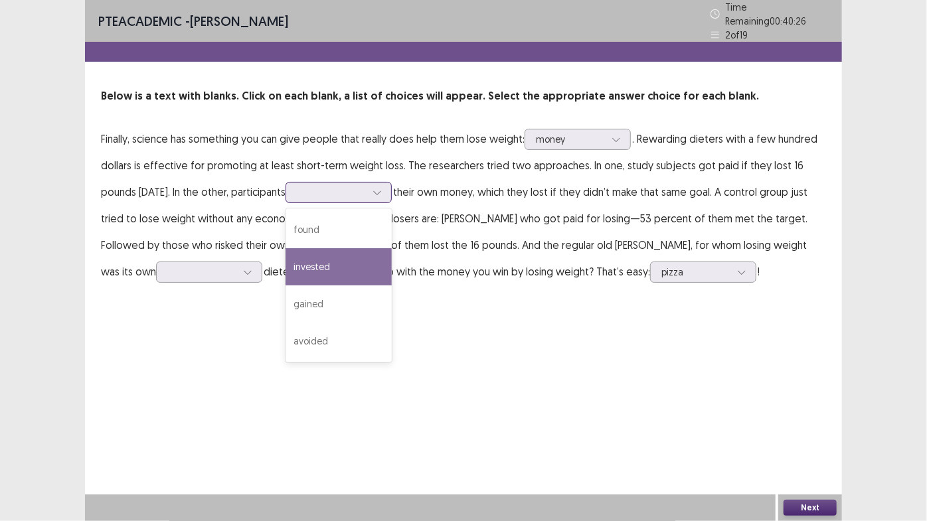
click at [318, 263] on div "invested" at bounding box center [339, 266] width 106 height 37
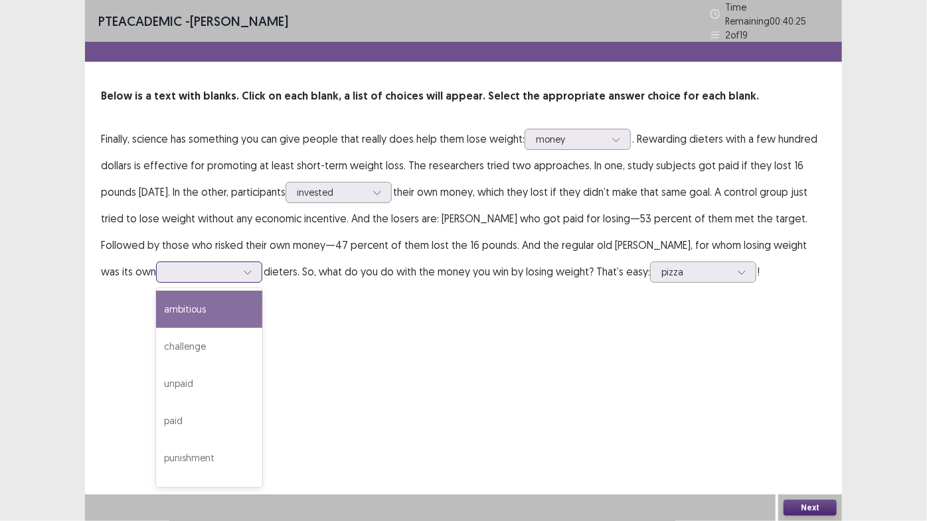
click at [172, 266] on div at bounding box center [201, 272] width 69 height 13
click at [156, 315] on div "ambitious" at bounding box center [209, 309] width 106 height 37
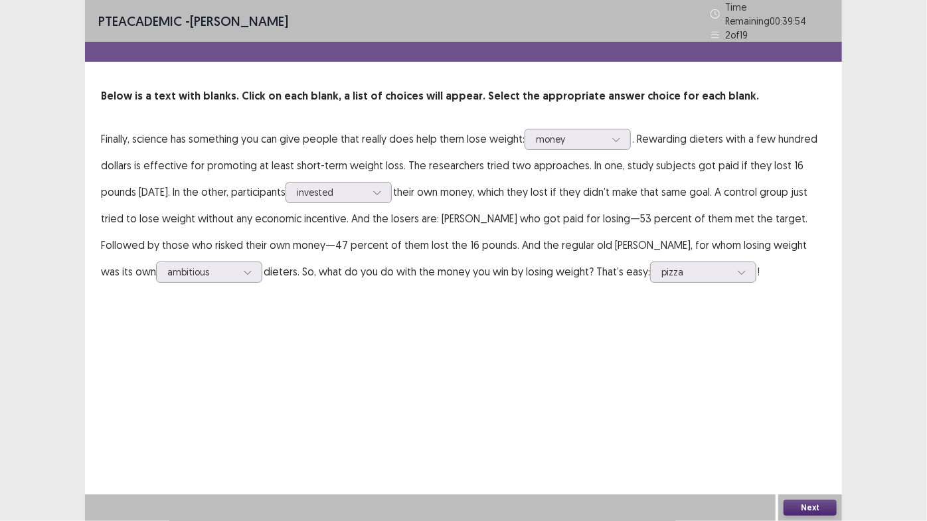
click at [804, 445] on button "Next" at bounding box center [810, 508] width 53 height 16
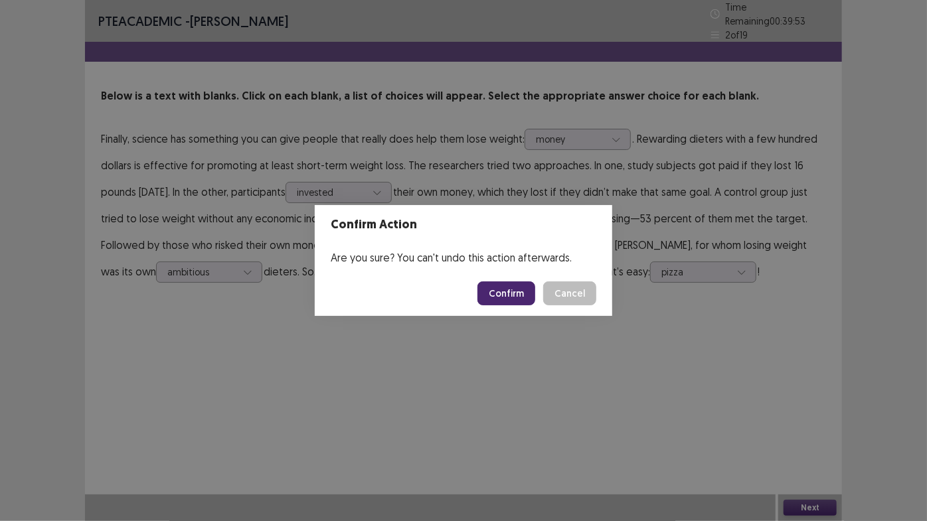
click at [501, 288] on button "Confirm" at bounding box center [506, 294] width 58 height 24
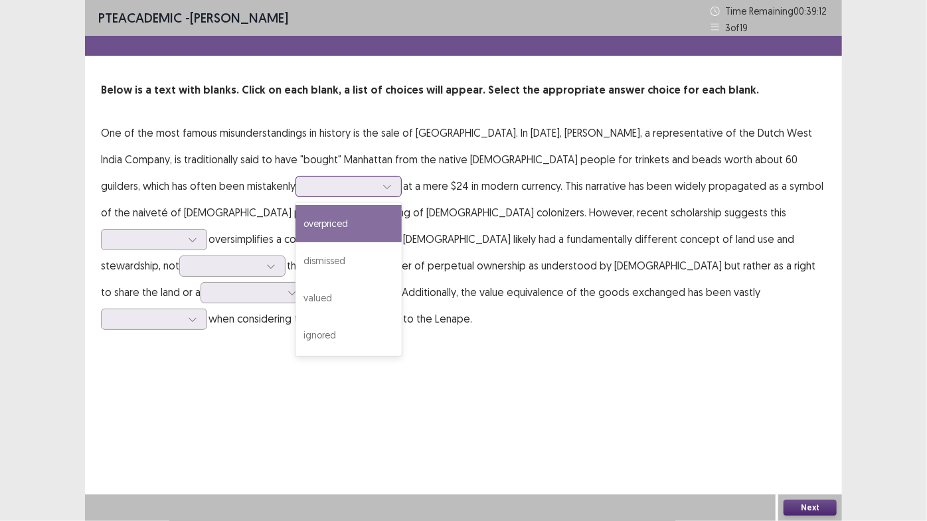
click at [295, 187] on div at bounding box center [348, 186] width 106 height 21
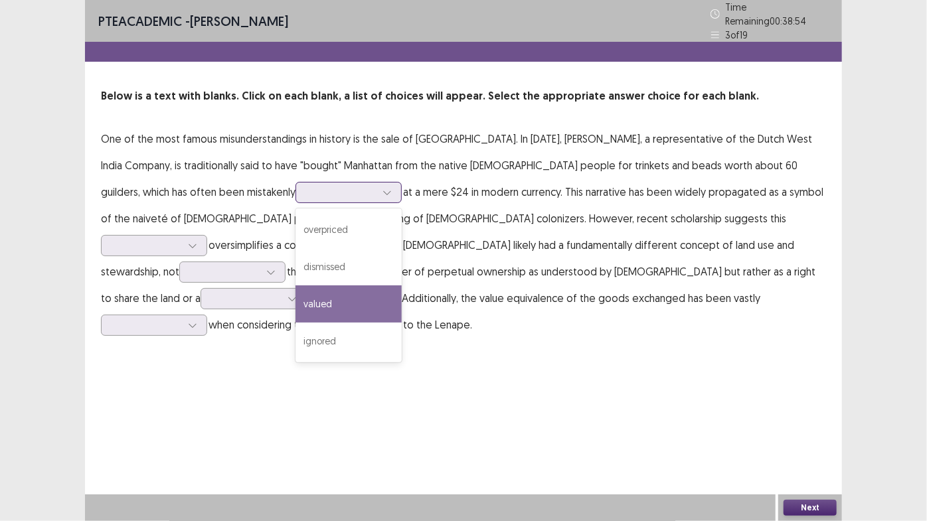
click at [295, 295] on div "valued" at bounding box center [348, 304] width 106 height 37
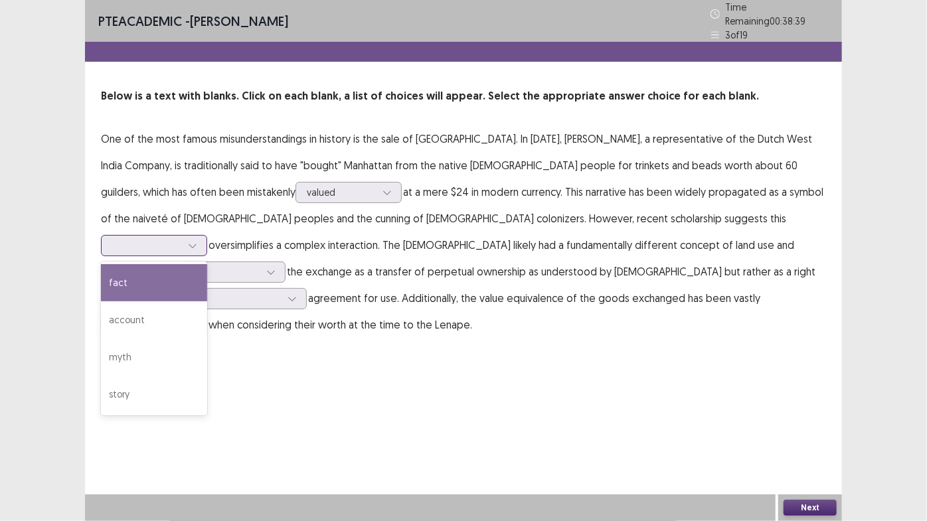
click at [203, 236] on div at bounding box center [193, 246] width 20 height 20
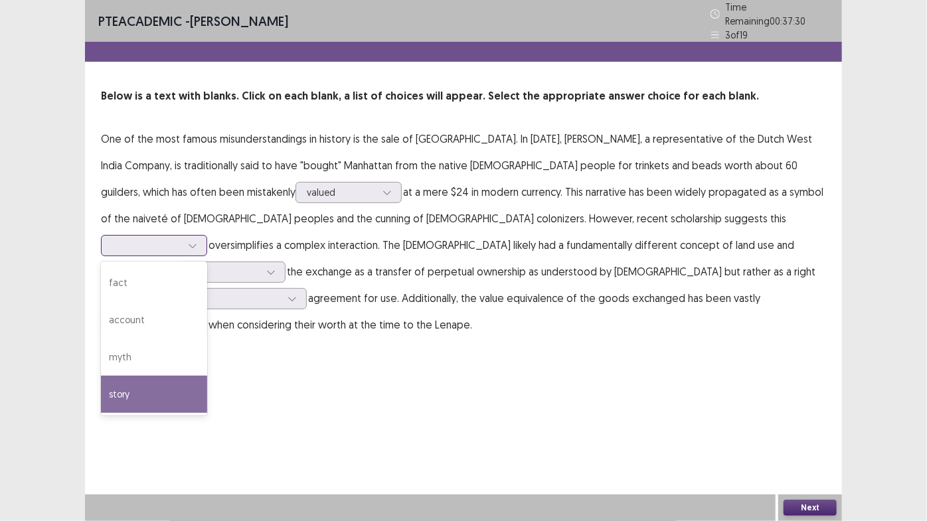
click at [207, 376] on div "story" at bounding box center [154, 394] width 106 height 37
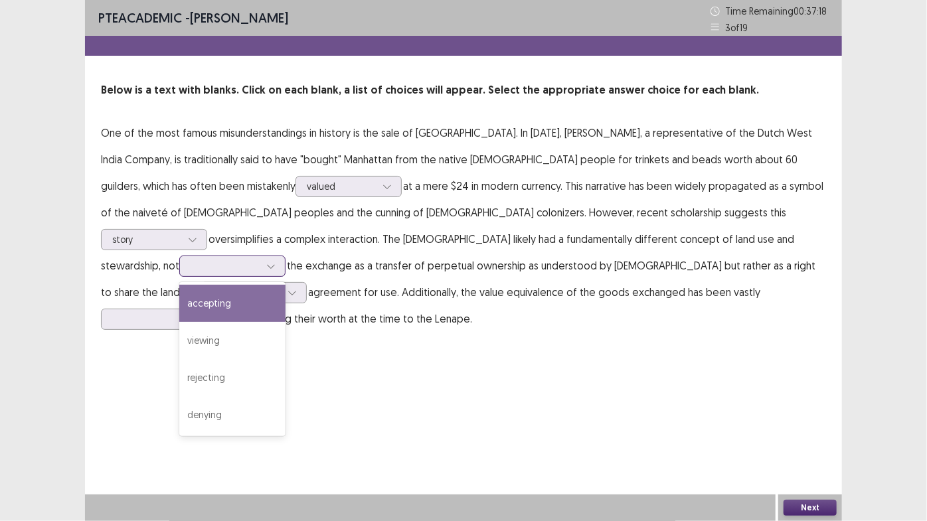
click at [260, 260] on div at bounding box center [225, 266] width 69 height 13
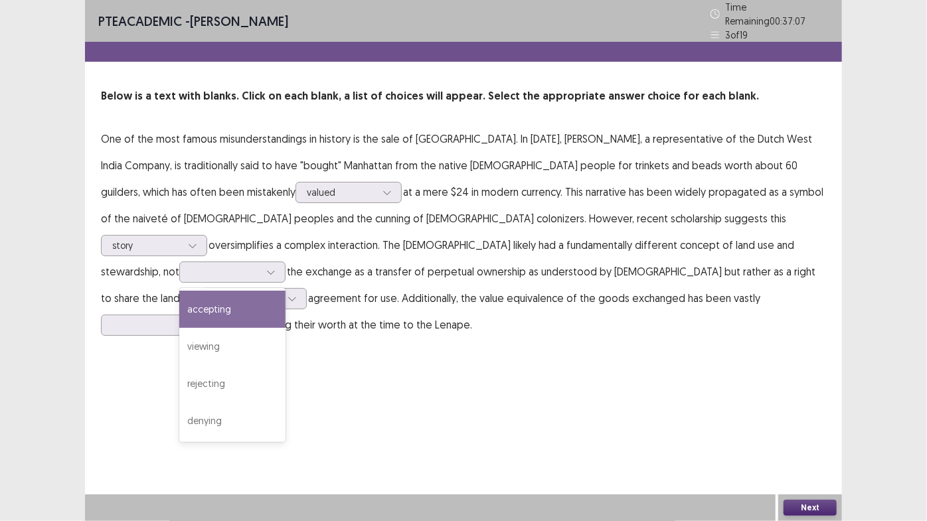
click at [718, 326] on div "PTE academic - Arosha Jay Time Remaining 00 : 37 : 07 3 of 19 Below is a text w…" at bounding box center [463, 182] width 757 height 365
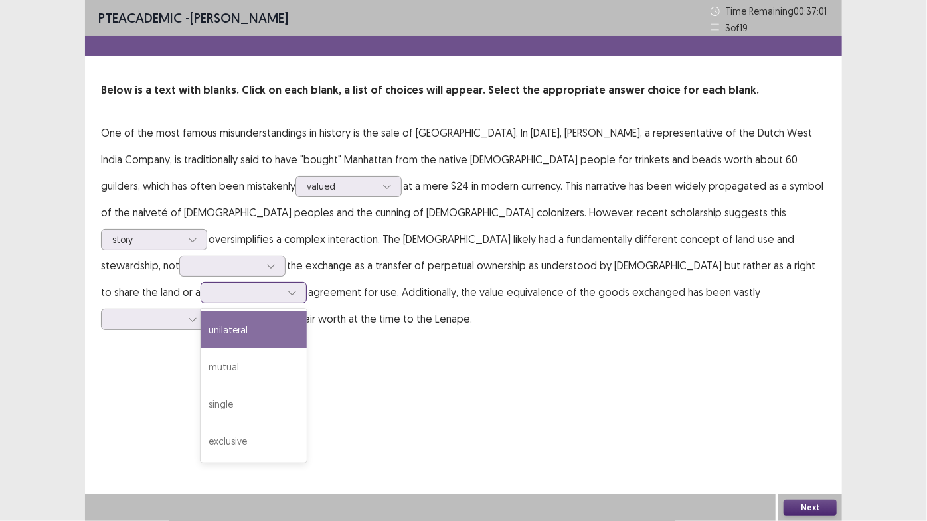
click at [281, 286] on div at bounding box center [246, 292] width 69 height 13
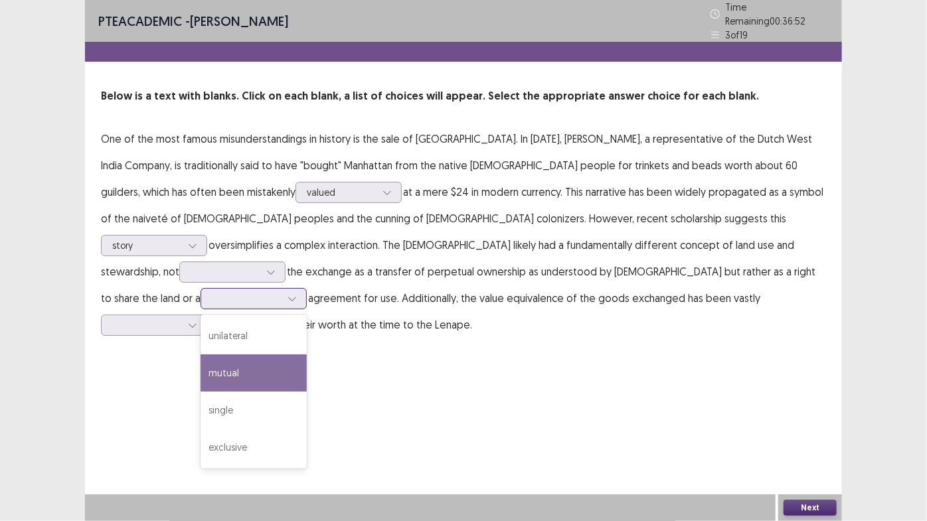
click at [307, 355] on div "mutual" at bounding box center [254, 373] width 106 height 37
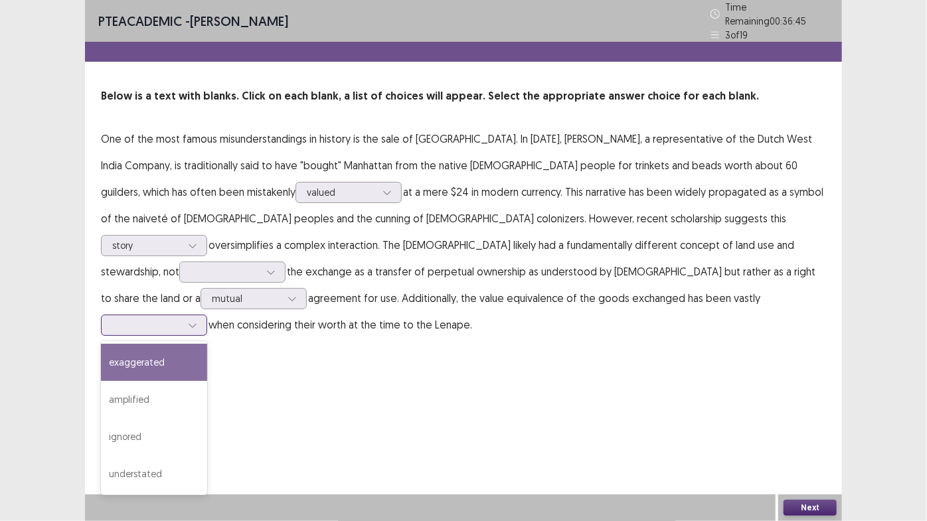
click at [181, 319] on div at bounding box center [146, 325] width 69 height 13
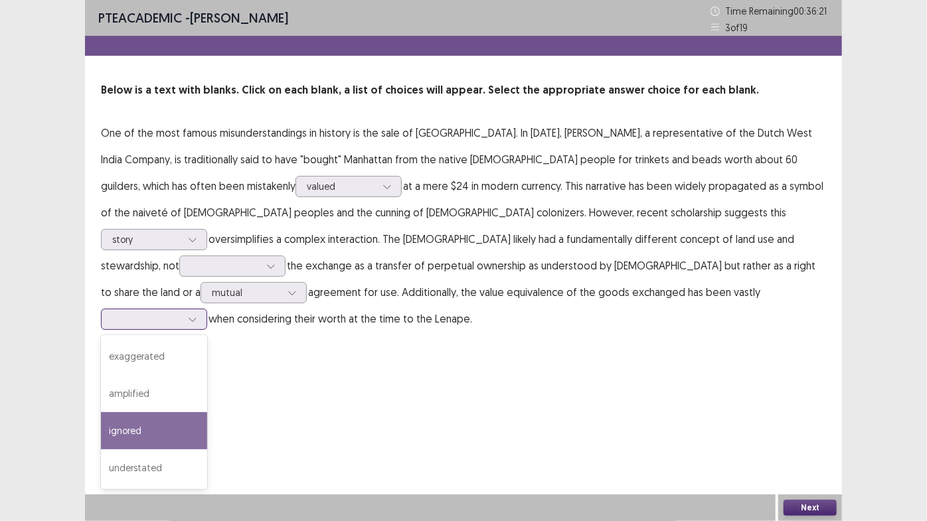
click at [207, 412] on div "ignored" at bounding box center [154, 430] width 106 height 37
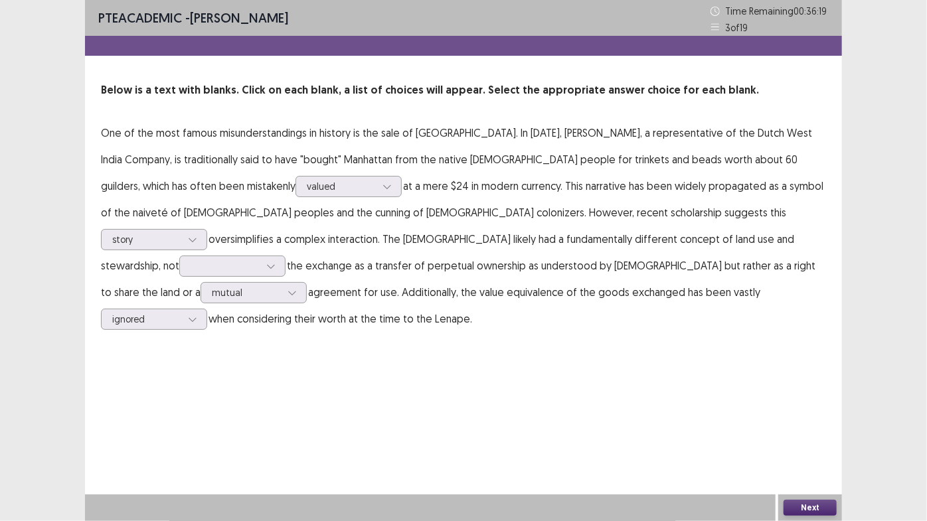
click at [572, 227] on p "One of the most famous misunderstandings in history is the sale of Manhattan. I…" at bounding box center [463, 226] width 725 height 212
click at [281, 256] on div at bounding box center [271, 266] width 20 height 20
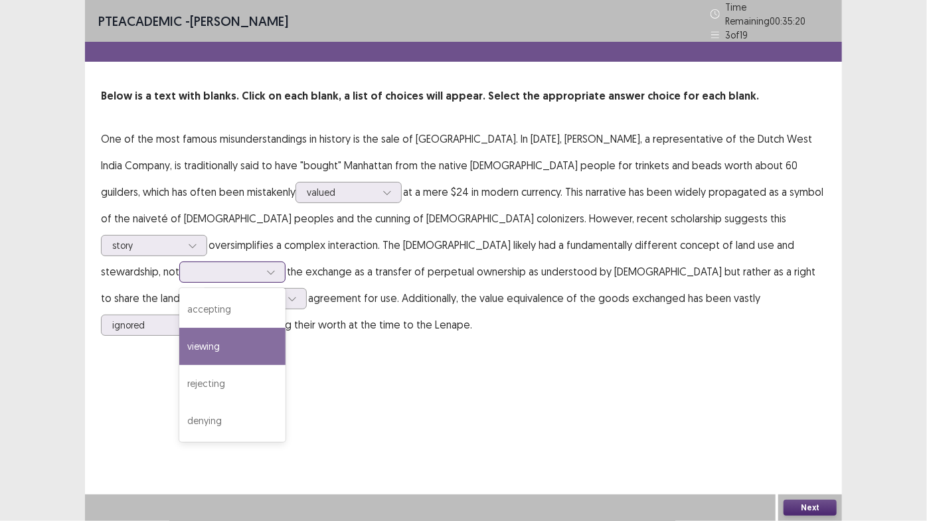
click at [286, 328] on div "viewing" at bounding box center [232, 346] width 106 height 37
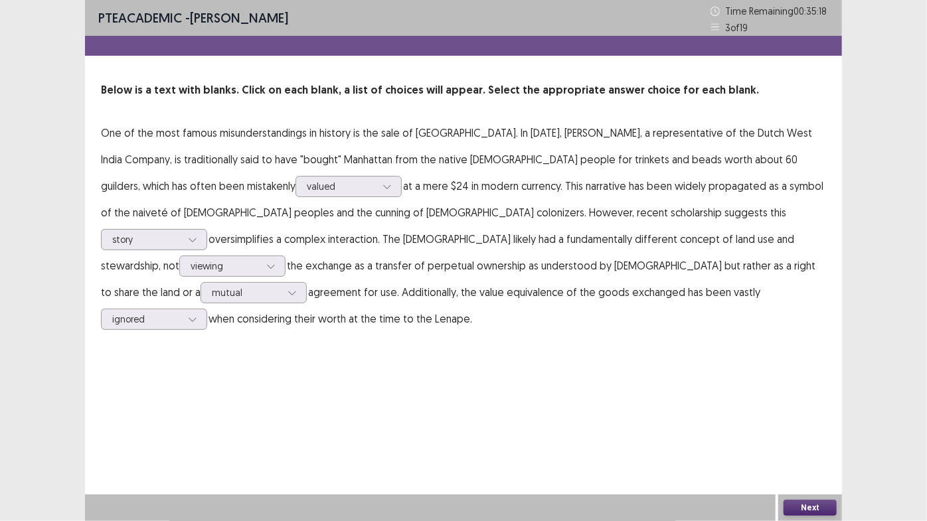
click at [816, 445] on div "Next" at bounding box center [810, 508] width 64 height 27
click at [803, 445] on div "Next" at bounding box center [810, 508] width 64 height 27
click at [800, 445] on button "Next" at bounding box center [810, 508] width 53 height 16
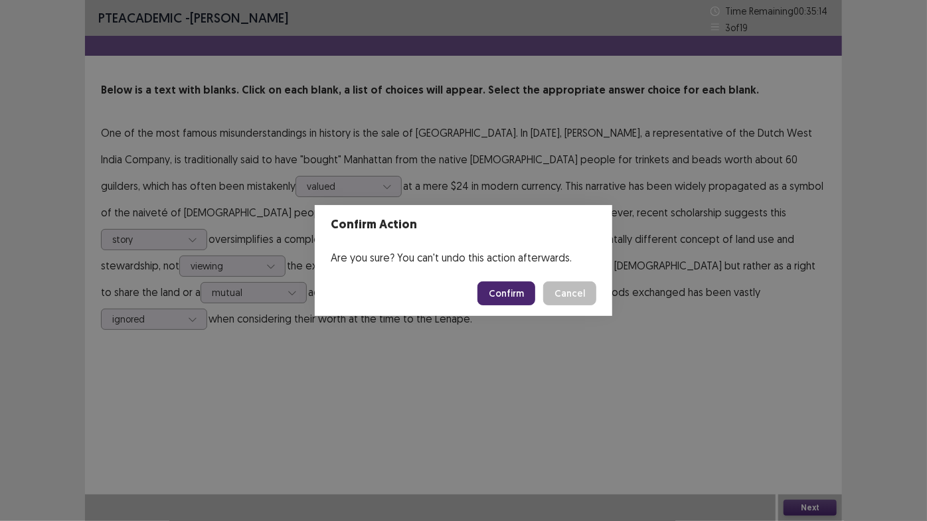
click at [508, 292] on button "Confirm" at bounding box center [506, 294] width 58 height 24
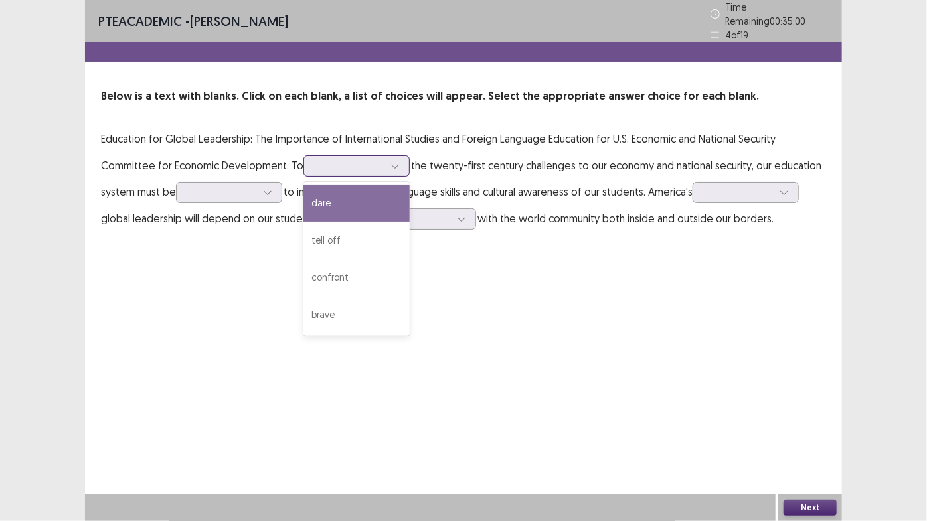
click at [375, 161] on div at bounding box center [349, 165] width 69 height 13
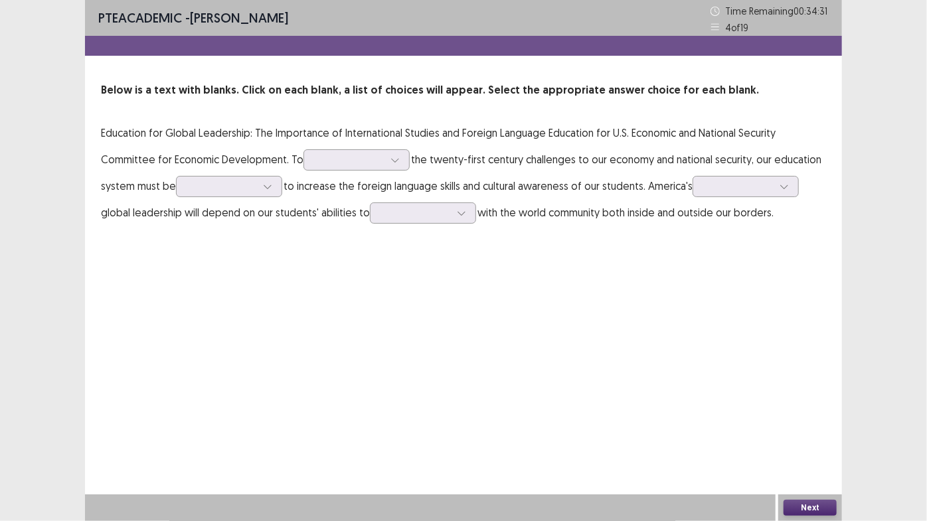
click at [226, 256] on div "PTE academic - Arosha Jay Time Remaining 00 : 34 : 31 4 of 19 Below is a text w…" at bounding box center [463, 260] width 757 height 521
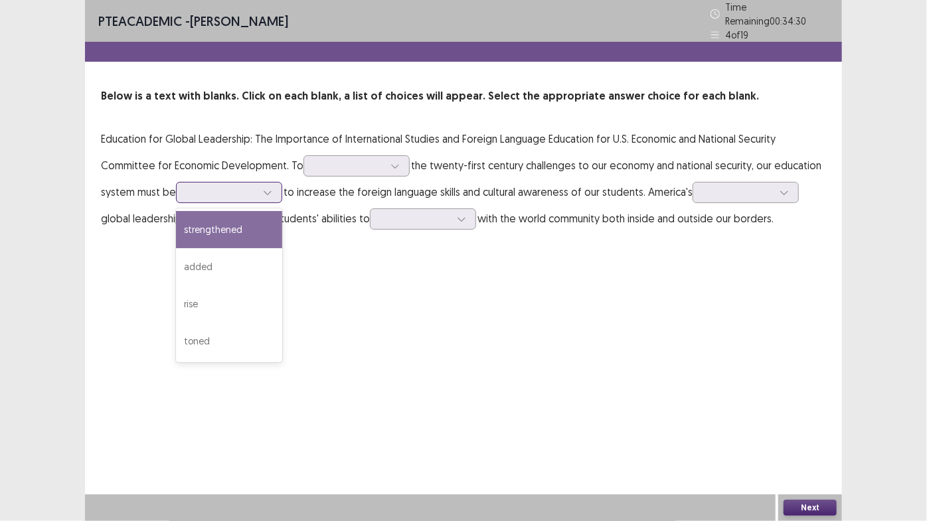
click at [275, 192] on div at bounding box center [268, 193] width 20 height 20
click at [211, 230] on div "strengthened" at bounding box center [229, 229] width 106 height 37
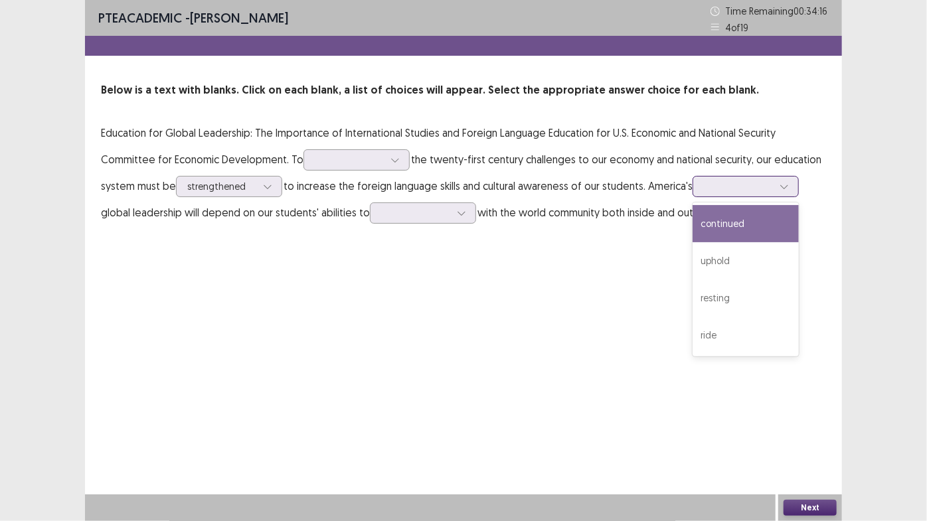
click at [750, 189] on div at bounding box center [738, 186] width 69 height 13
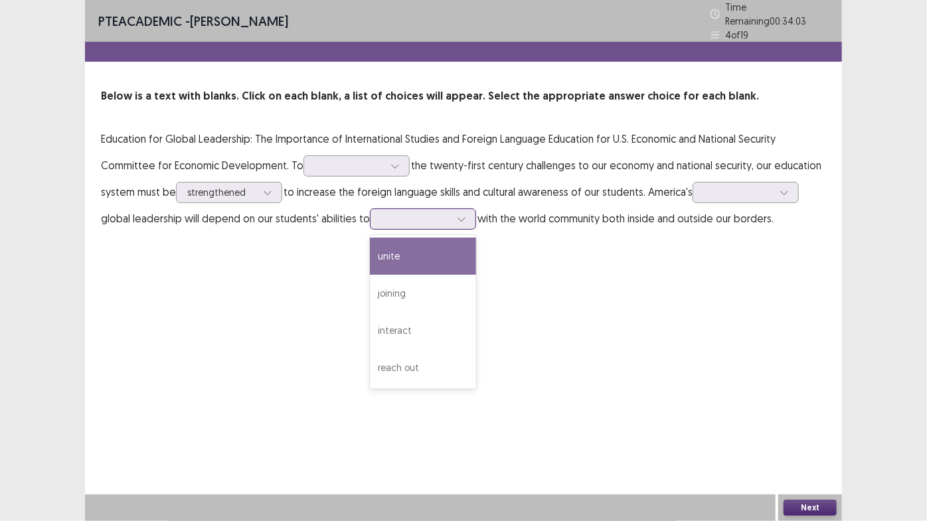
click at [408, 214] on div at bounding box center [415, 218] width 69 height 13
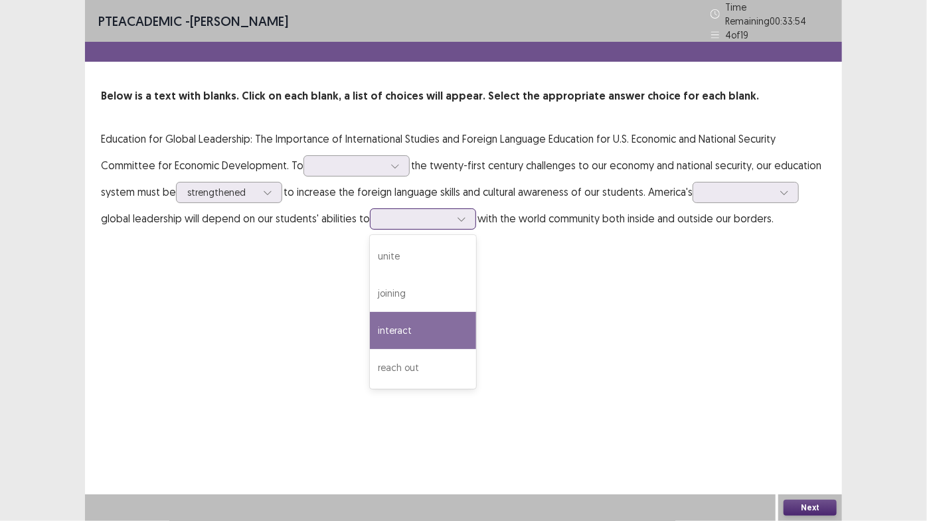
click at [416, 324] on div "interact" at bounding box center [423, 330] width 106 height 37
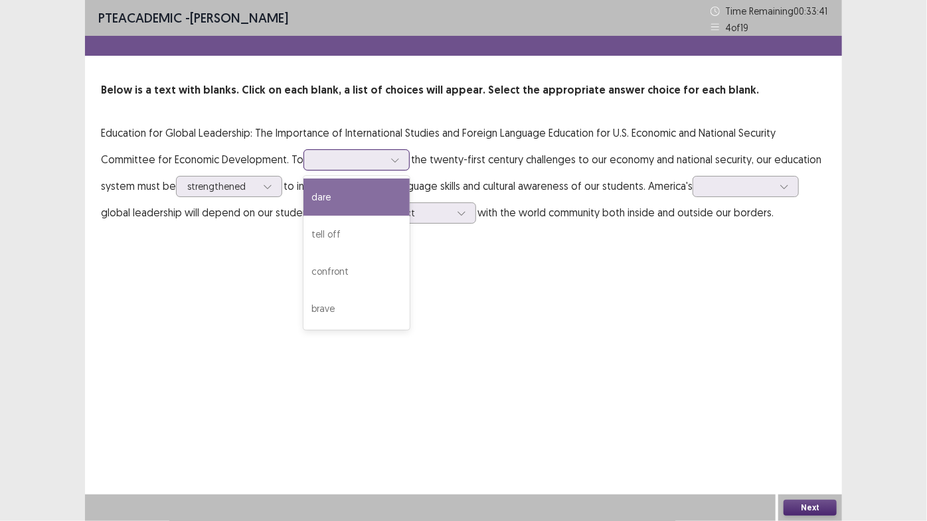
click at [383, 156] on div at bounding box center [349, 159] width 72 height 15
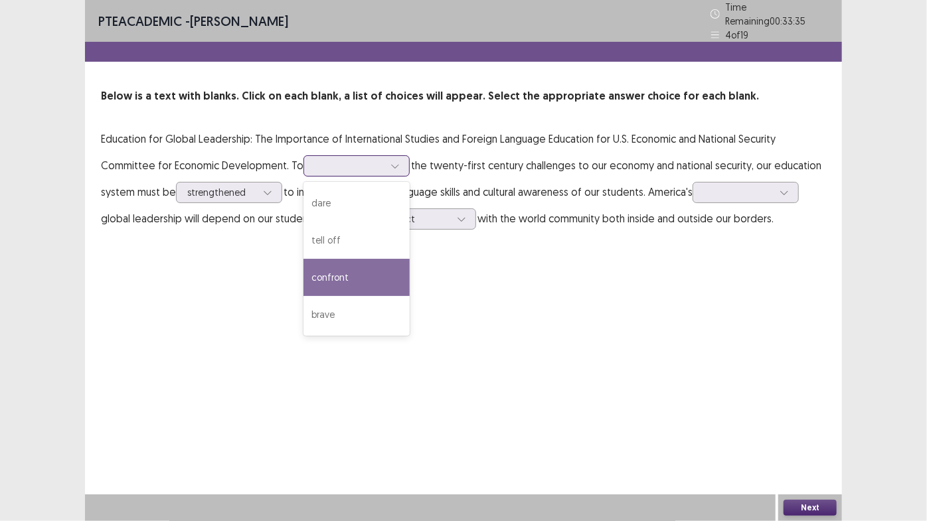
click at [331, 271] on div "confront" at bounding box center [356, 277] width 106 height 37
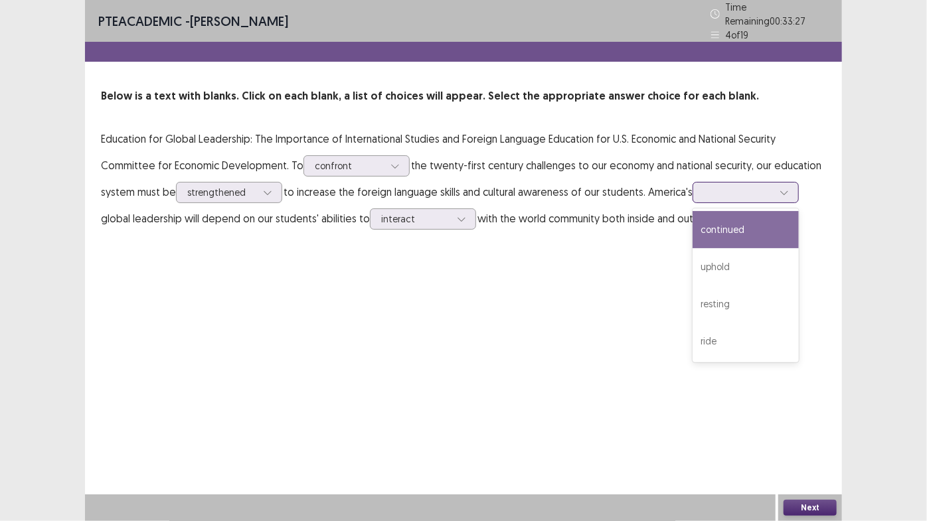
click at [752, 186] on div at bounding box center [738, 192] width 69 height 13
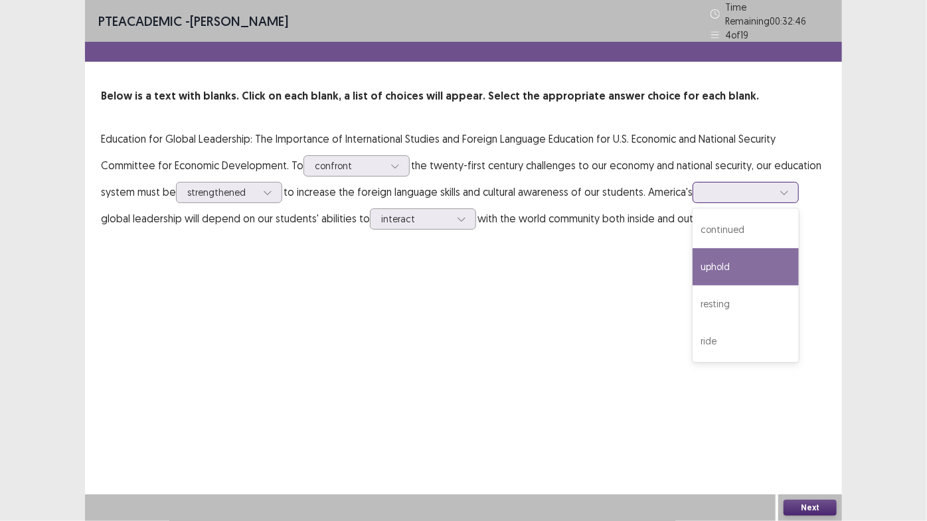
click at [740, 254] on div "uphold" at bounding box center [746, 266] width 106 height 37
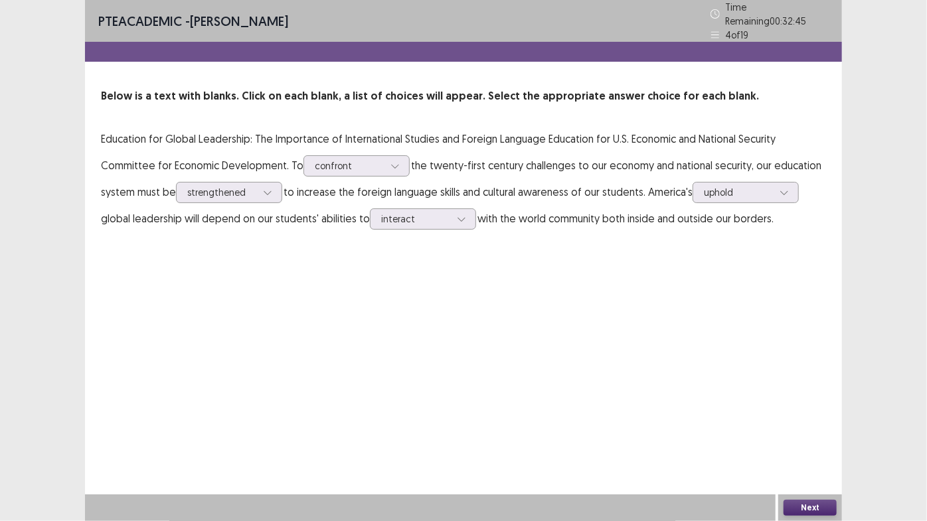
click at [815, 445] on button "Next" at bounding box center [810, 508] width 53 height 16
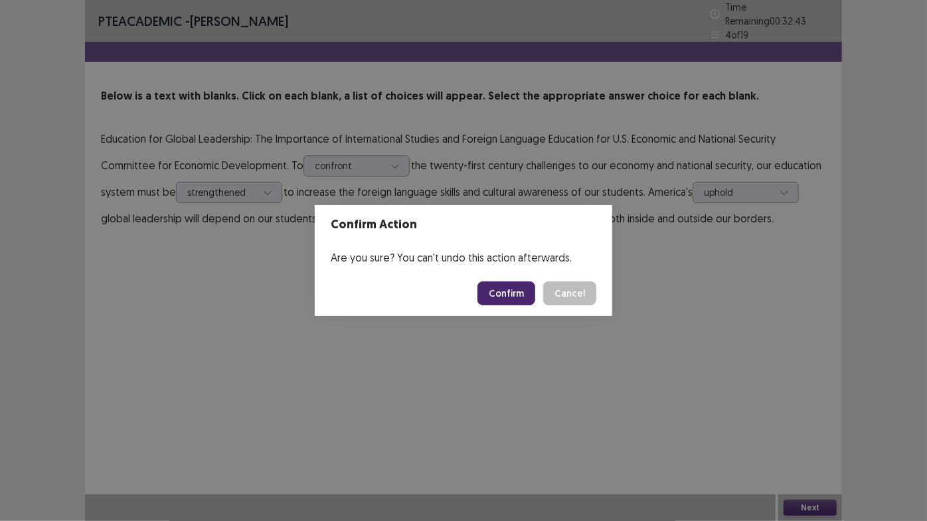
click at [503, 295] on button "Confirm" at bounding box center [506, 294] width 58 height 24
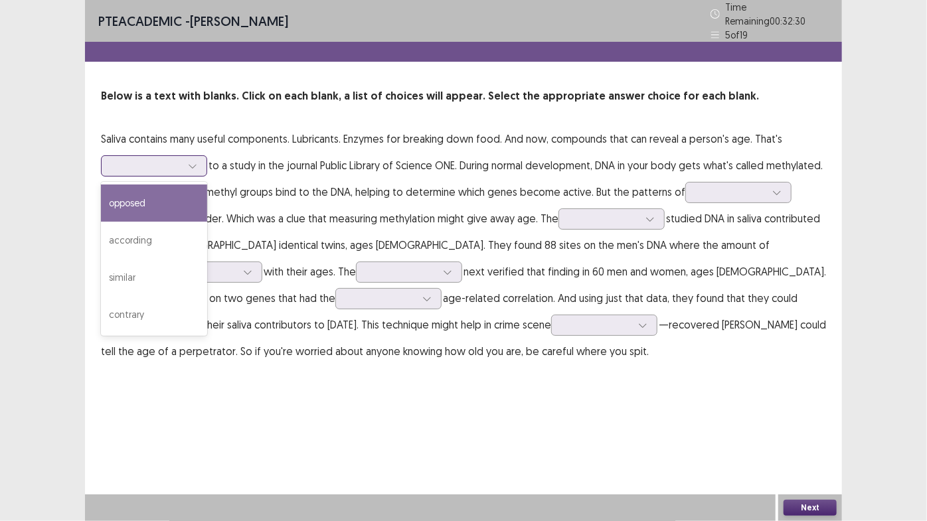
click at [201, 168] on div at bounding box center [193, 166] width 20 height 20
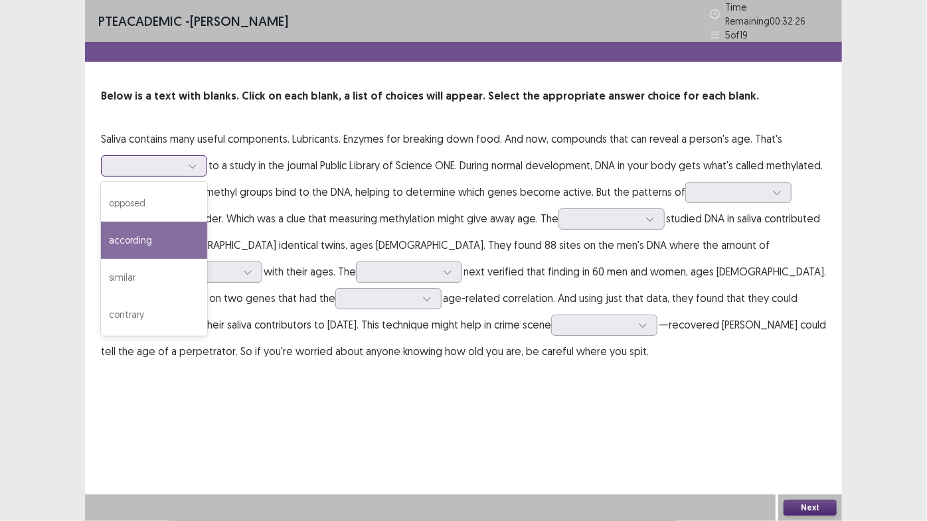
click at [165, 232] on div "according" at bounding box center [154, 240] width 106 height 37
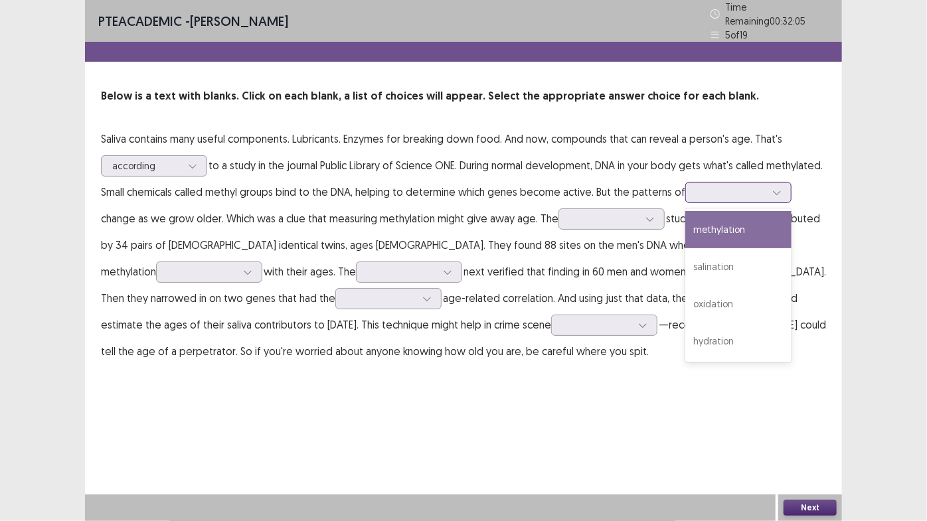
click at [767, 203] on div at bounding box center [777, 193] width 20 height 20
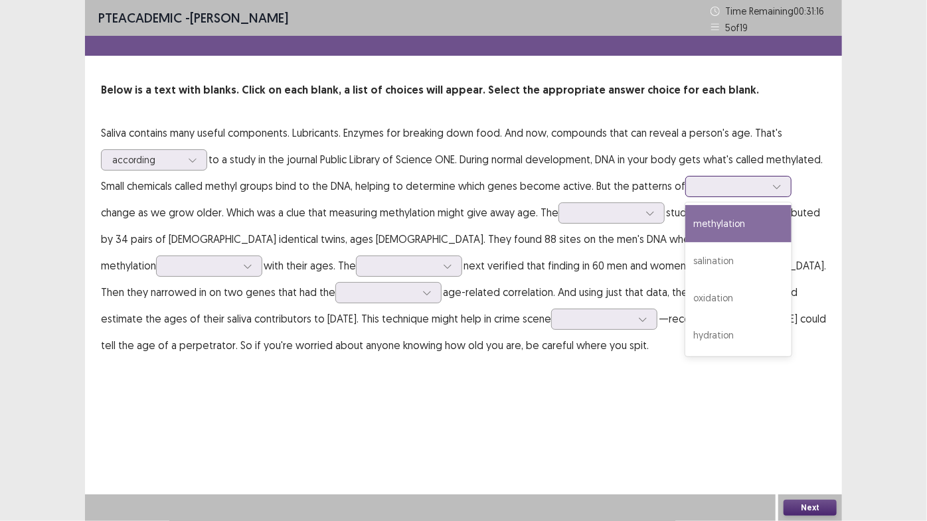
click at [685, 242] on div "methylation" at bounding box center [738, 223] width 106 height 37
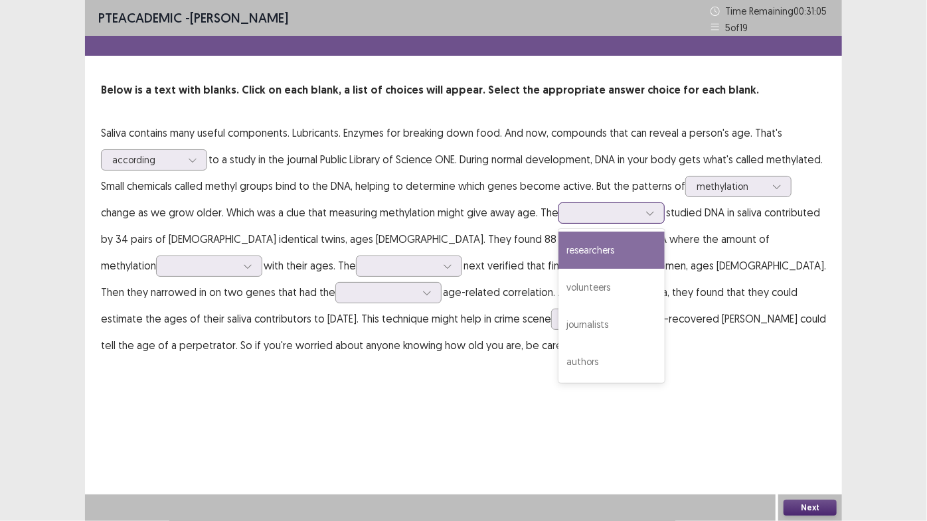
click at [655, 212] on icon at bounding box center [649, 212] width 9 height 9
click at [665, 264] on div "researchers" at bounding box center [611, 250] width 106 height 37
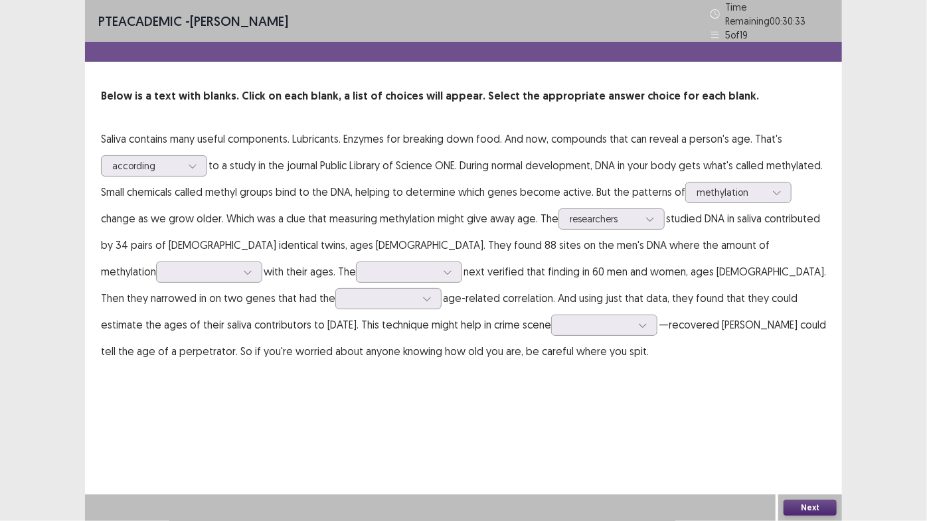
click at [208, 270] on p "Saliva contains many useful components. Lubricants. Enzymes for breaking down f…" at bounding box center [463, 244] width 725 height 239
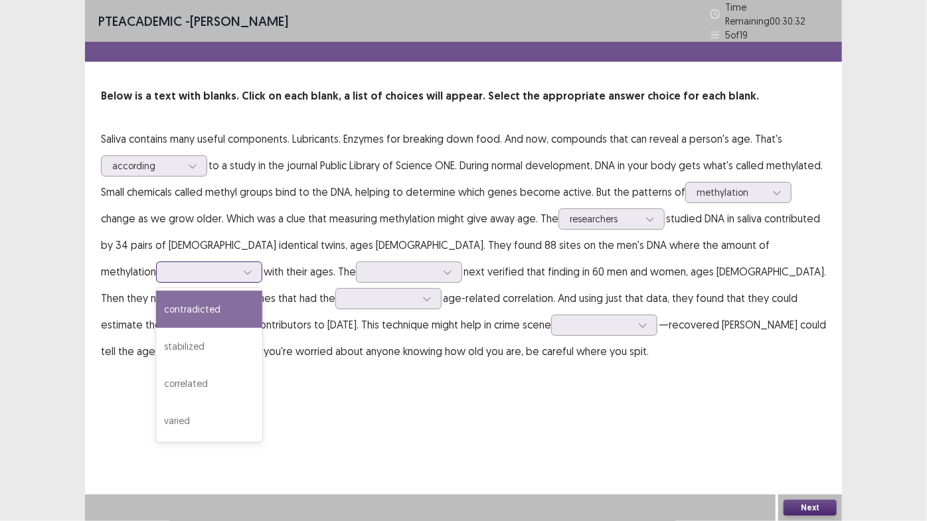
click at [238, 268] on div at bounding box center [248, 272] width 20 height 20
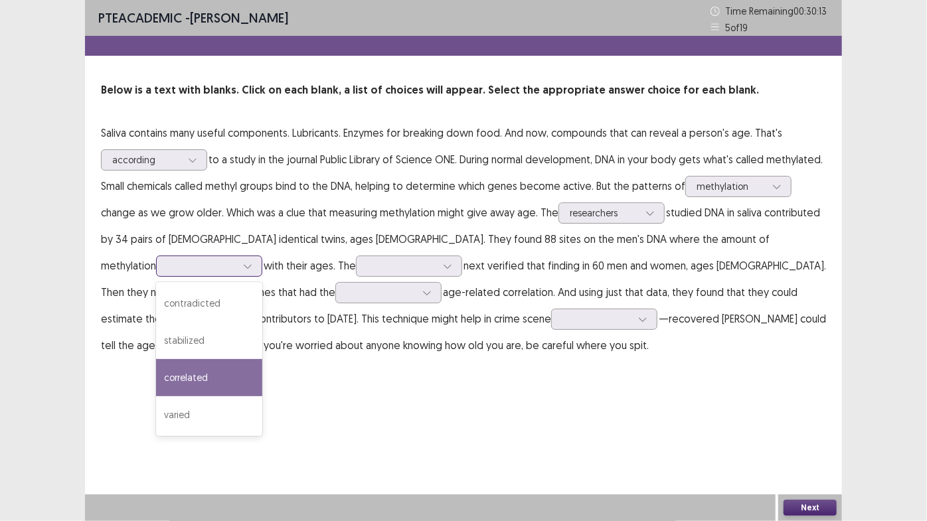
click at [156, 365] on div "correlated" at bounding box center [209, 377] width 106 height 37
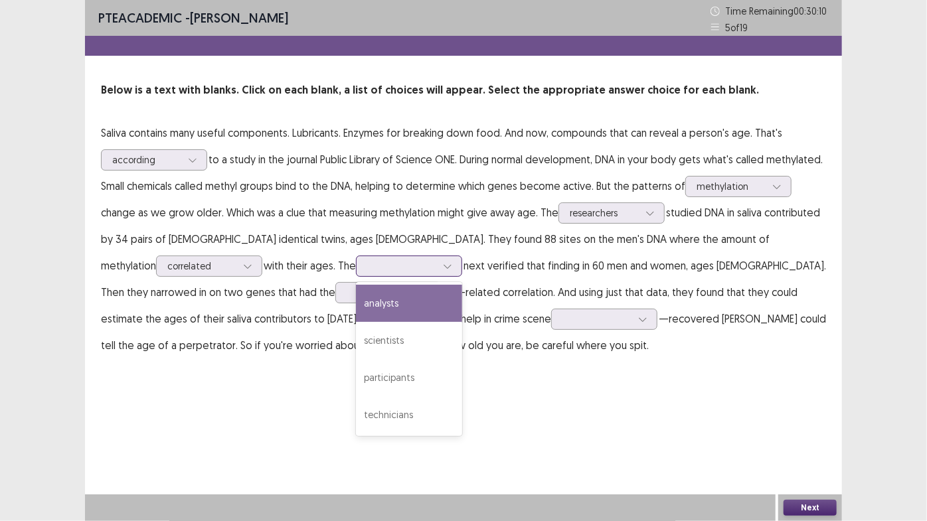
click at [407, 261] on div at bounding box center [409, 266] width 106 height 21
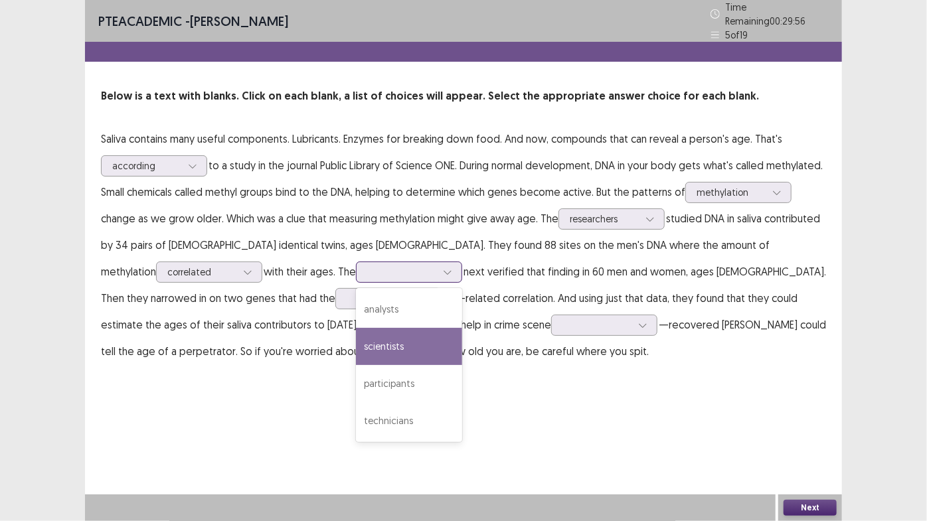
click at [356, 339] on div "scientists" at bounding box center [409, 346] width 106 height 37
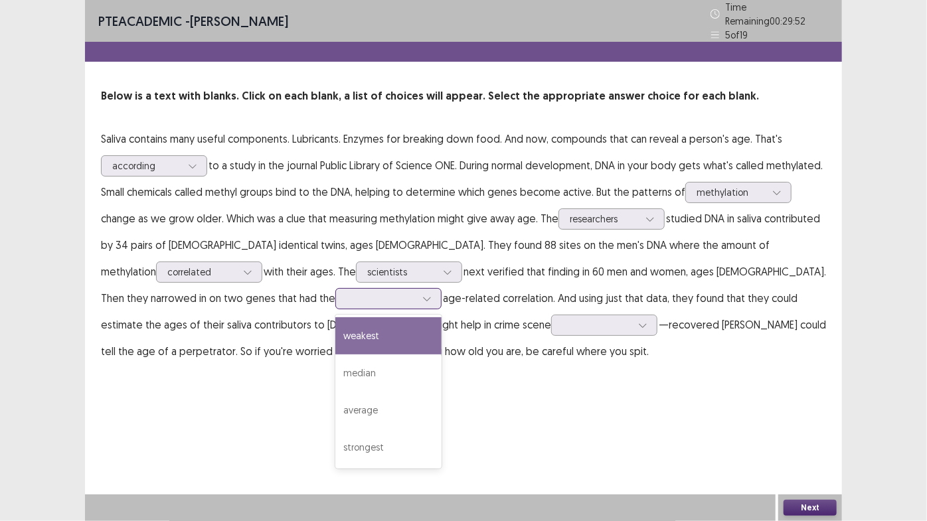
click at [347, 292] on div at bounding box center [381, 298] width 69 height 13
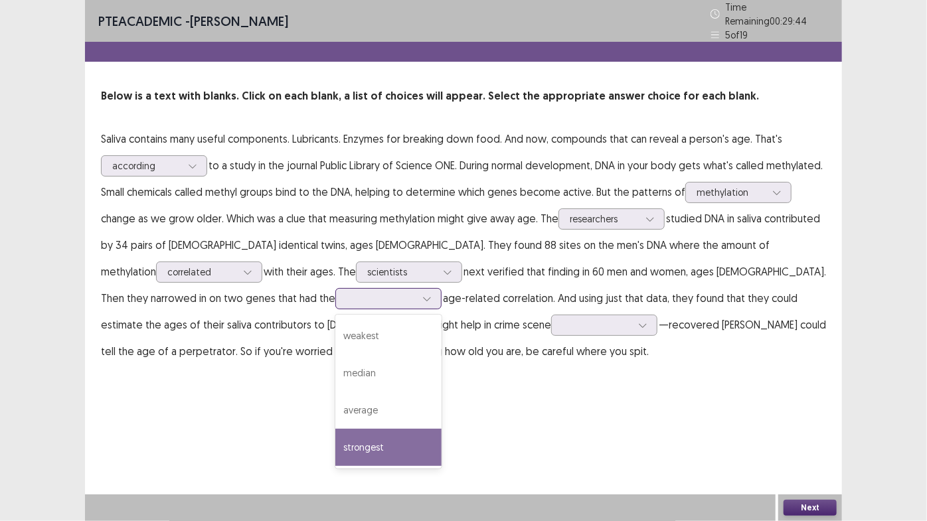
click at [335, 442] on div "strongest" at bounding box center [388, 447] width 106 height 37
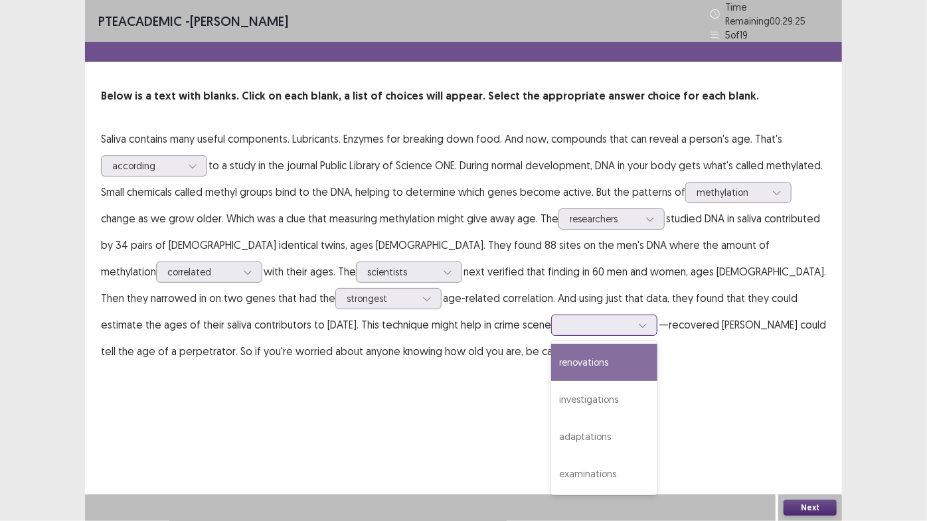
click at [562, 325] on div at bounding box center [596, 325] width 69 height 13
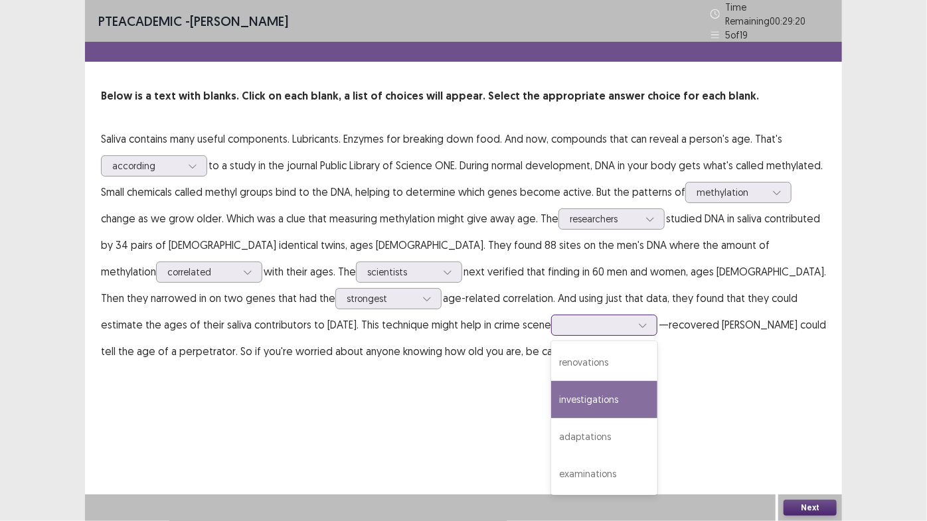
click at [551, 382] on div "investigations" at bounding box center [604, 399] width 106 height 37
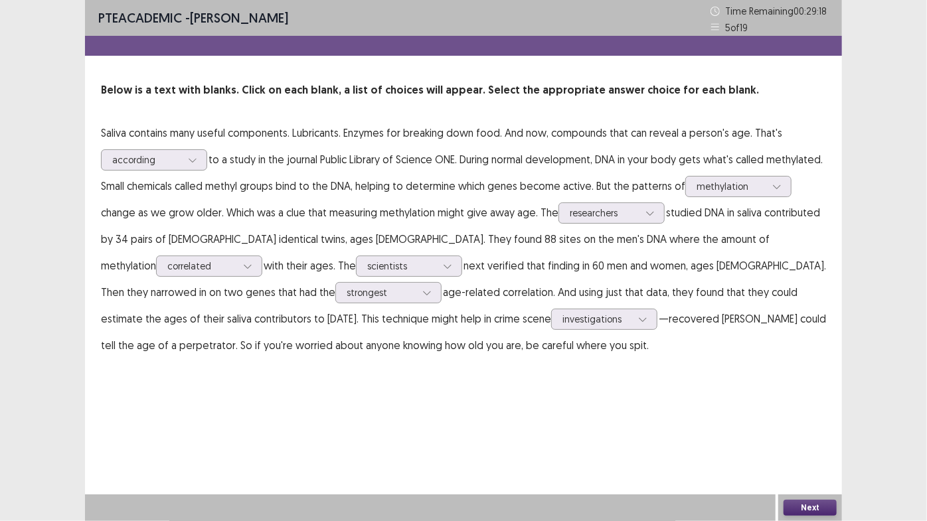
click at [815, 445] on button "Next" at bounding box center [810, 508] width 53 height 16
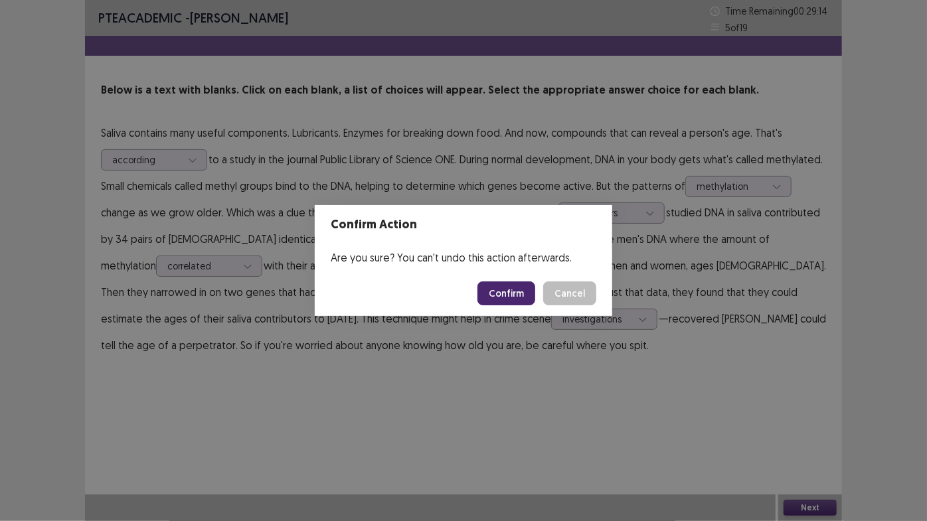
click at [518, 293] on button "Confirm" at bounding box center [506, 294] width 58 height 24
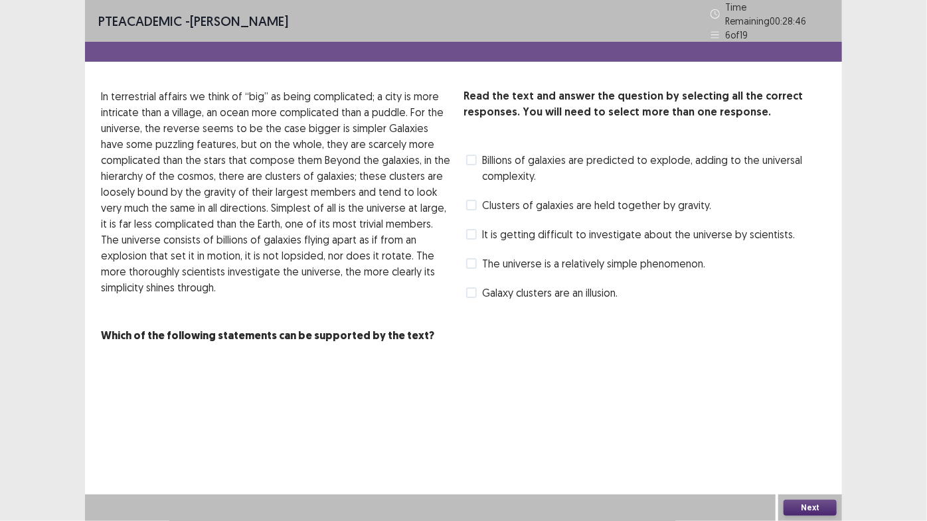
click at [481, 256] on label "The universe is a relatively simple phenomenon." at bounding box center [585, 264] width 239 height 16
click at [811, 445] on button "Next" at bounding box center [810, 508] width 53 height 16
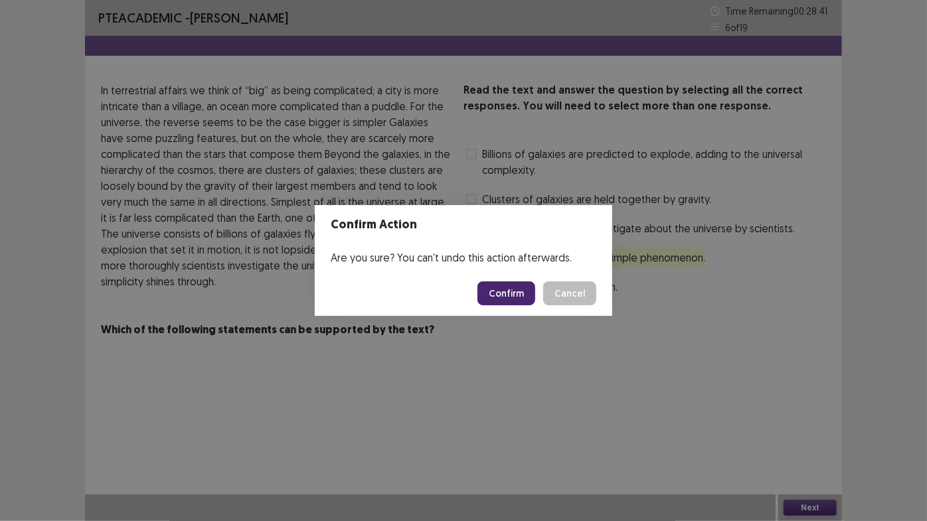
click at [515, 295] on button "Confirm" at bounding box center [506, 294] width 58 height 24
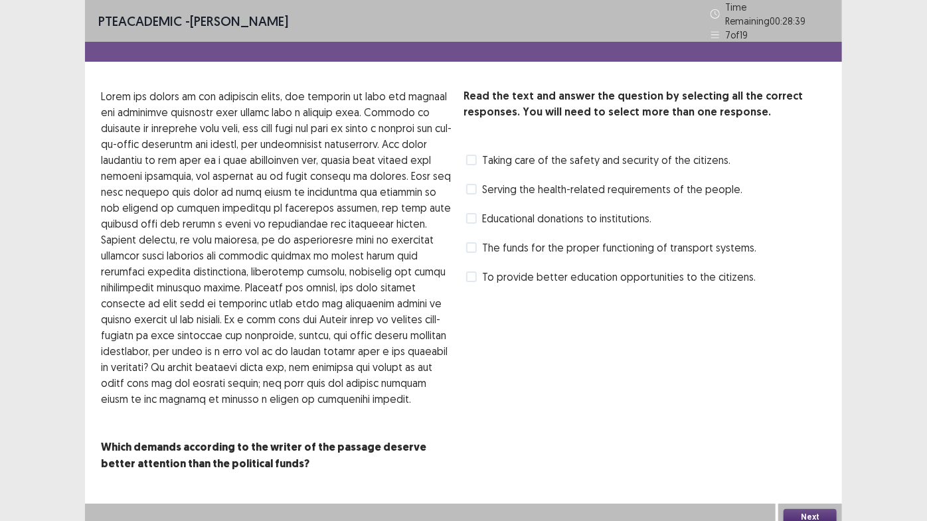
click at [472, 155] on span at bounding box center [471, 160] width 11 height 11
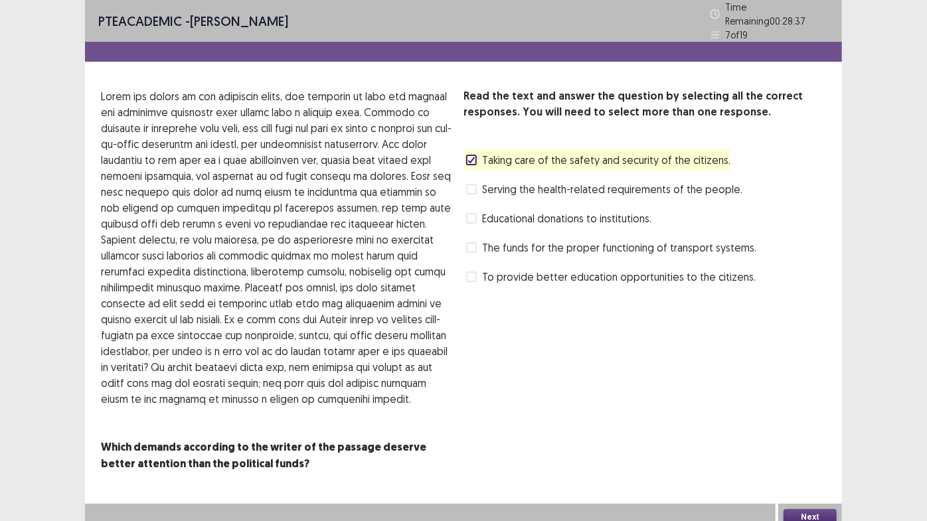
click at [801, 445] on button "Next" at bounding box center [810, 517] width 53 height 16
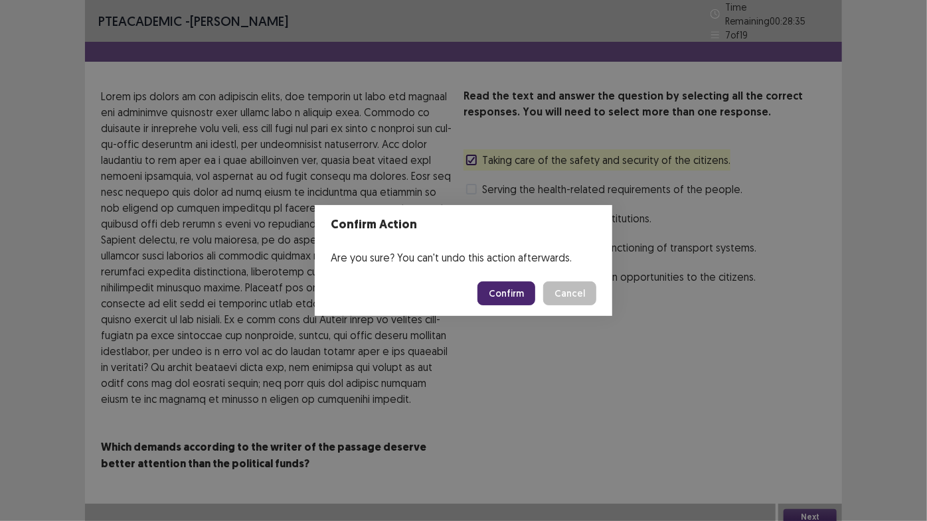
click at [522, 299] on button "Confirm" at bounding box center [506, 294] width 58 height 24
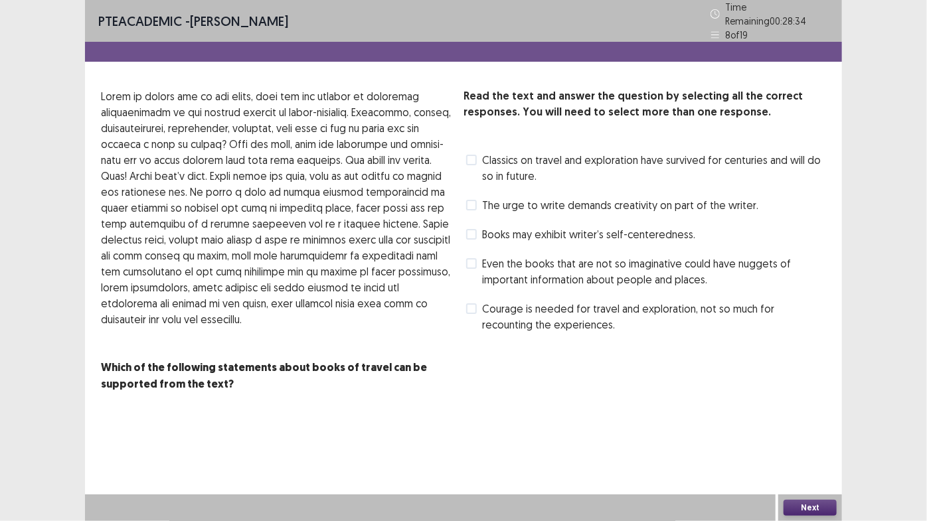
click at [477, 197] on label "The urge to write demands creativity on part of the writer." at bounding box center [612, 205] width 292 height 16
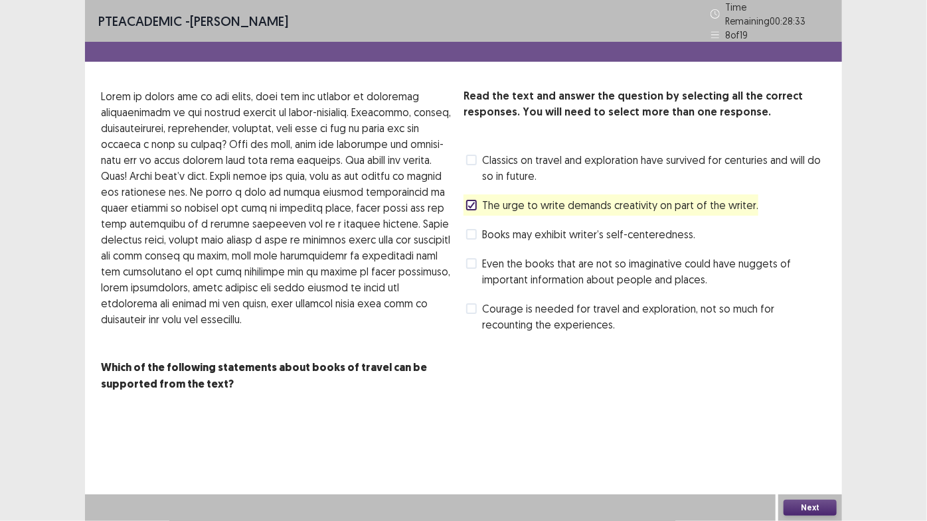
click at [806, 445] on button "Next" at bounding box center [810, 508] width 53 height 16
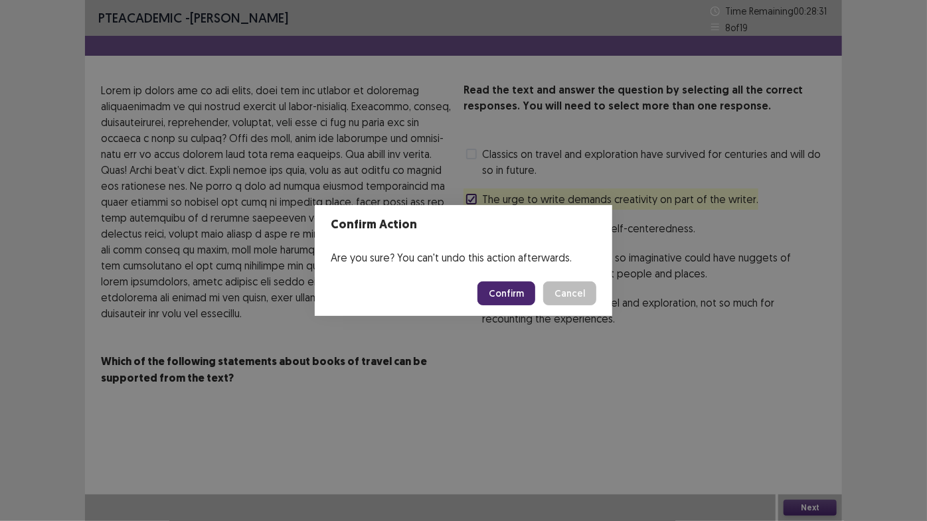
click at [490, 285] on button "Confirm" at bounding box center [506, 294] width 58 height 24
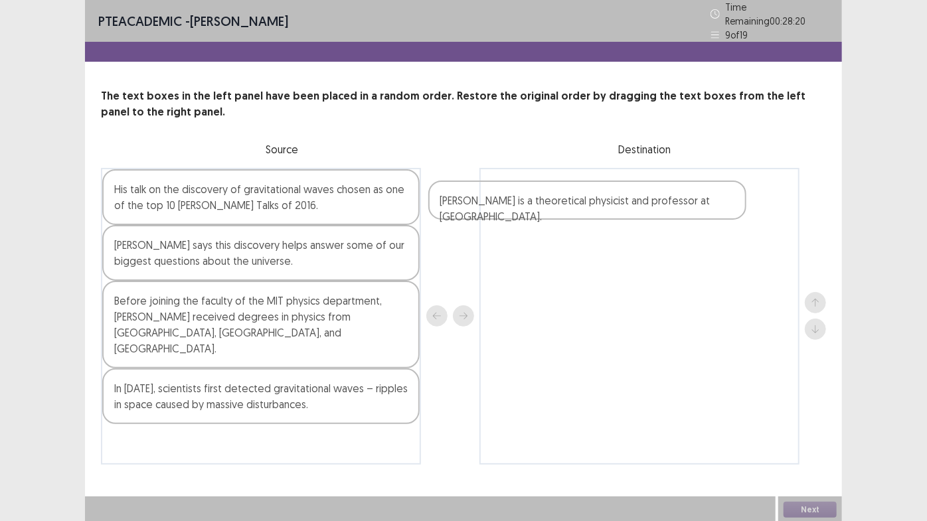
drag, startPoint x: 268, startPoint y: 174, endPoint x: 611, endPoint y: 189, distance: 343.6
click at [611, 189] on div "Allan Adams is a theoretical physicist and professor at MIT. His talk on the di…" at bounding box center [463, 316] width 725 height 297
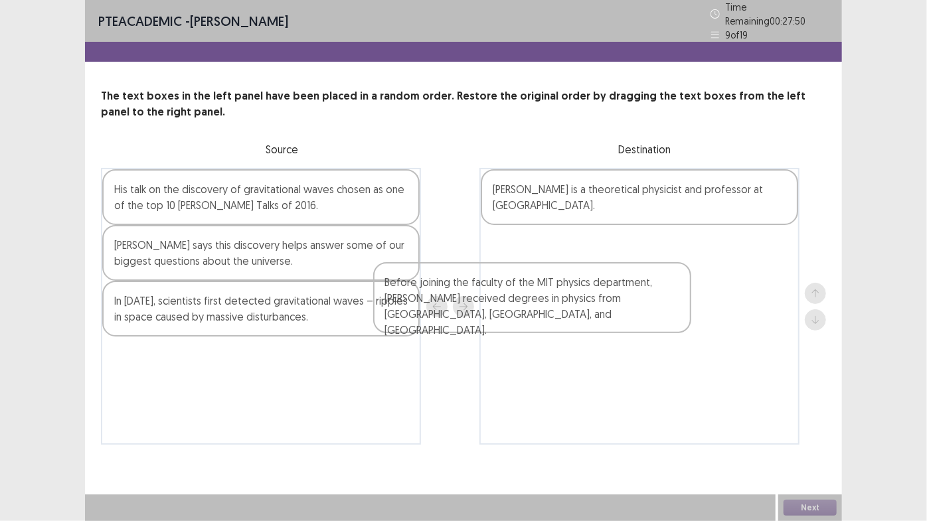
drag, startPoint x: 205, startPoint y: 301, endPoint x: 513, endPoint y: 287, distance: 308.4
click at [513, 287] on div "His talk on the discovery of gravitational waves chosen as one of the top 10 TE…" at bounding box center [463, 306] width 725 height 277
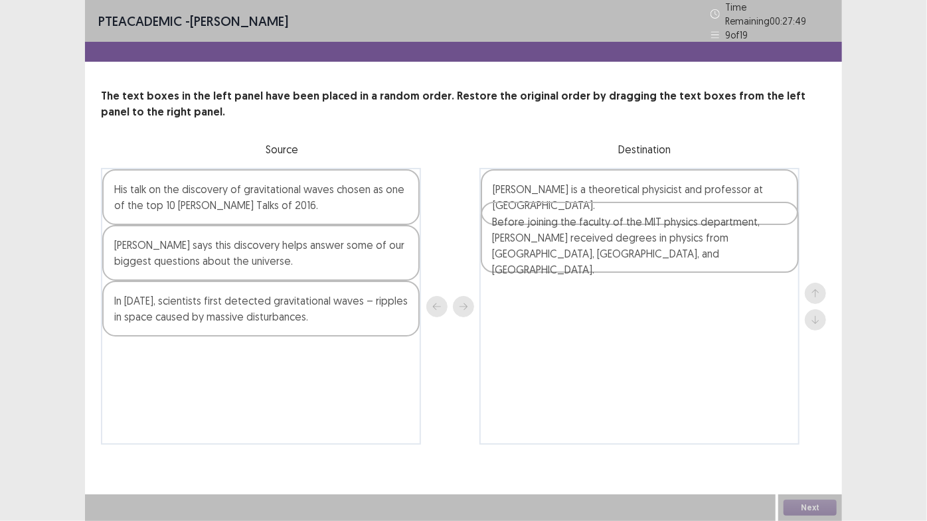
click at [513, 287] on div "Allan Adams is a theoretical physicist and professor at MIT." at bounding box center [639, 306] width 320 height 277
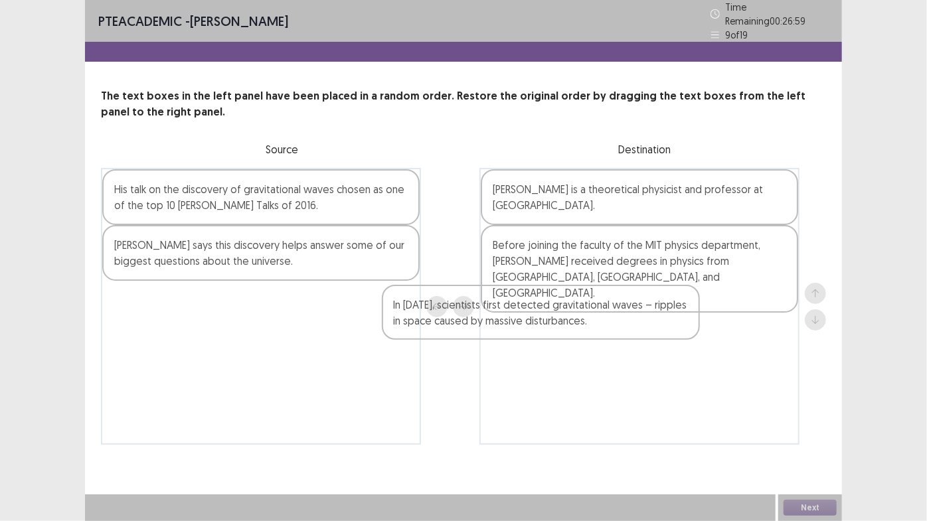
drag, startPoint x: 298, startPoint y: 302, endPoint x: 587, endPoint y: 314, distance: 289.1
click at [587, 314] on div "His talk on the discovery of gravitational waves chosen as one of the top 10 TE…" at bounding box center [463, 306] width 725 height 277
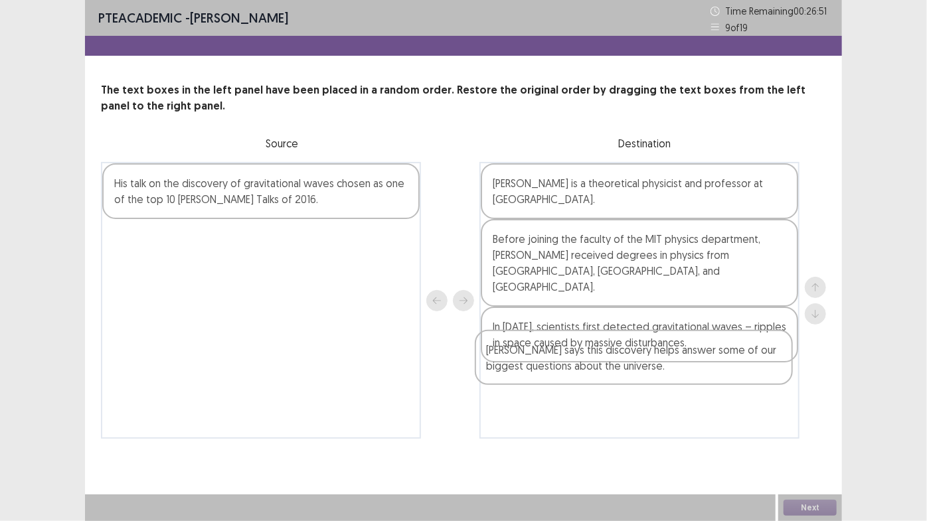
drag, startPoint x: 353, startPoint y: 258, endPoint x: 730, endPoint y: 370, distance: 393.5
click at [730, 370] on div "His talk on the discovery of gravitational waves chosen as one of the top 10 TE…" at bounding box center [463, 300] width 725 height 277
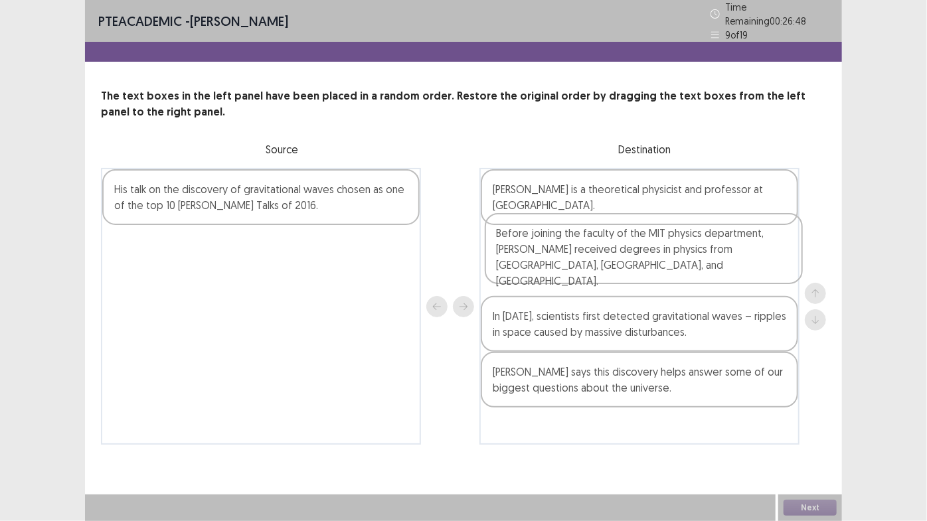
drag, startPoint x: 649, startPoint y: 237, endPoint x: 655, endPoint y: 253, distance: 17.0
click at [655, 253] on div "Allan Adams is a theoretical physicist and professor at MIT. Before joining the…" at bounding box center [639, 306] width 320 height 277
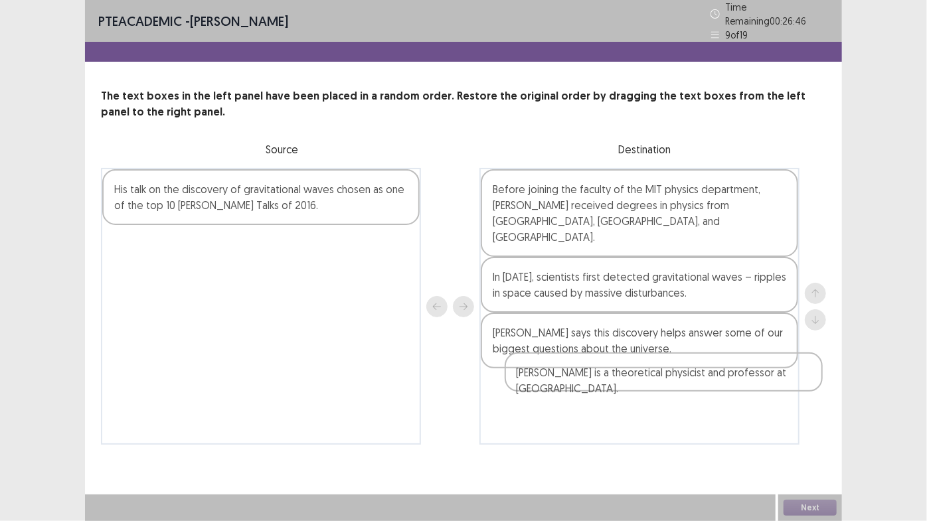
drag, startPoint x: 646, startPoint y: 189, endPoint x: 671, endPoint y: 384, distance: 196.8
click at [671, 384] on div "Allan Adams is a theoretical physicist and professor at MIT. Before joining the…" at bounding box center [639, 306] width 320 height 277
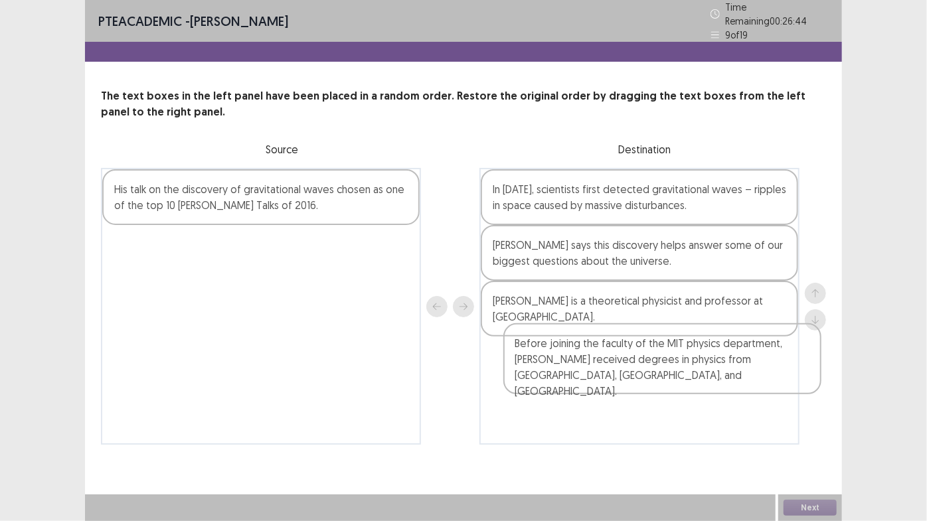
drag, startPoint x: 586, startPoint y: 212, endPoint x: 612, endPoint y: 382, distance: 171.3
click at [612, 382] on div "Before joining the faculty of the MIT physics department, Adams received degree…" at bounding box center [639, 306] width 320 height 277
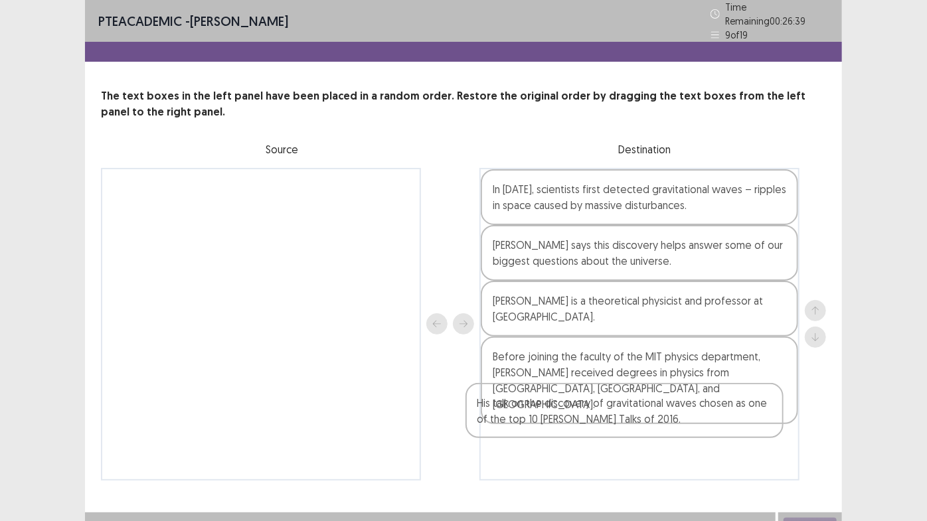
drag, startPoint x: 303, startPoint y: 193, endPoint x: 669, endPoint y: 415, distance: 428.7
click at [669, 415] on div "His talk on the discovery of gravitational waves chosen as one of the top 10 TE…" at bounding box center [463, 324] width 725 height 313
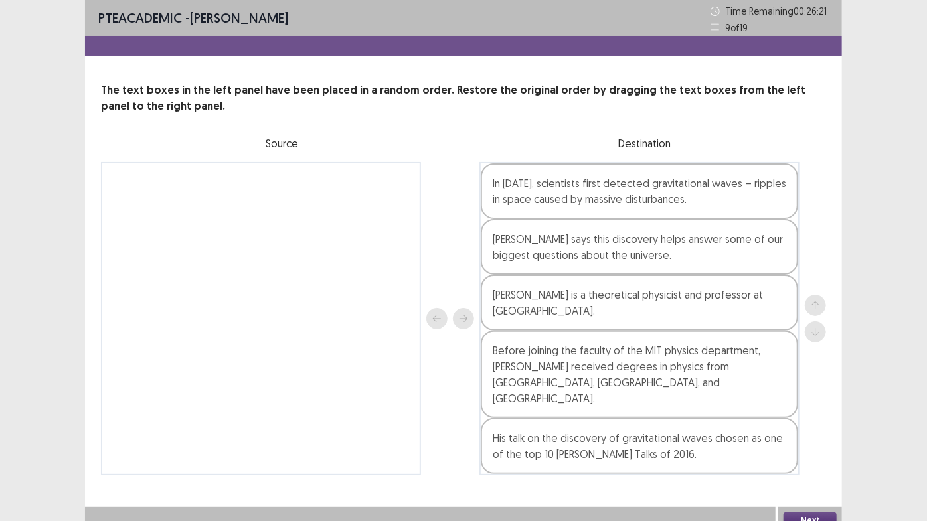
click at [801, 445] on button "Next" at bounding box center [810, 521] width 53 height 16
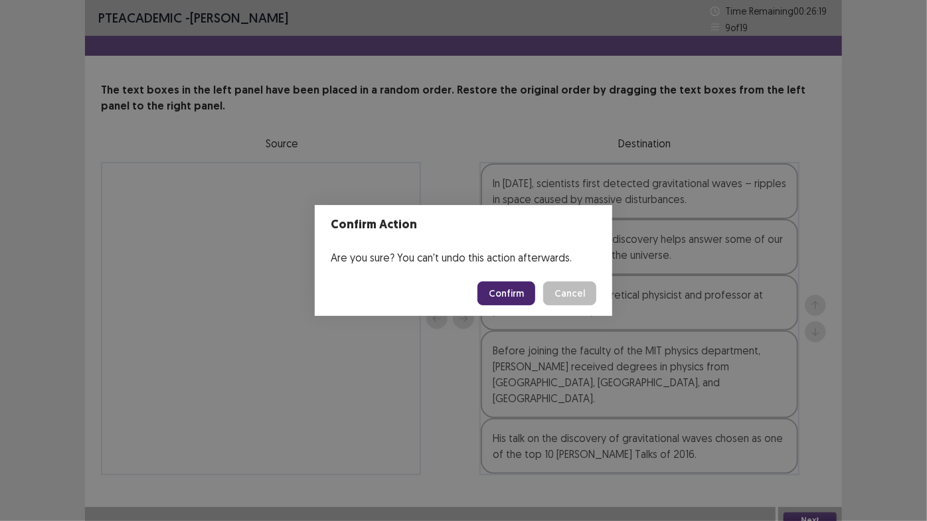
click at [505, 298] on button "Confirm" at bounding box center [506, 294] width 58 height 24
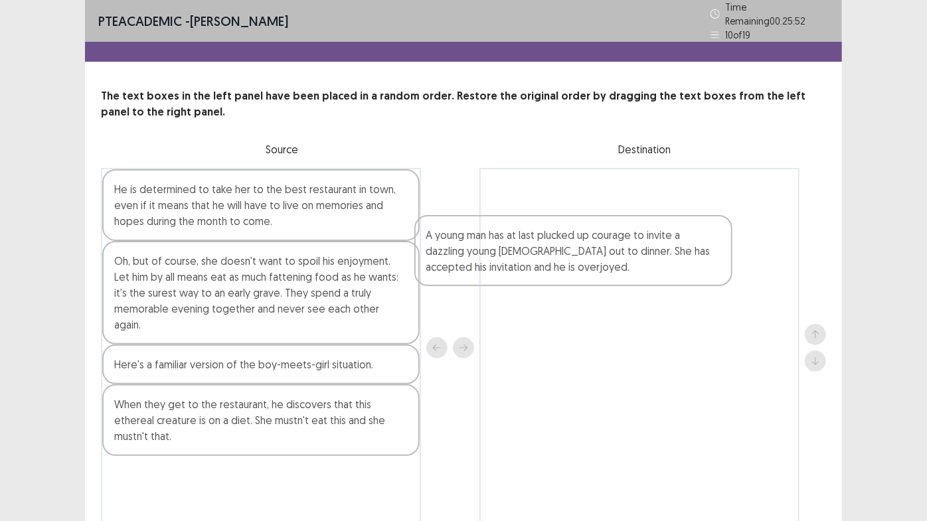
drag, startPoint x: 155, startPoint y: 286, endPoint x: 473, endPoint y: 267, distance: 317.9
click at [473, 267] on div "He is determined to take her to the best restaurant in town, even if it means t…" at bounding box center [463, 348] width 725 height 361
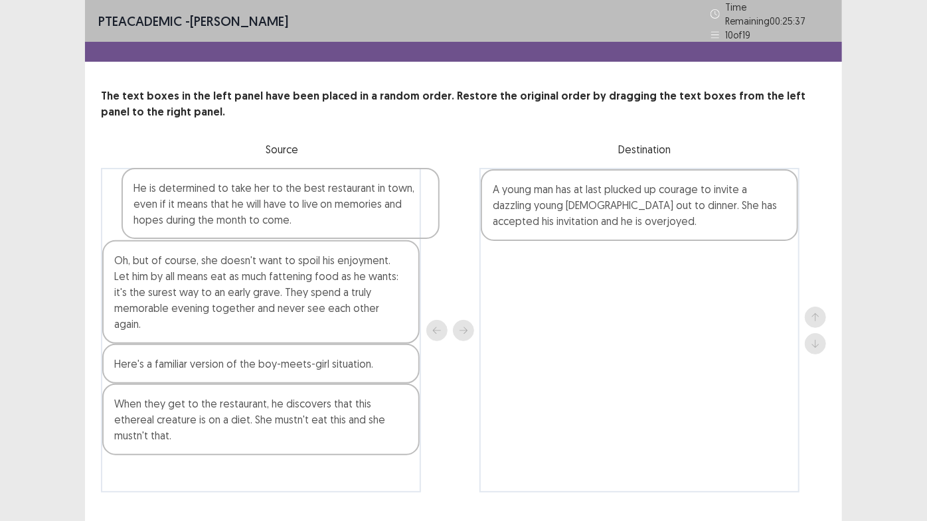
drag, startPoint x: 143, startPoint y: 197, endPoint x: 166, endPoint y: 202, distance: 23.2
click at [166, 202] on div "He is determined to take her to the best restaurant in town, even if it means t…" at bounding box center [261, 330] width 320 height 325
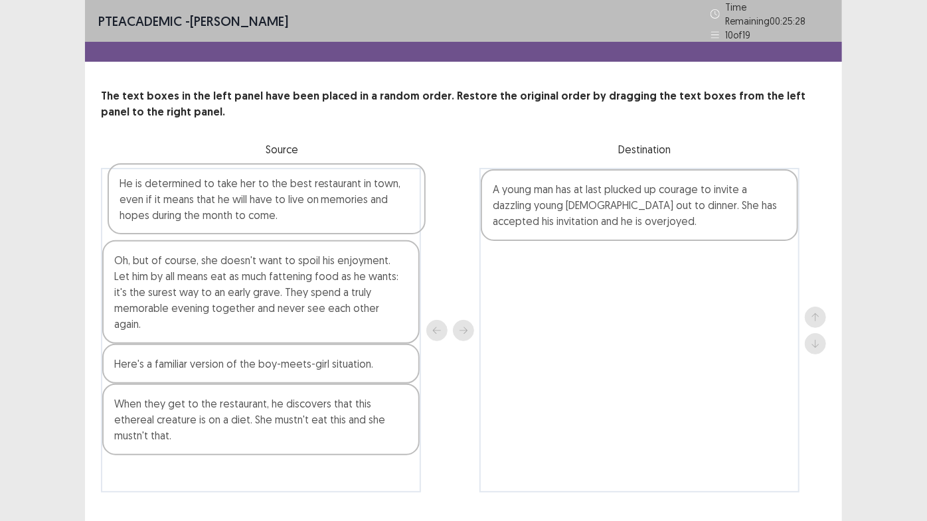
drag, startPoint x: 243, startPoint y: 198, endPoint x: 253, endPoint y: 200, distance: 10.2
click at [253, 200] on div "He is determined to take her to the best restaurant in town, even if it means t…" at bounding box center [261, 330] width 320 height 325
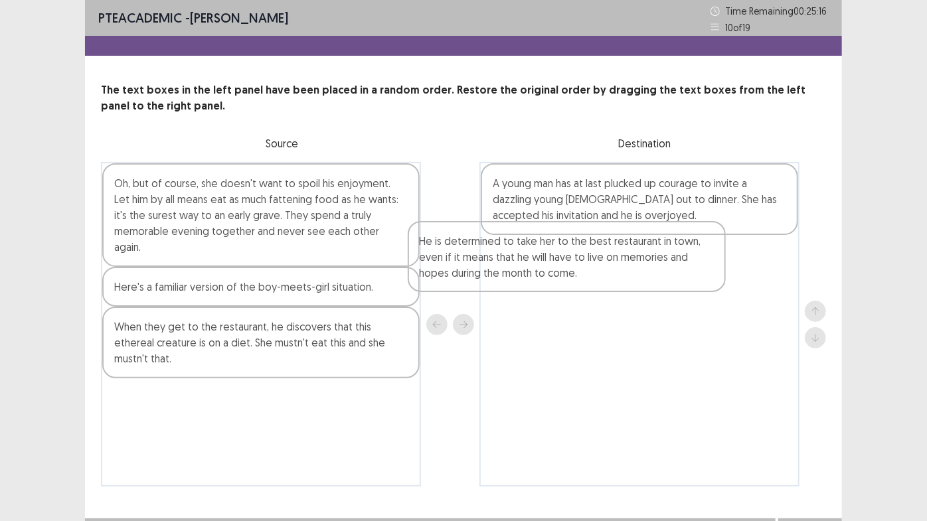
drag, startPoint x: 280, startPoint y: 209, endPoint x: 606, endPoint y: 266, distance: 331.6
click at [606, 266] on div "He is determined to take her to the best restaurant in town, even if it means t…" at bounding box center [463, 324] width 725 height 325
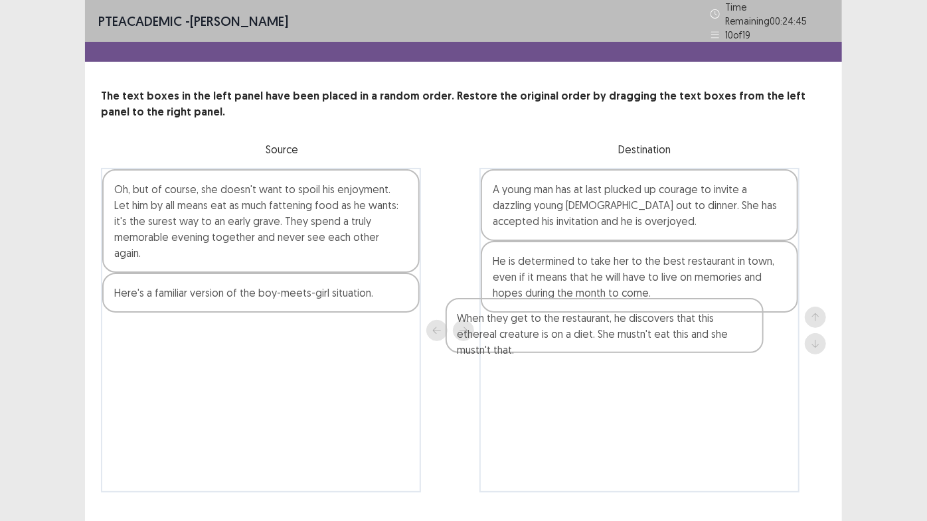
drag, startPoint x: 258, startPoint y: 313, endPoint x: 607, endPoint y: 322, distance: 348.7
click at [607, 322] on div "Oh, but of course, she doesn't want to spoil his enjoyment. Let him by all mean…" at bounding box center [463, 330] width 725 height 325
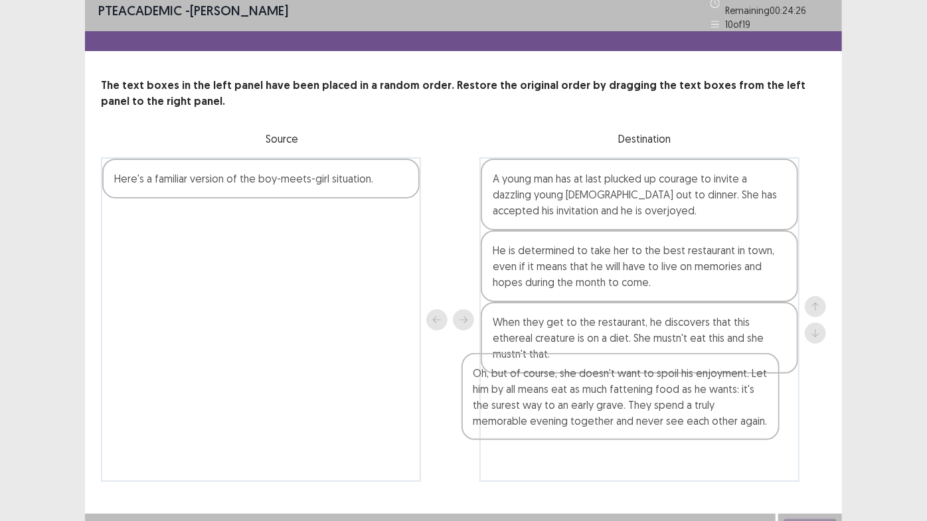
scroll to position [23, 0]
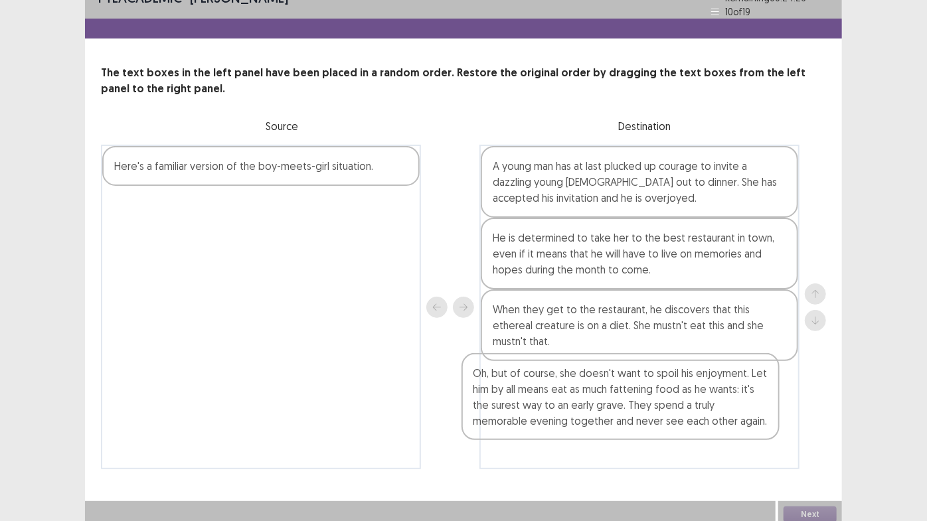
drag, startPoint x: 264, startPoint y: 224, endPoint x: 629, endPoint y: 414, distance: 411.6
click at [629, 414] on div "Oh, but of course, she doesn't want to spoil his enjoyment. Let him by all mean…" at bounding box center [463, 307] width 725 height 325
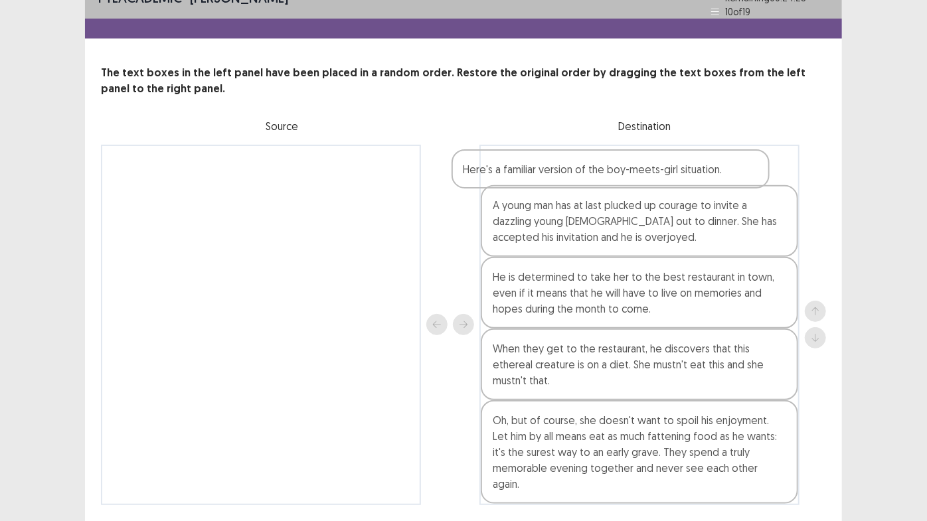
drag, startPoint x: 319, startPoint y: 168, endPoint x: 685, endPoint y: 176, distance: 366.0
click at [685, 176] on div "Here's a familiar version of the boy-meets-girl situation. A young man has at l…" at bounding box center [463, 325] width 725 height 361
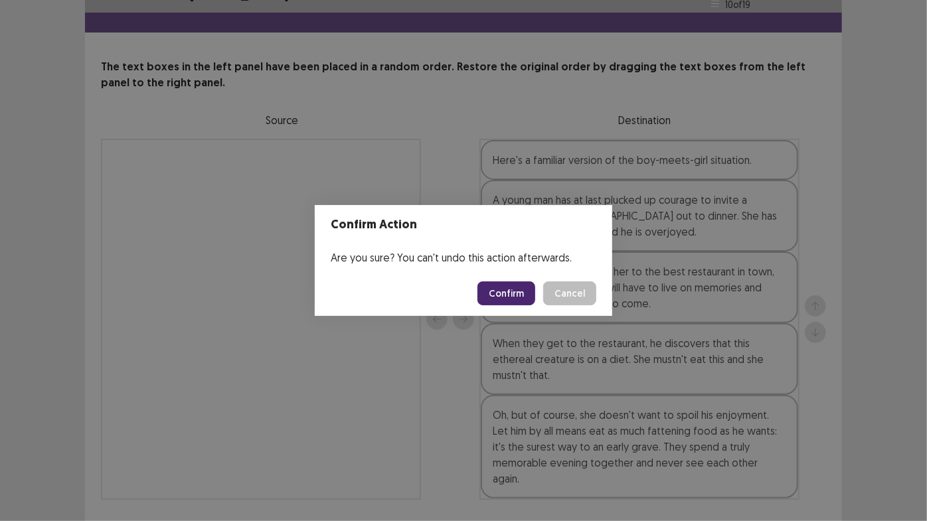
click at [509, 288] on button "Confirm" at bounding box center [506, 294] width 58 height 24
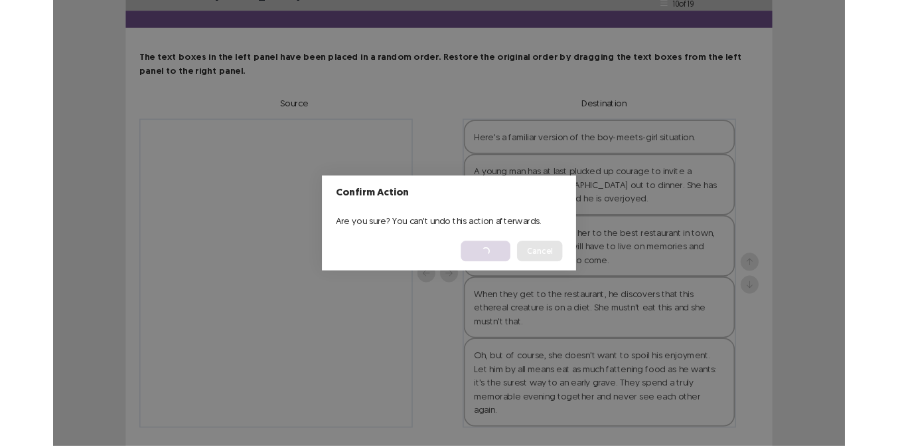
scroll to position [0, 0]
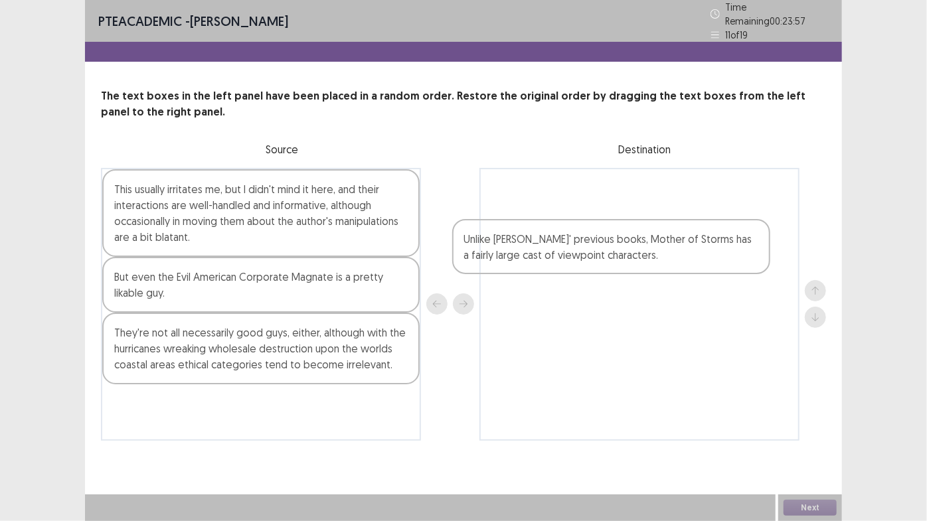
drag, startPoint x: 232, startPoint y: 286, endPoint x: 614, endPoint y: 245, distance: 384.6
click at [614, 245] on div "This usually irritates me, but I didn't mind it here, and their interactions ar…" at bounding box center [463, 304] width 725 height 273
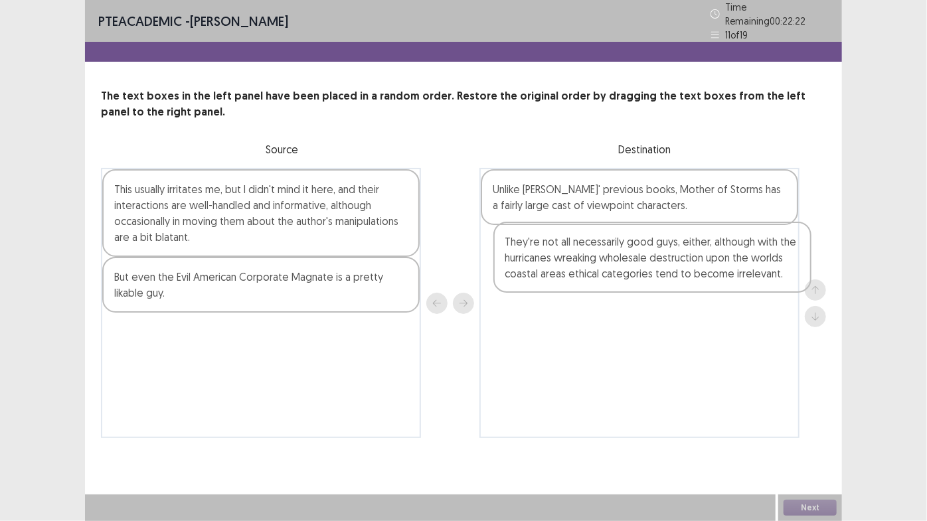
drag, startPoint x: 263, startPoint y: 344, endPoint x: 655, endPoint y: 260, distance: 400.6
click at [655, 260] on div "This usually irritates me, but I didn't mind it here, and their interactions ar…" at bounding box center [463, 303] width 725 height 270
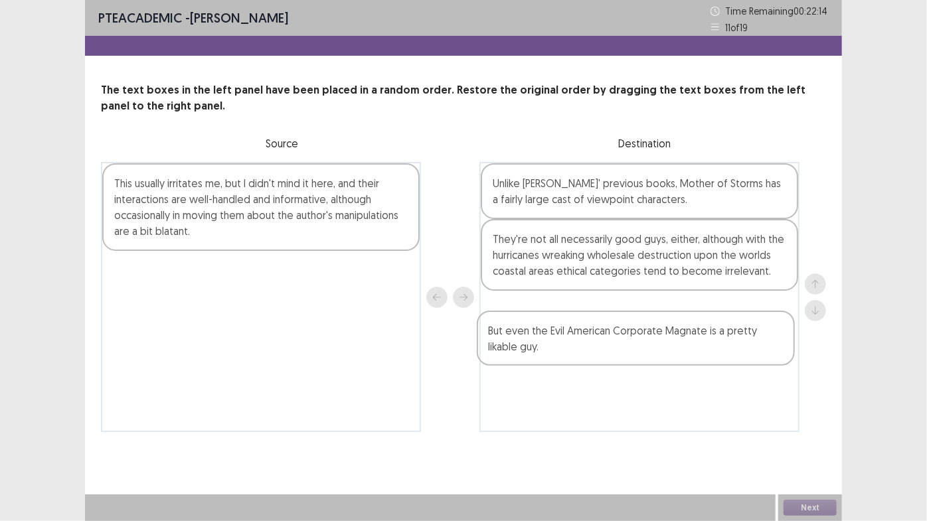
drag, startPoint x: 352, startPoint y: 275, endPoint x: 724, endPoint y: 331, distance: 376.7
click at [724, 331] on div "This usually irritates me, but I didn't mind it here, and their interactions ar…" at bounding box center [463, 297] width 725 height 270
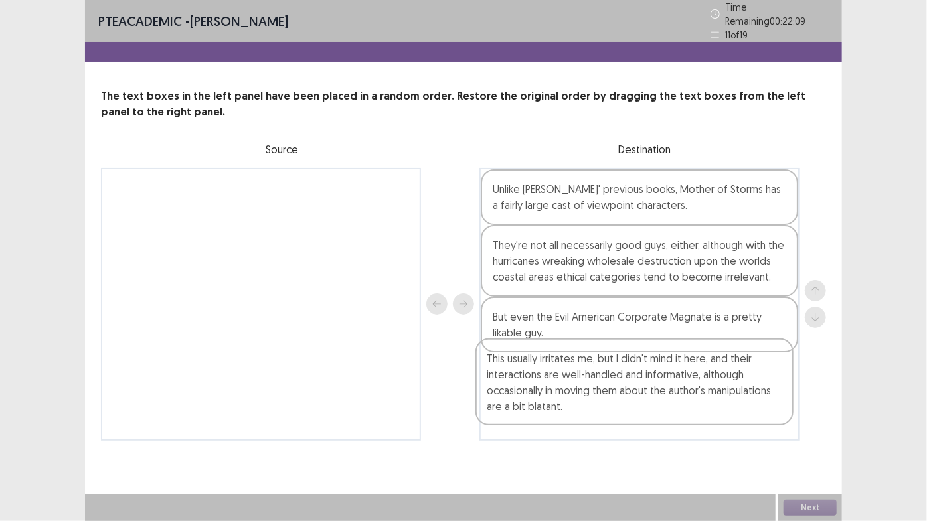
drag, startPoint x: 319, startPoint y: 216, endPoint x: 699, endPoint y: 396, distance: 419.7
click at [699, 396] on div "This usually irritates me, but I didn't mind it here, and their interactions ar…" at bounding box center [463, 304] width 725 height 273
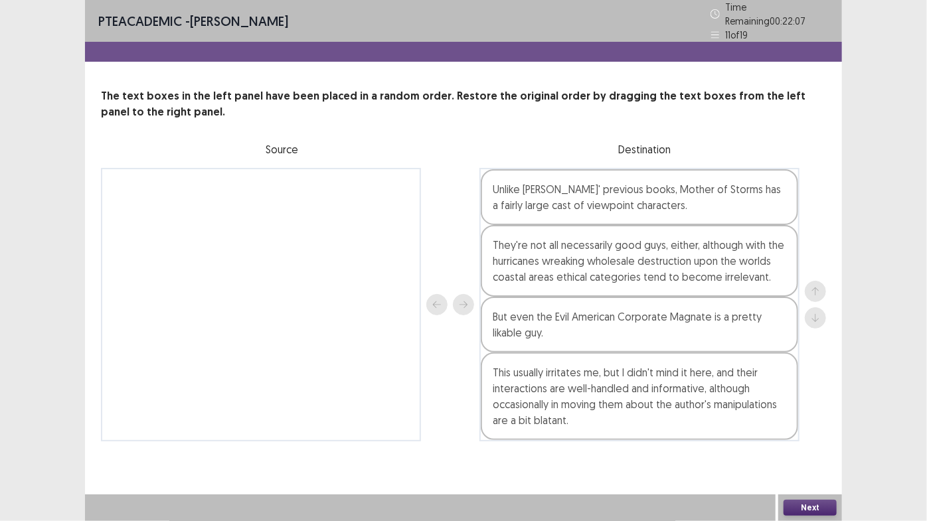
click at [806, 445] on button "Next" at bounding box center [810, 508] width 53 height 16
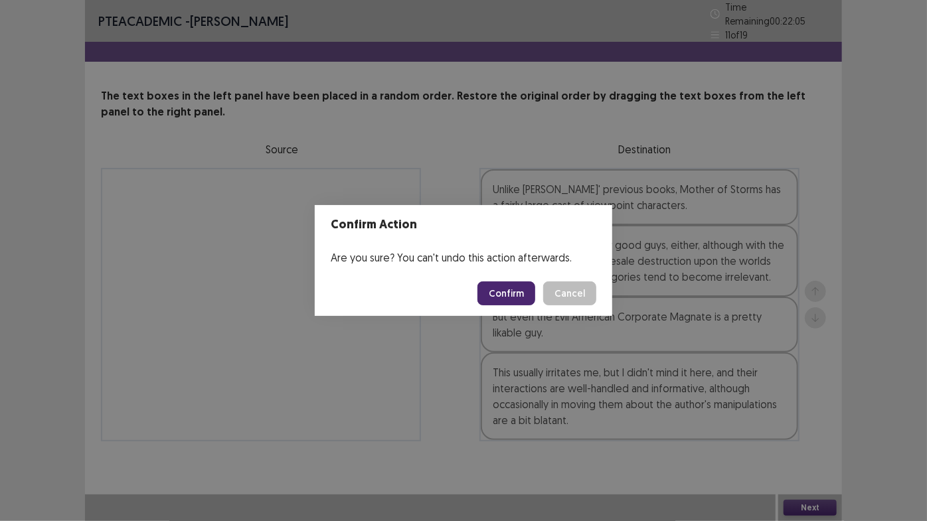
click at [495, 290] on button "Confirm" at bounding box center [506, 294] width 58 height 24
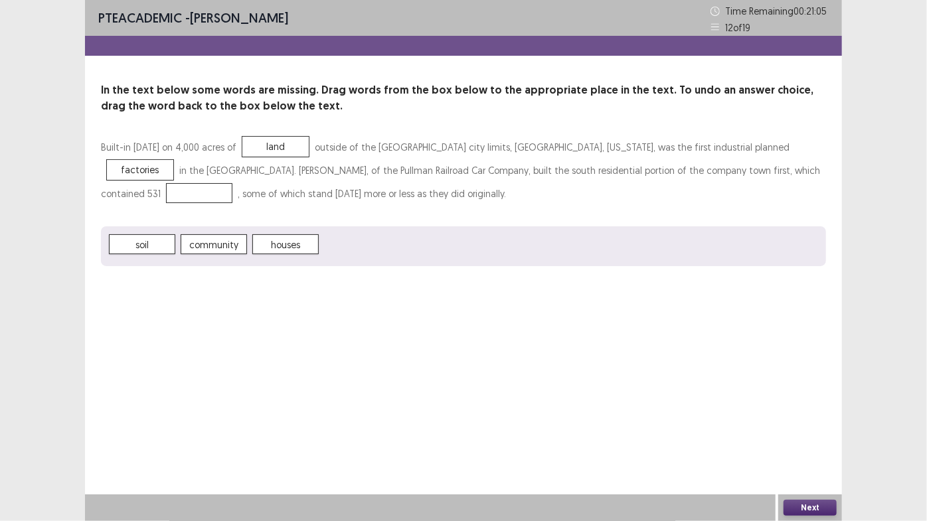
drag, startPoint x: 283, startPoint y: 255, endPoint x: 447, endPoint y: 222, distance: 167.3
click at [447, 222] on div "Built-in 1880 on 4,000 acres of land outside of the Chicago city limits, Pullma…" at bounding box center [463, 200] width 725 height 131
click at [791, 445] on button "Next" at bounding box center [810, 508] width 53 height 16
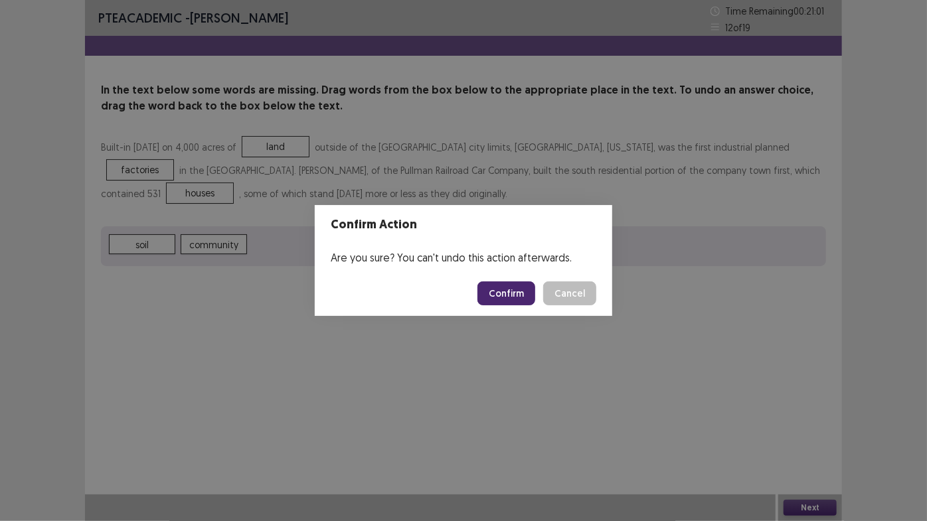
click at [491, 290] on button "Confirm" at bounding box center [506, 294] width 58 height 24
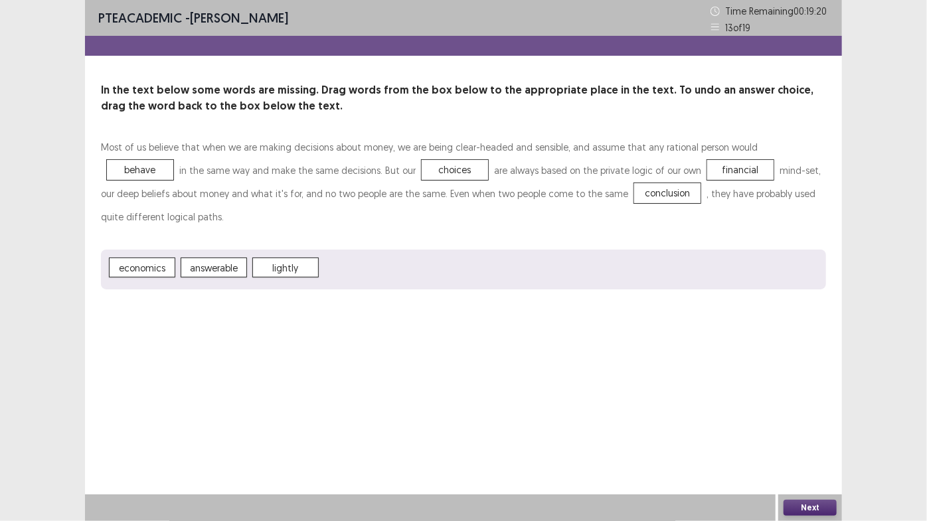
click at [803, 445] on button "Next" at bounding box center [810, 508] width 53 height 16
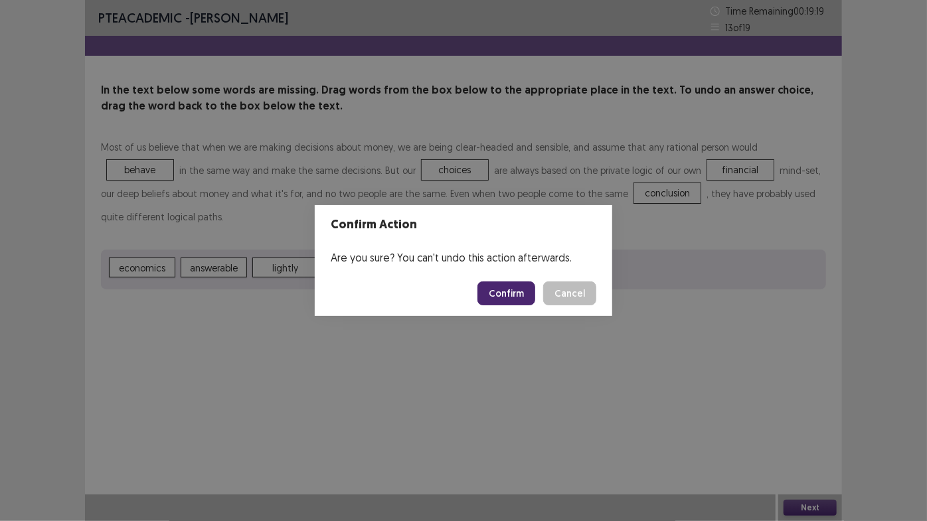
click at [498, 296] on button "Confirm" at bounding box center [506, 294] width 58 height 24
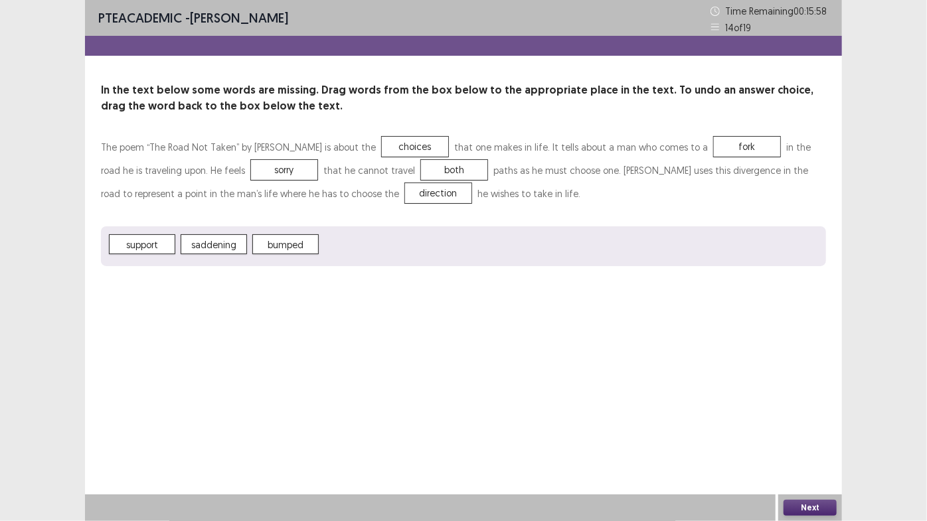
click at [825, 445] on button "Next" at bounding box center [810, 508] width 53 height 16
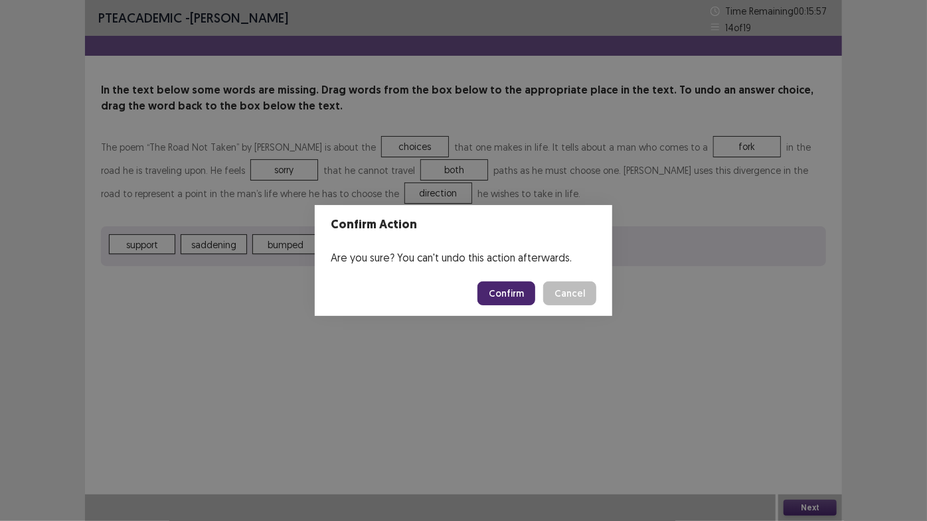
click at [510, 297] on button "Confirm" at bounding box center [506, 294] width 58 height 24
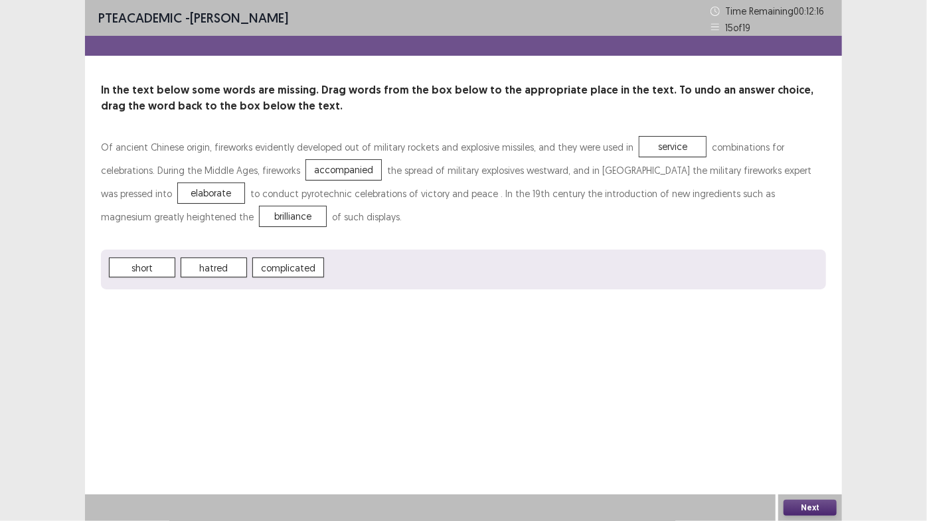
click at [813, 445] on button "Next" at bounding box center [810, 508] width 53 height 16
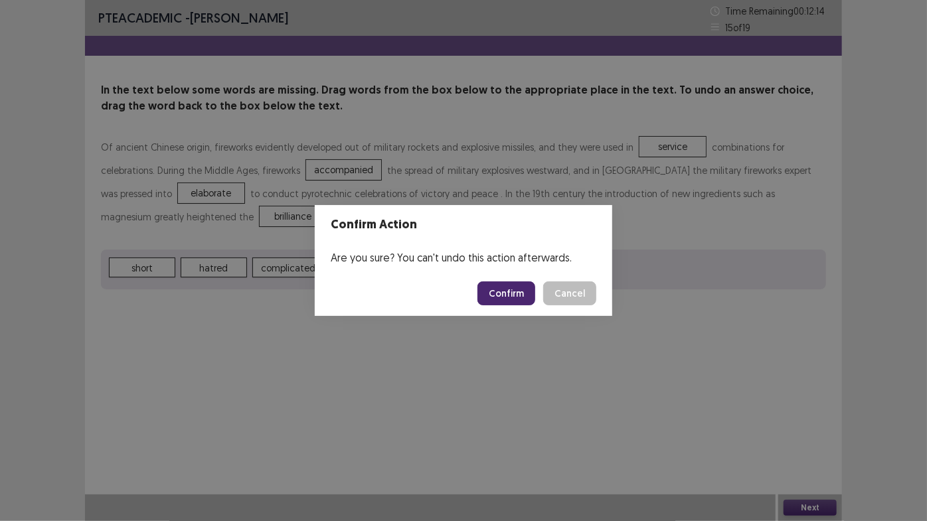
click at [517, 288] on button "Confirm" at bounding box center [506, 294] width 58 height 24
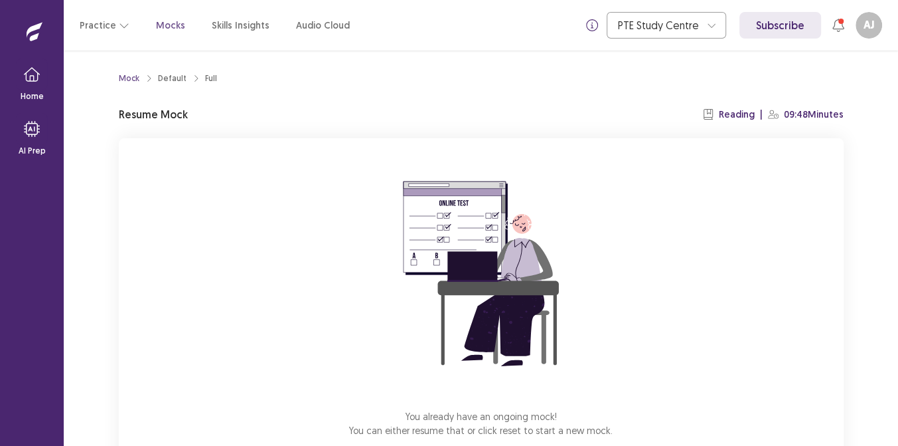
click at [602, 140] on div "You already have an ongoing mock! You can either resume that or click reset to …" at bounding box center [481, 315] width 725 height 355
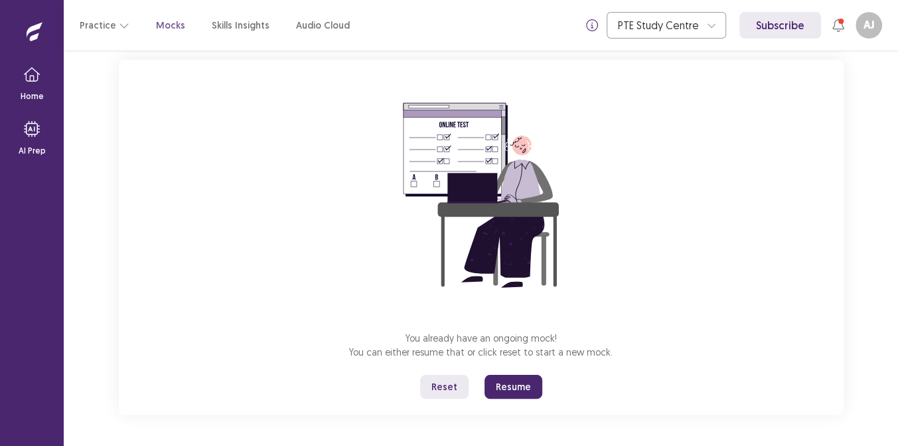
scroll to position [54, 0]
